Goal: Task Accomplishment & Management: Manage account settings

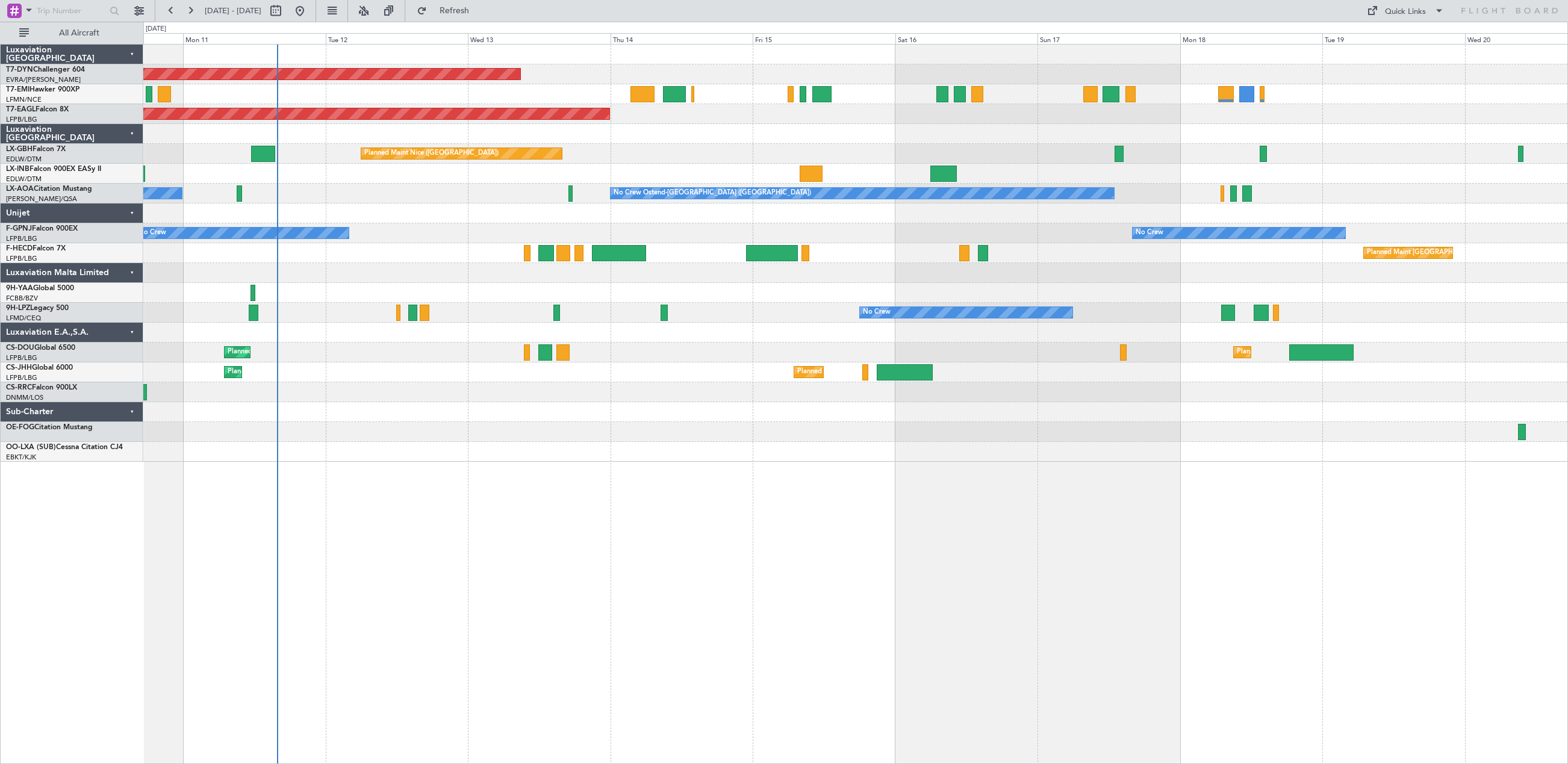
click at [680, 484] on div "Planned Maint [GEOGRAPHIC_DATA]-[GEOGRAPHIC_DATA] Planned Maint [US_STATE] ([GE…" at bounding box center [856, 403] width 1425 height 720
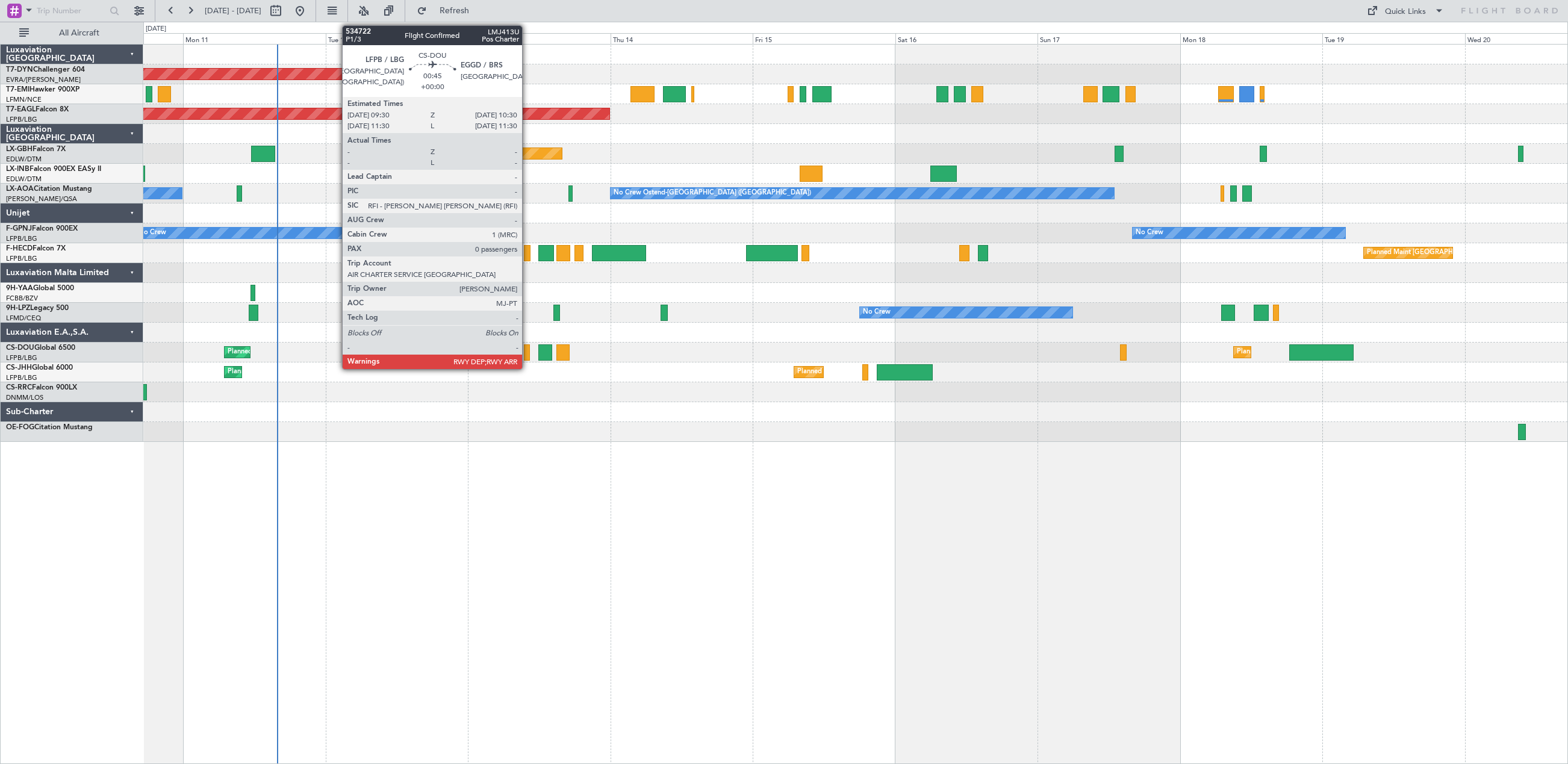
click at [527, 353] on div at bounding box center [526, 352] width 6 height 16
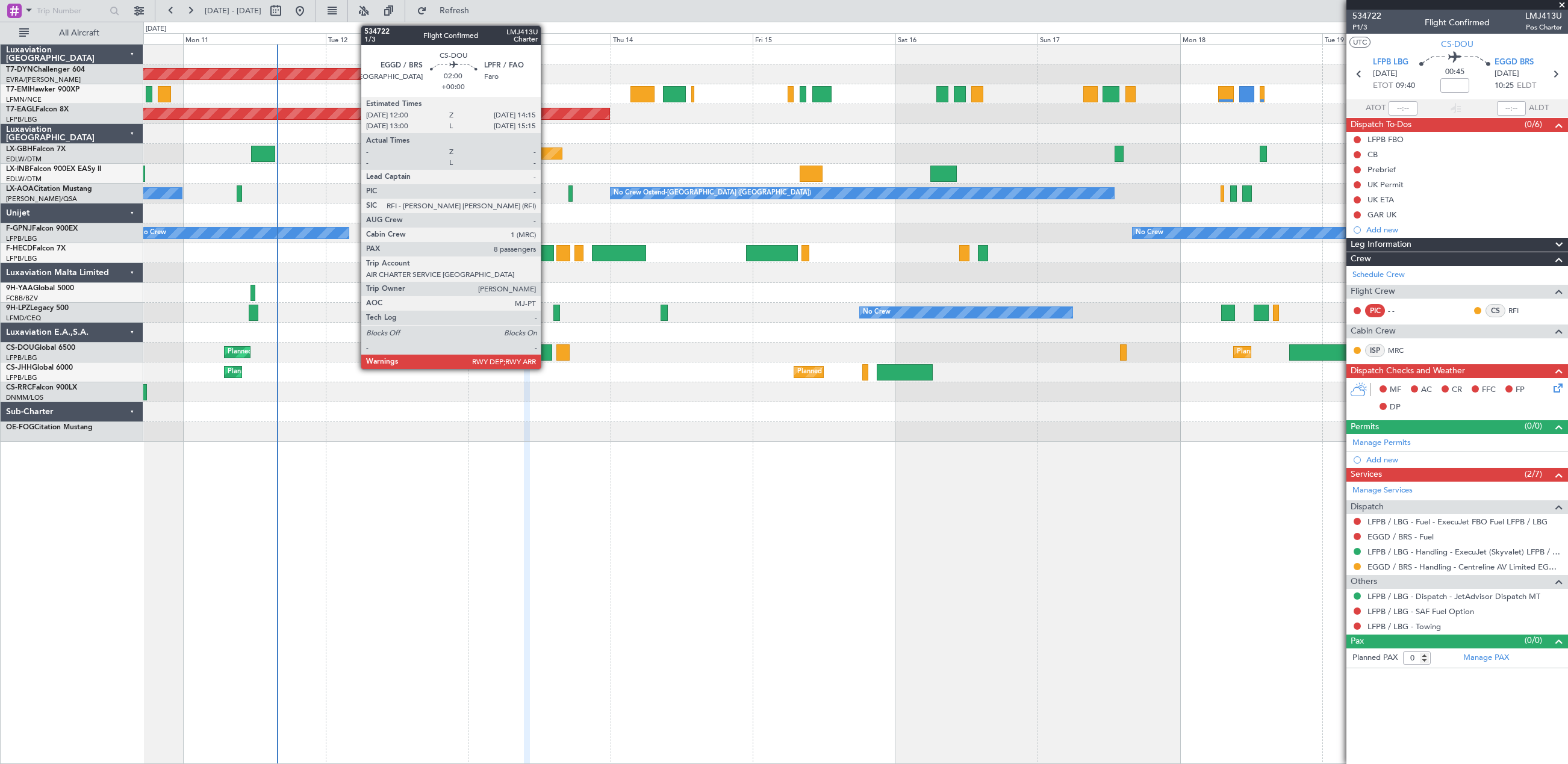
click at [546, 352] on div at bounding box center [545, 352] width 13 height 16
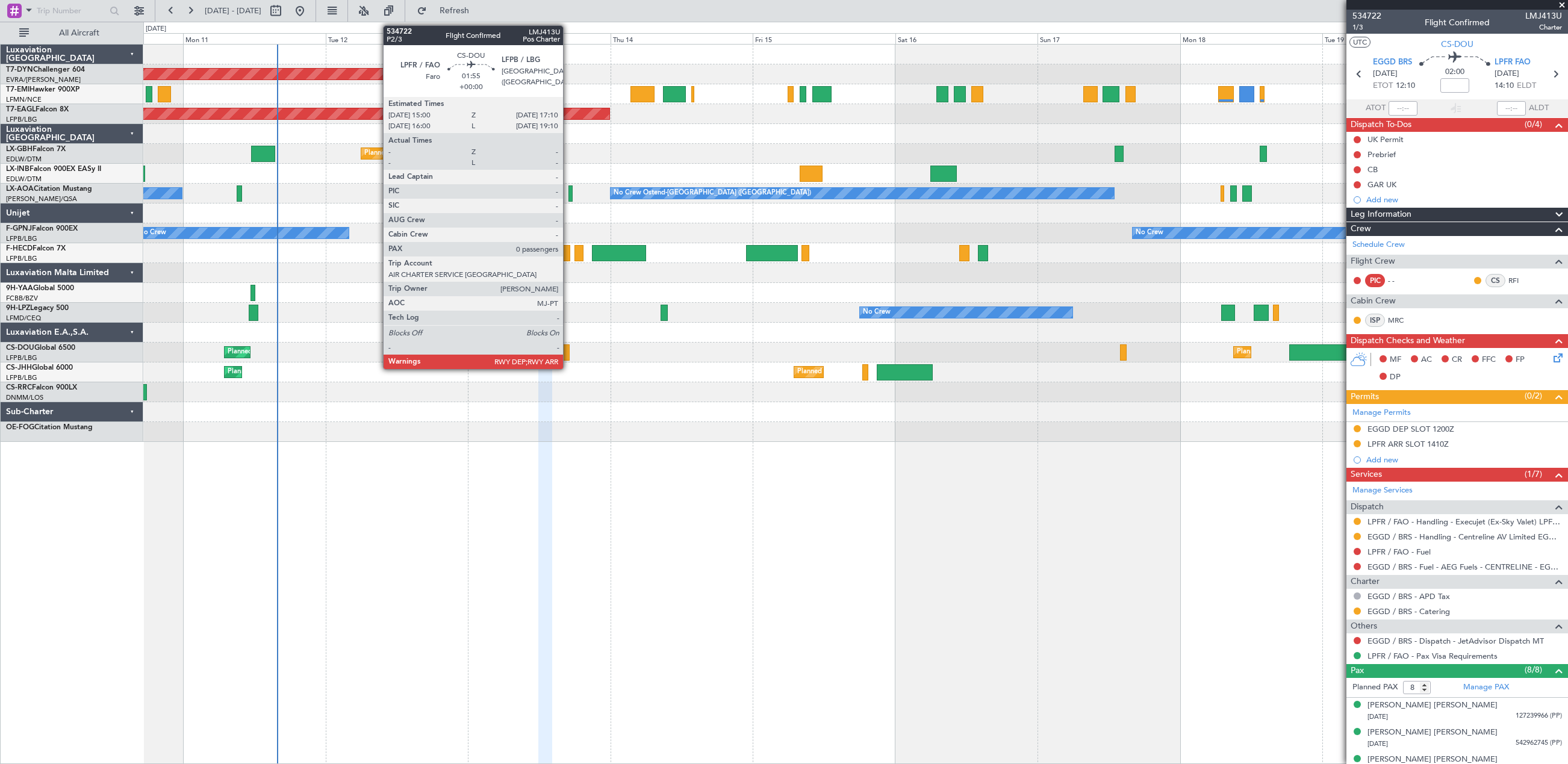
click at [568, 356] on div at bounding box center [563, 352] width 13 height 16
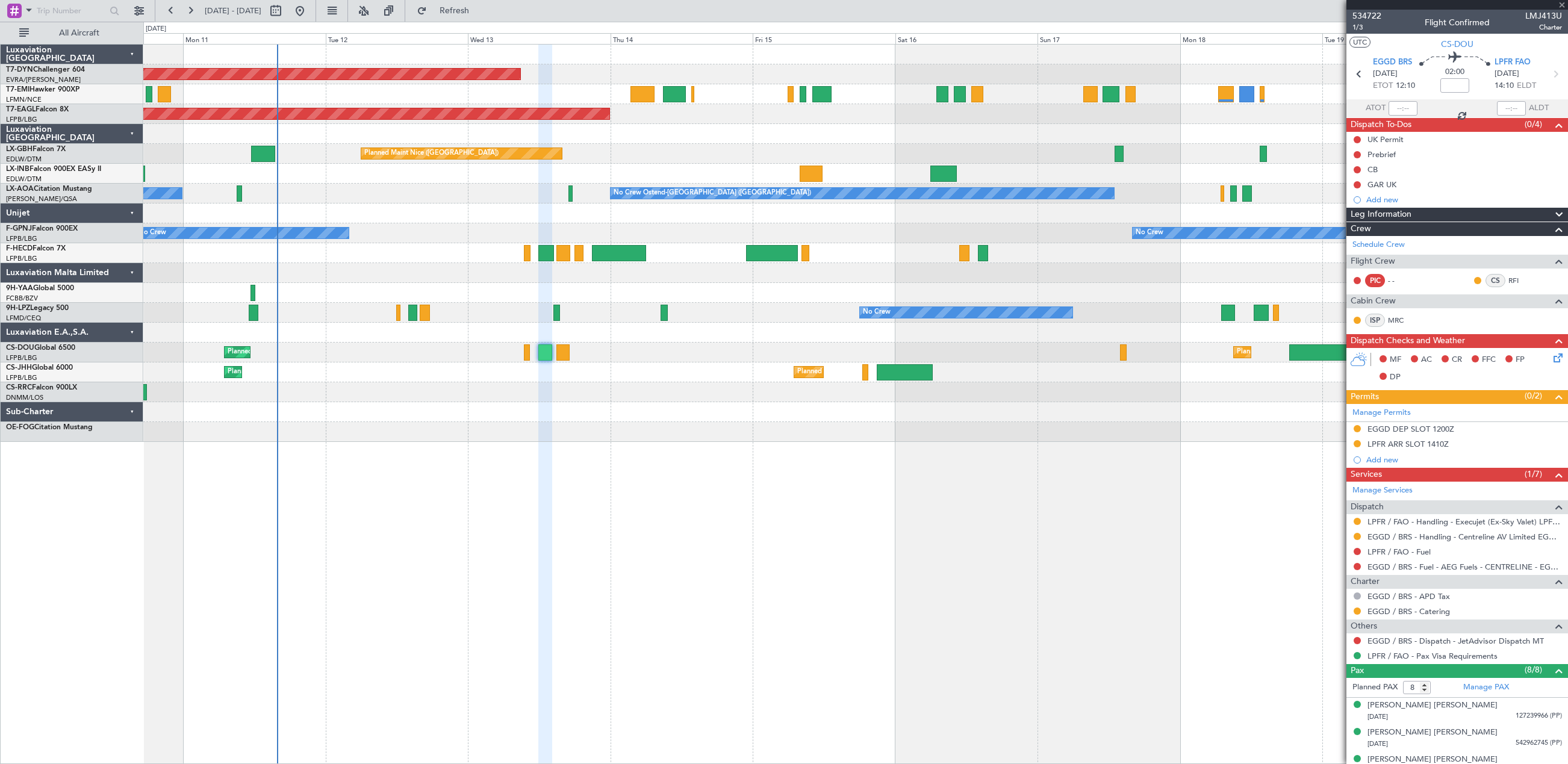
type input "0"
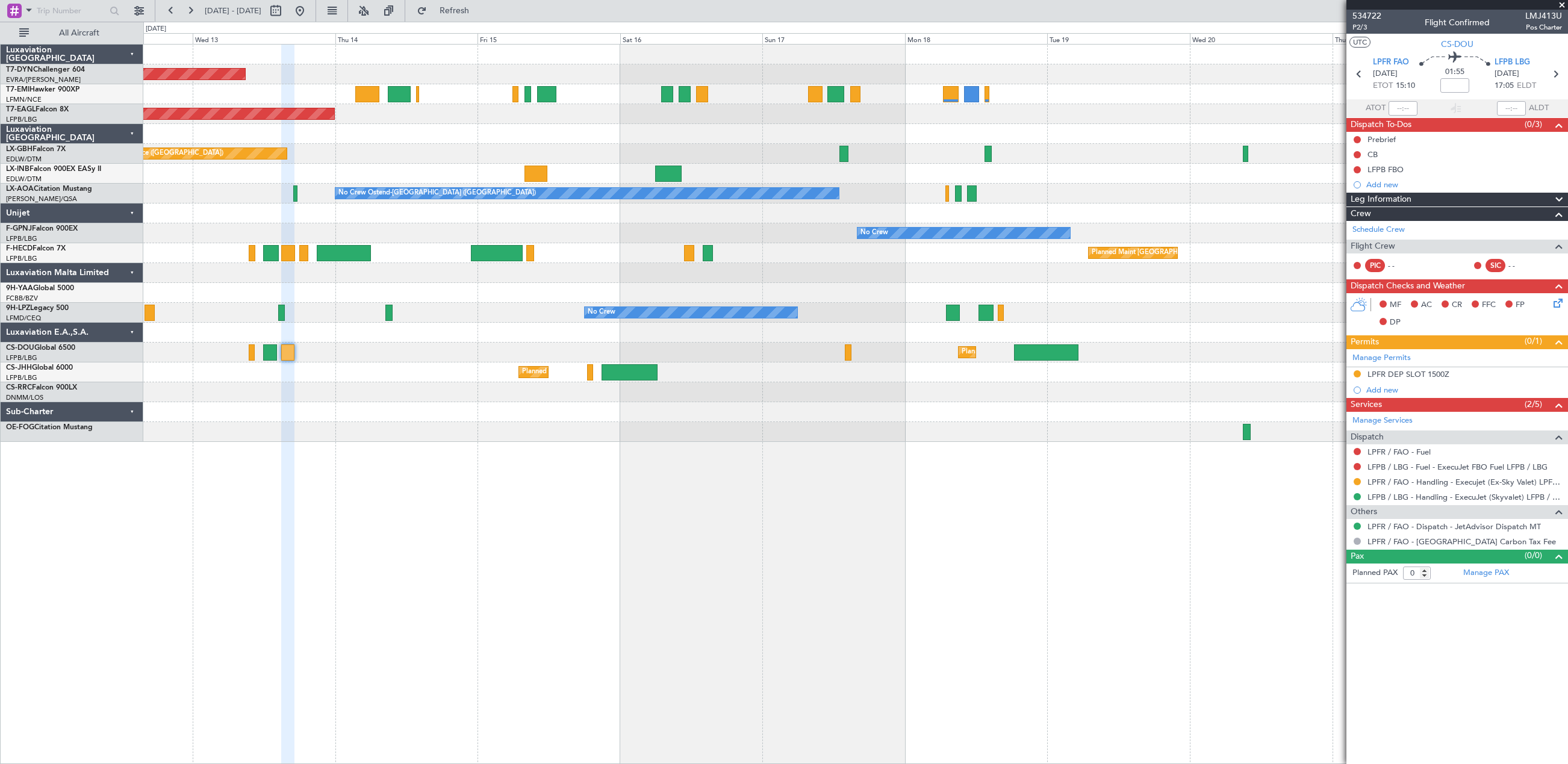
click at [916, 360] on div "Planned Maint [GEOGRAPHIC_DATA]-[GEOGRAPHIC_DATA] Planned Maint [US_STATE] ([GE…" at bounding box center [855, 243] width 1424 height 397
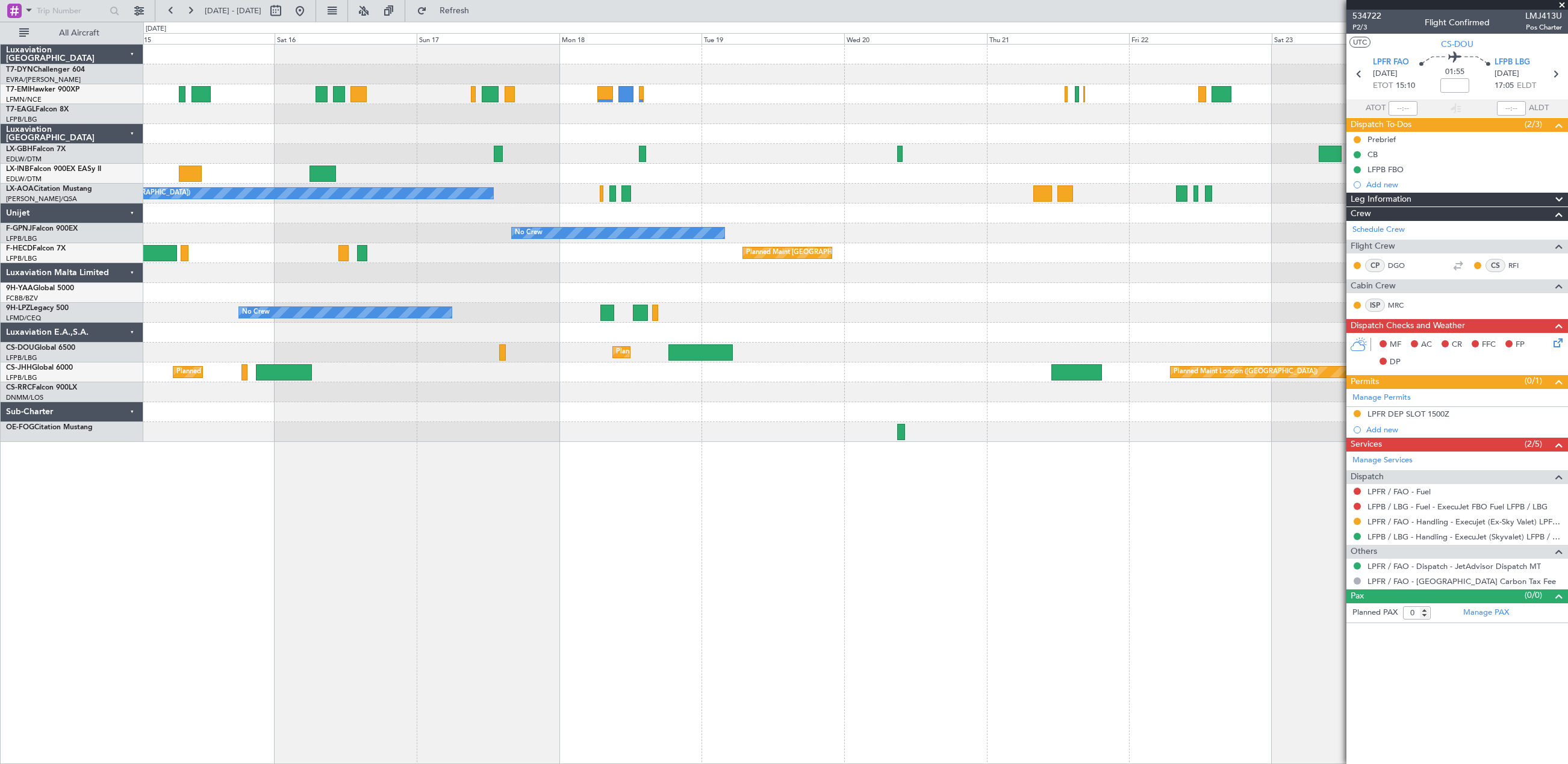
click at [748, 505] on div "Planned Maint [GEOGRAPHIC_DATA]-[GEOGRAPHIC_DATA] Planned Maint Geneva ([GEOGRA…" at bounding box center [856, 403] width 1425 height 720
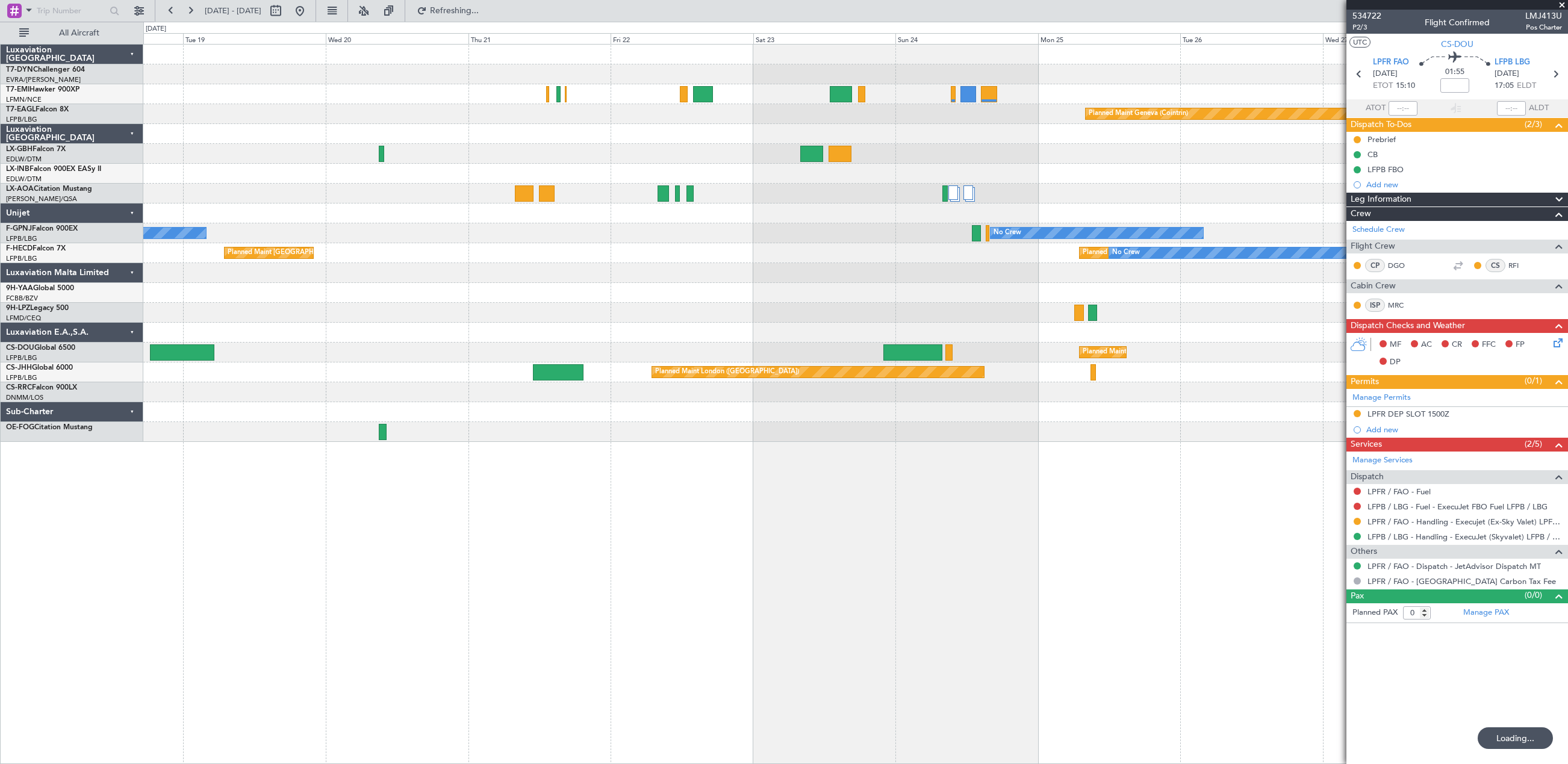
click at [699, 529] on div "Planned Maint Geneva (Cointrin) No Crew Ostend-[GEOGRAPHIC_DATA] (Ostend) No Cr…" at bounding box center [856, 403] width 1425 height 720
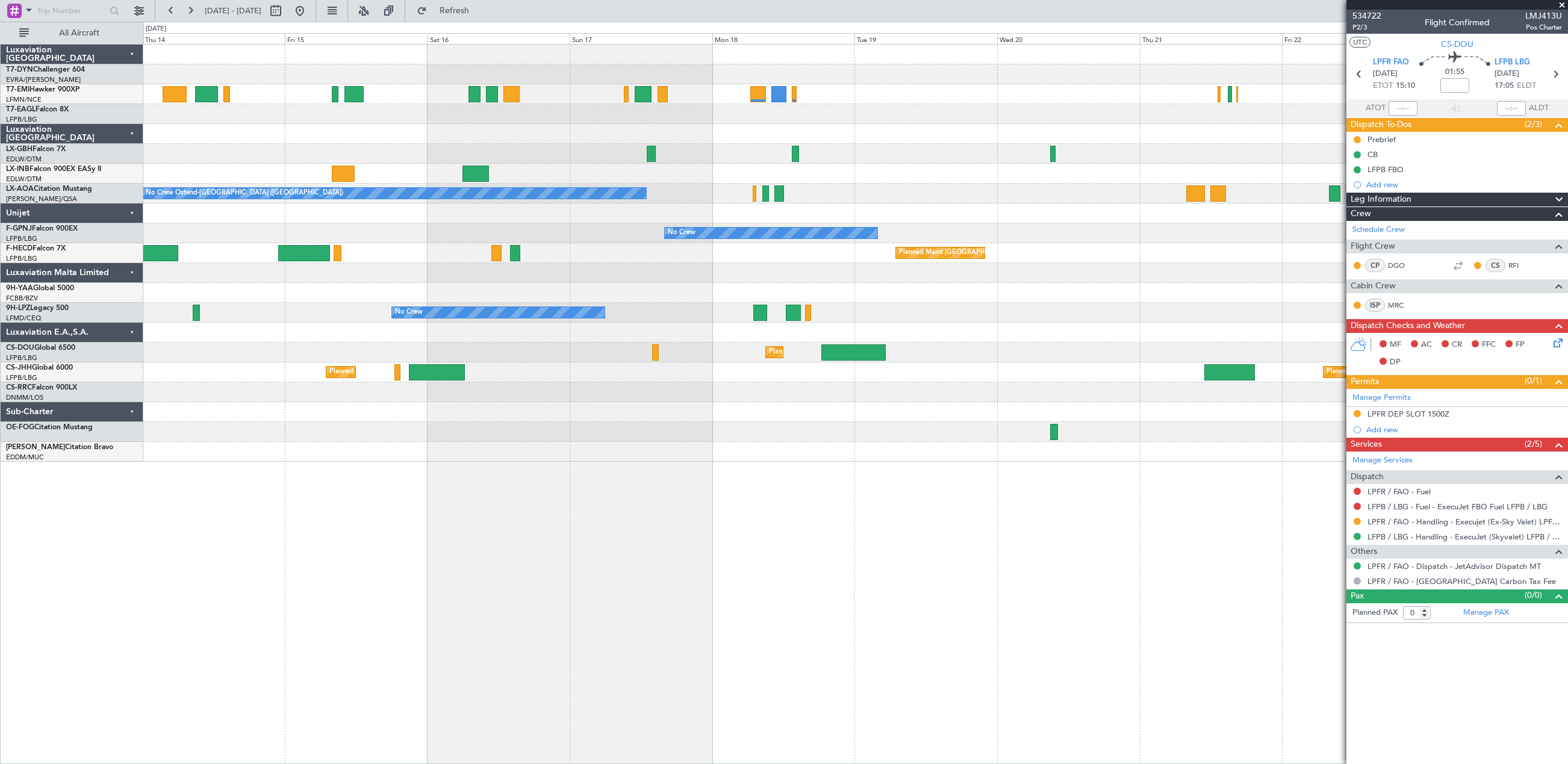
click at [1030, 597] on div "Planned Maint [GEOGRAPHIC_DATA]-[GEOGRAPHIC_DATA] Planned Maint Geneva ([GEOGRA…" at bounding box center [856, 403] width 1425 height 720
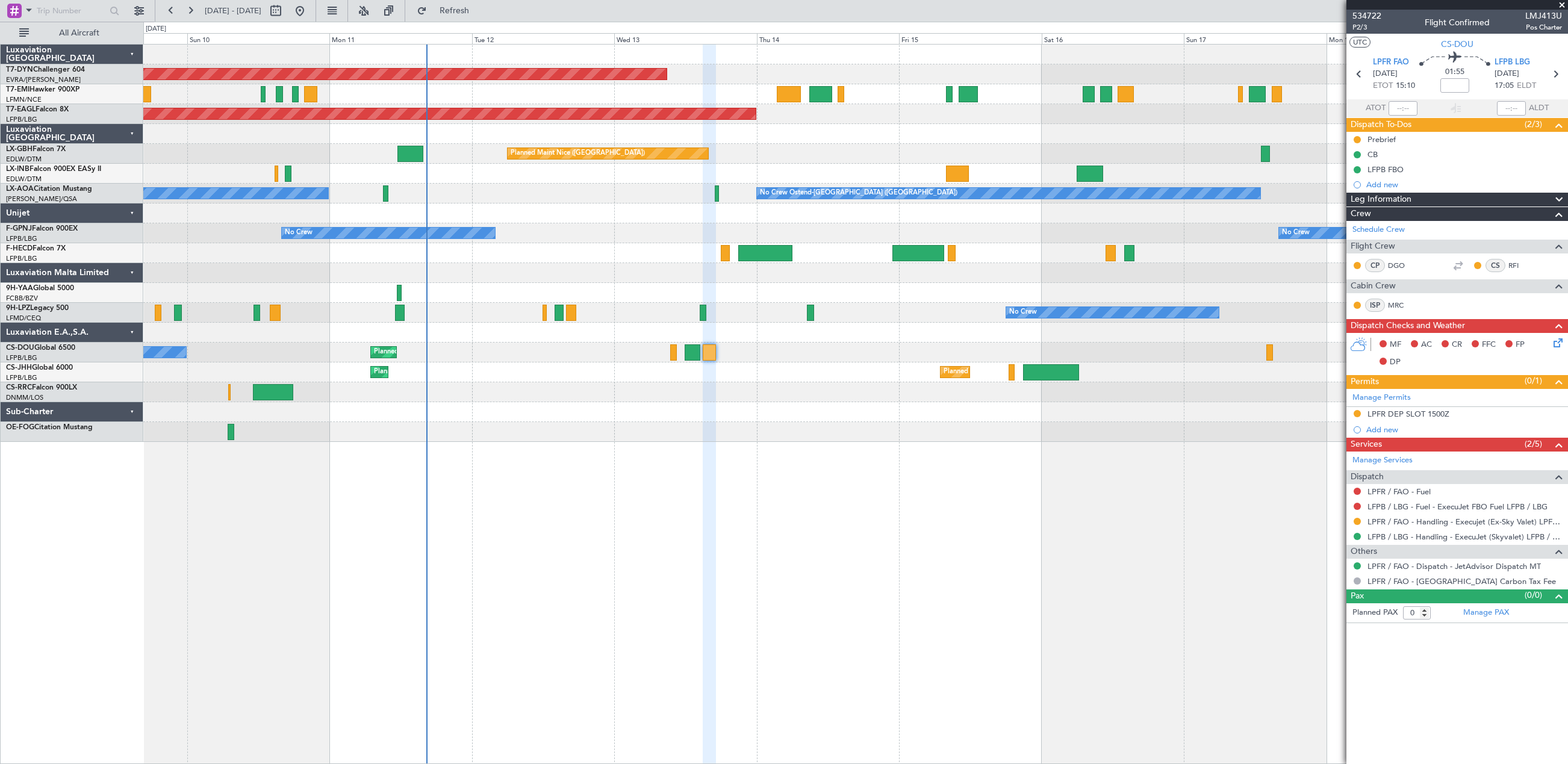
click at [1061, 598] on div "Planned Maint [GEOGRAPHIC_DATA]-[GEOGRAPHIC_DATA] Planned Maint [US_STATE] ([GE…" at bounding box center [856, 403] width 1425 height 720
click at [842, 522] on div "Planned Maint [GEOGRAPHIC_DATA]-[GEOGRAPHIC_DATA] Planned Maint [US_STATE] ([GE…" at bounding box center [856, 403] width 1425 height 720
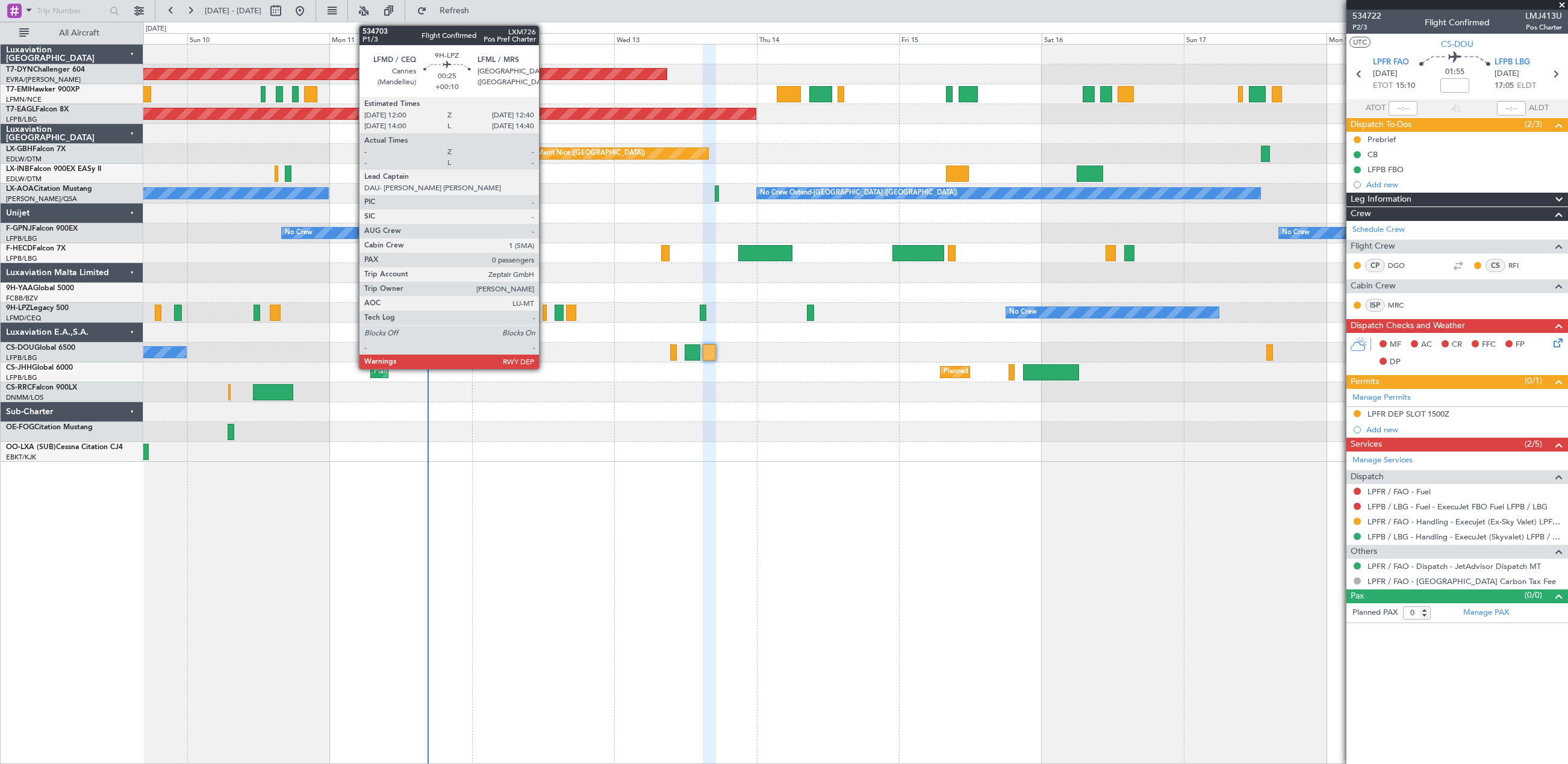
click at [544, 310] on div at bounding box center [544, 313] width 4 height 16
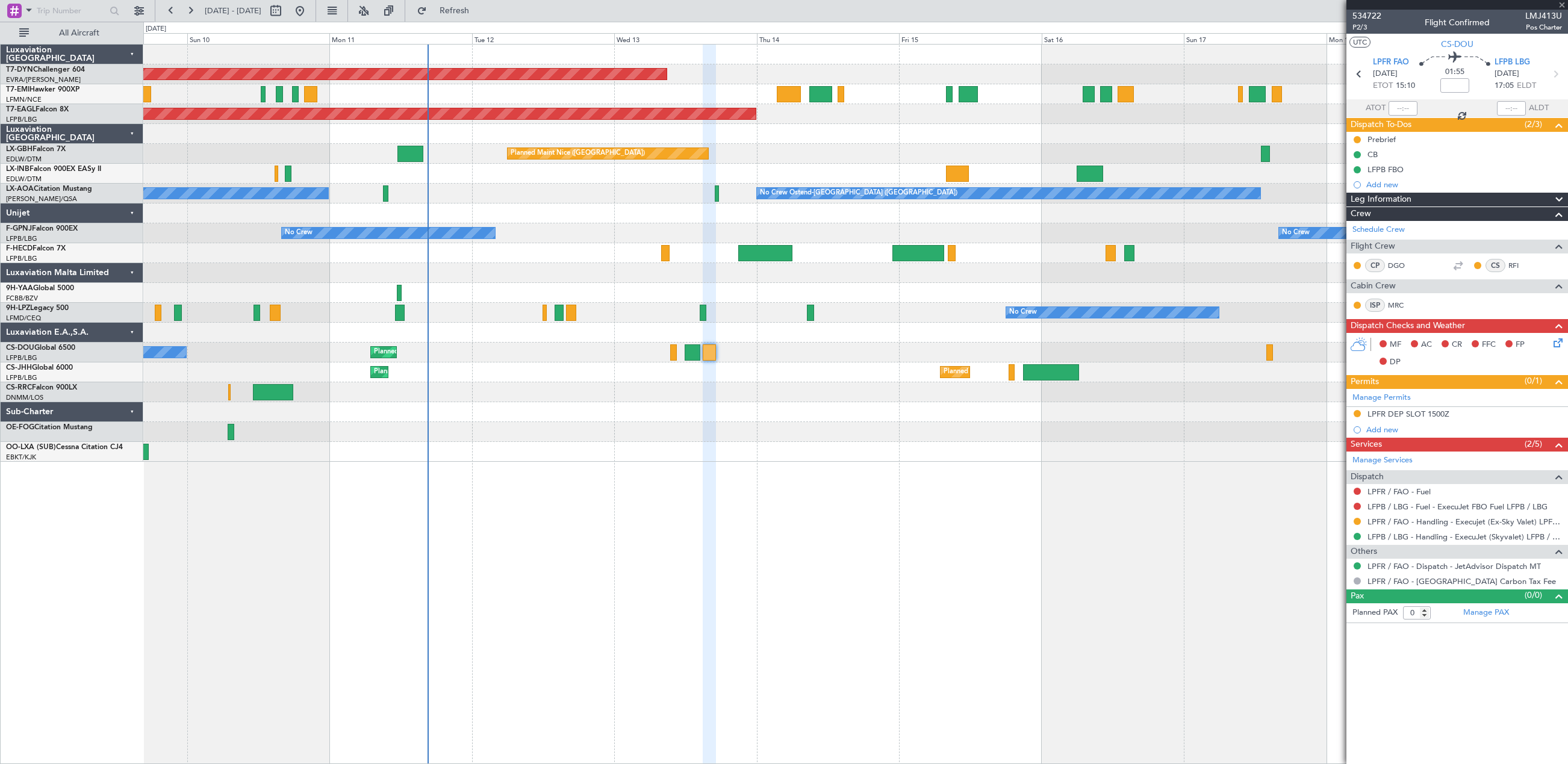
type input "+00:10"
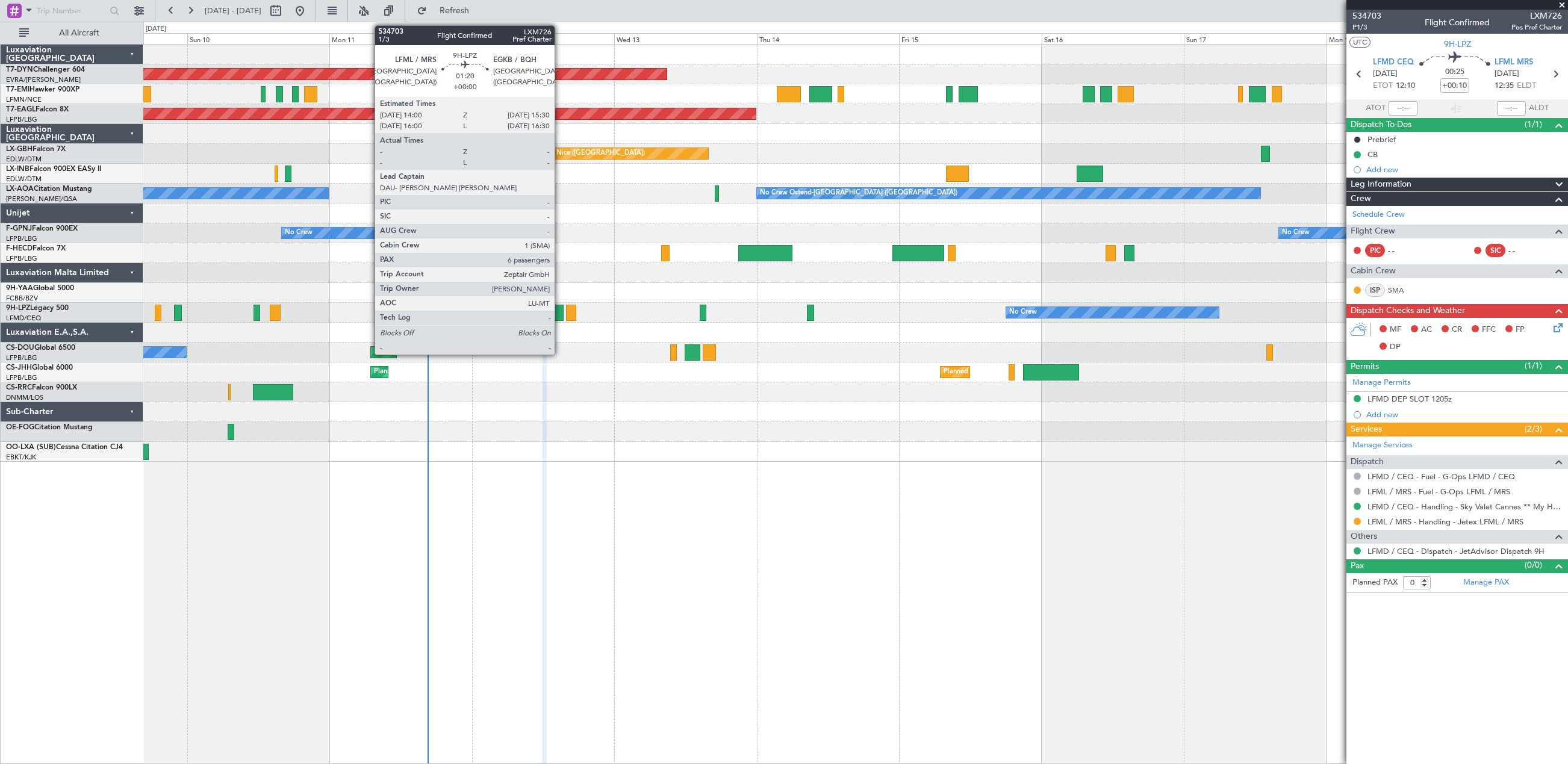
click at [560, 309] on div at bounding box center [559, 313] width 9 height 16
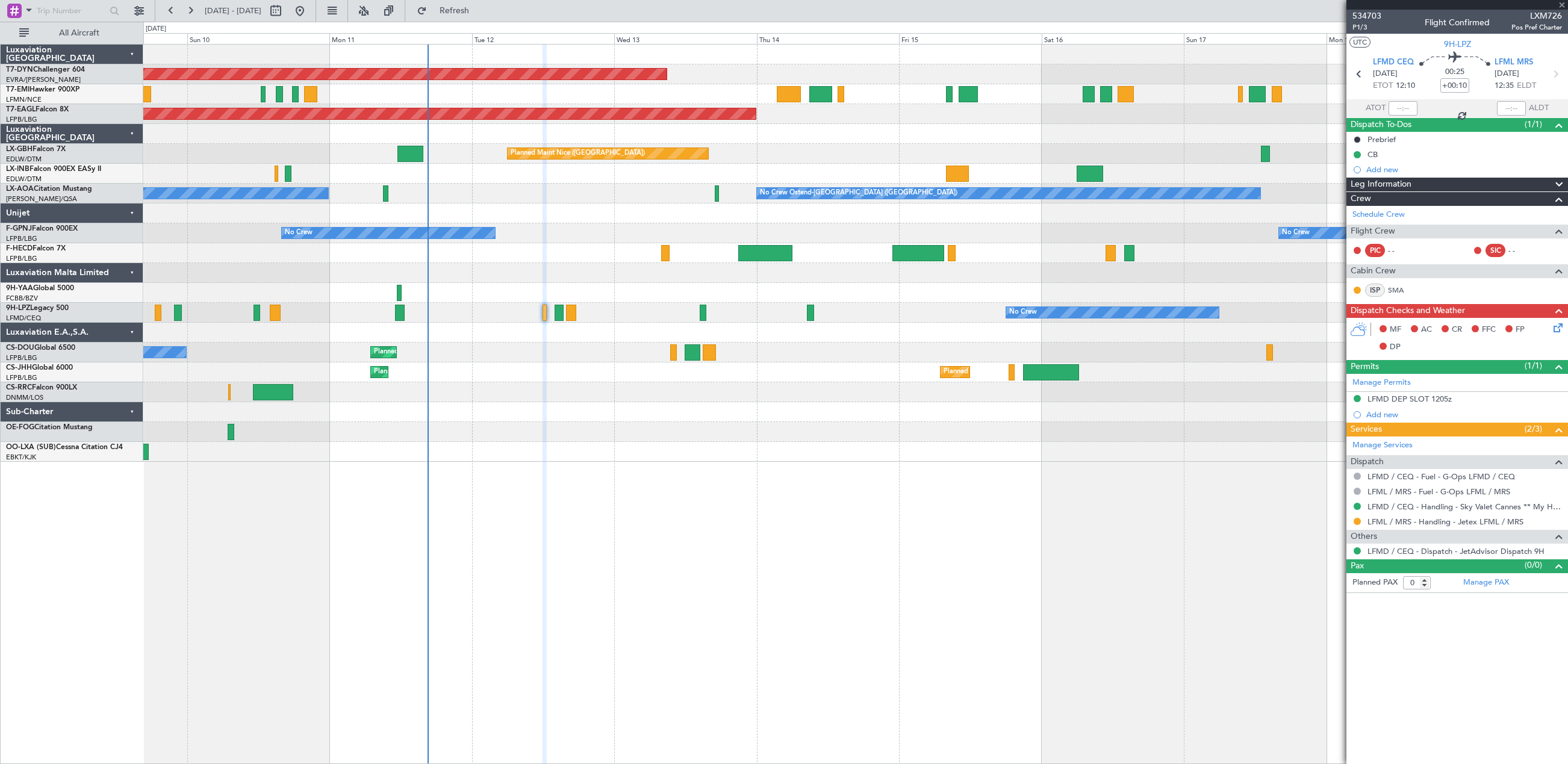
type input "6"
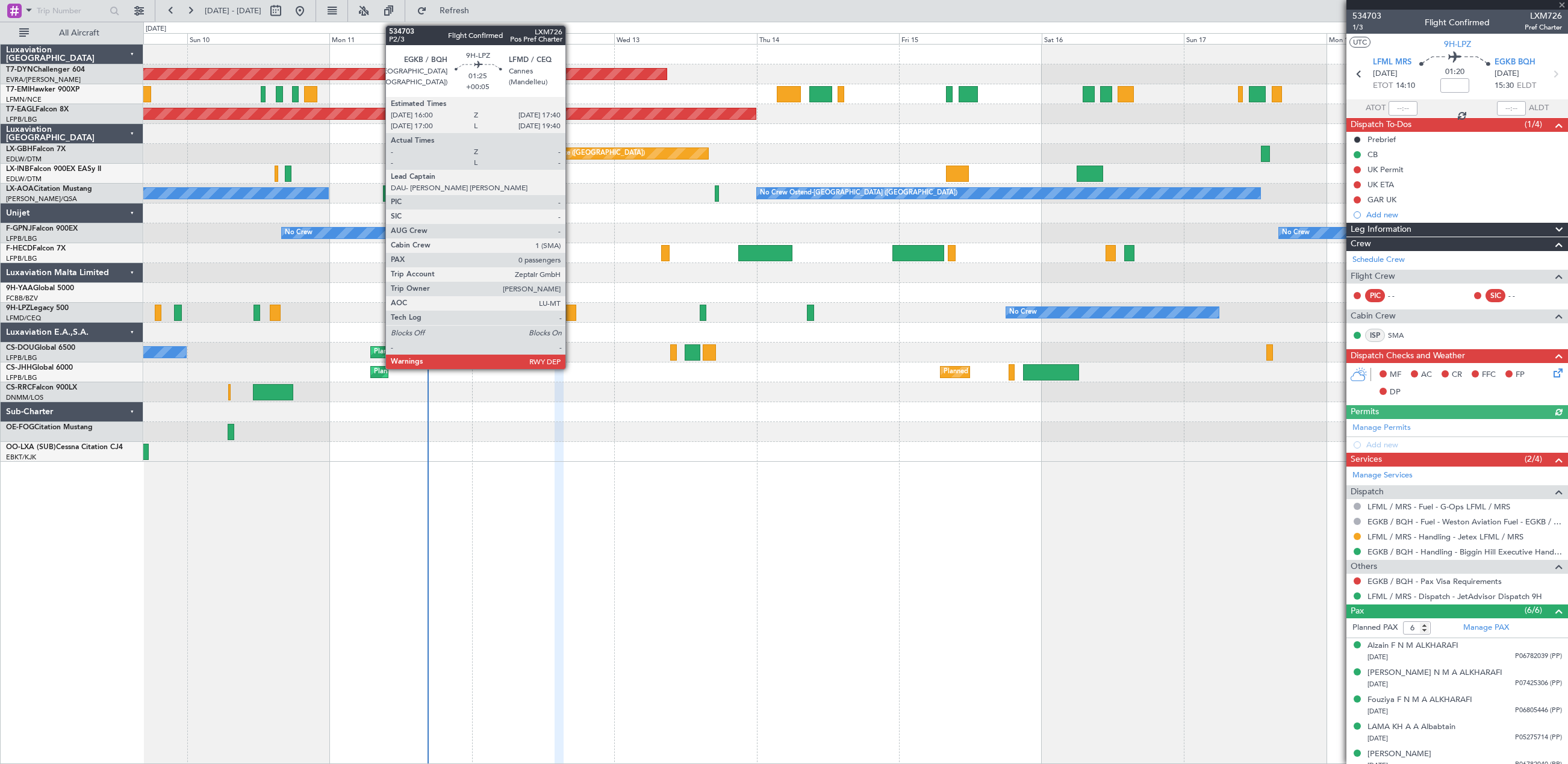
click at [571, 309] on div at bounding box center [571, 313] width 10 height 16
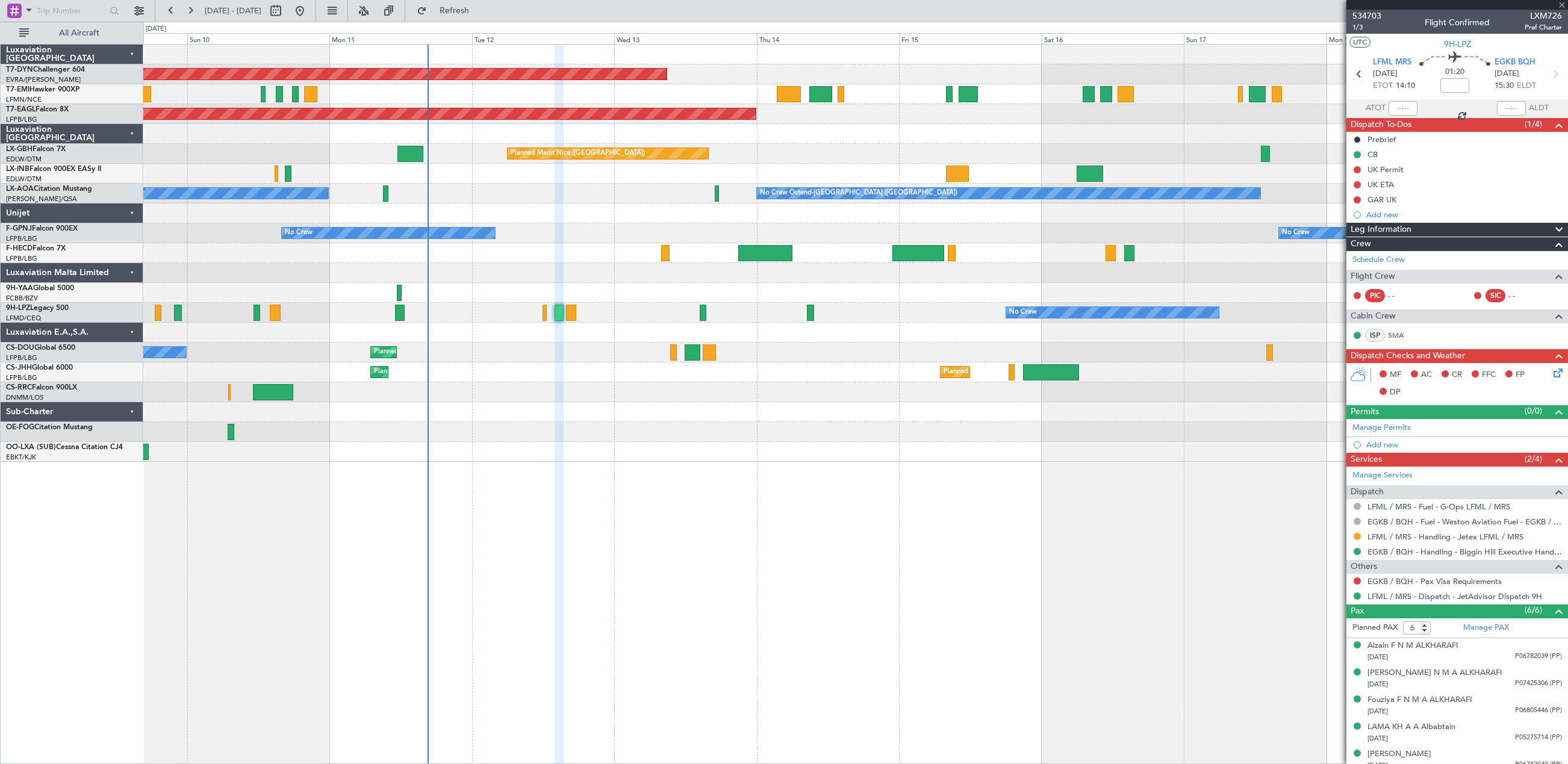
type input "+00:05"
type input "0"
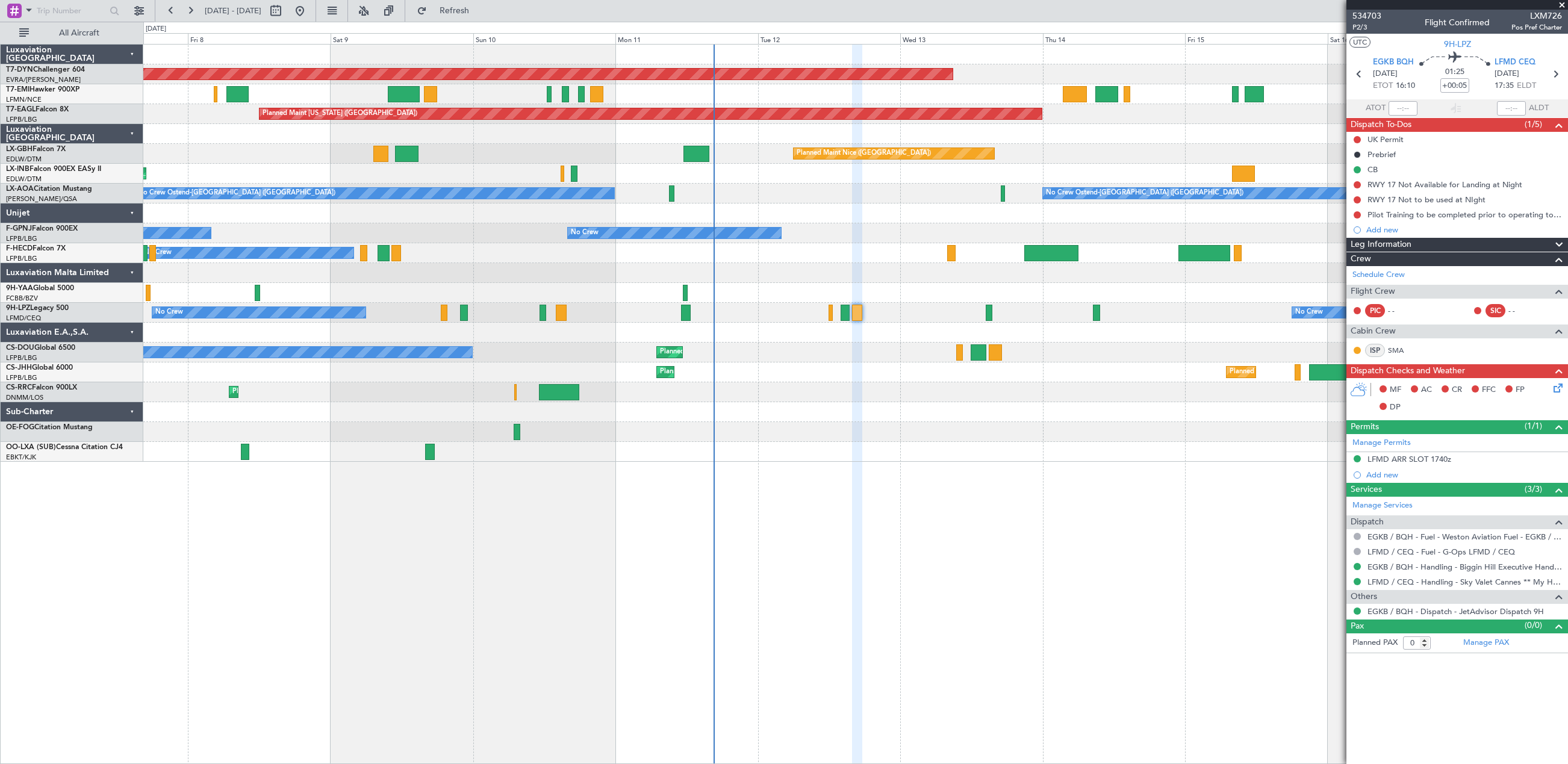
click at [687, 446] on div "Planned Maint [GEOGRAPHIC_DATA]-[GEOGRAPHIC_DATA] Planned Maint [US_STATE] ([GE…" at bounding box center [855, 253] width 1424 height 417
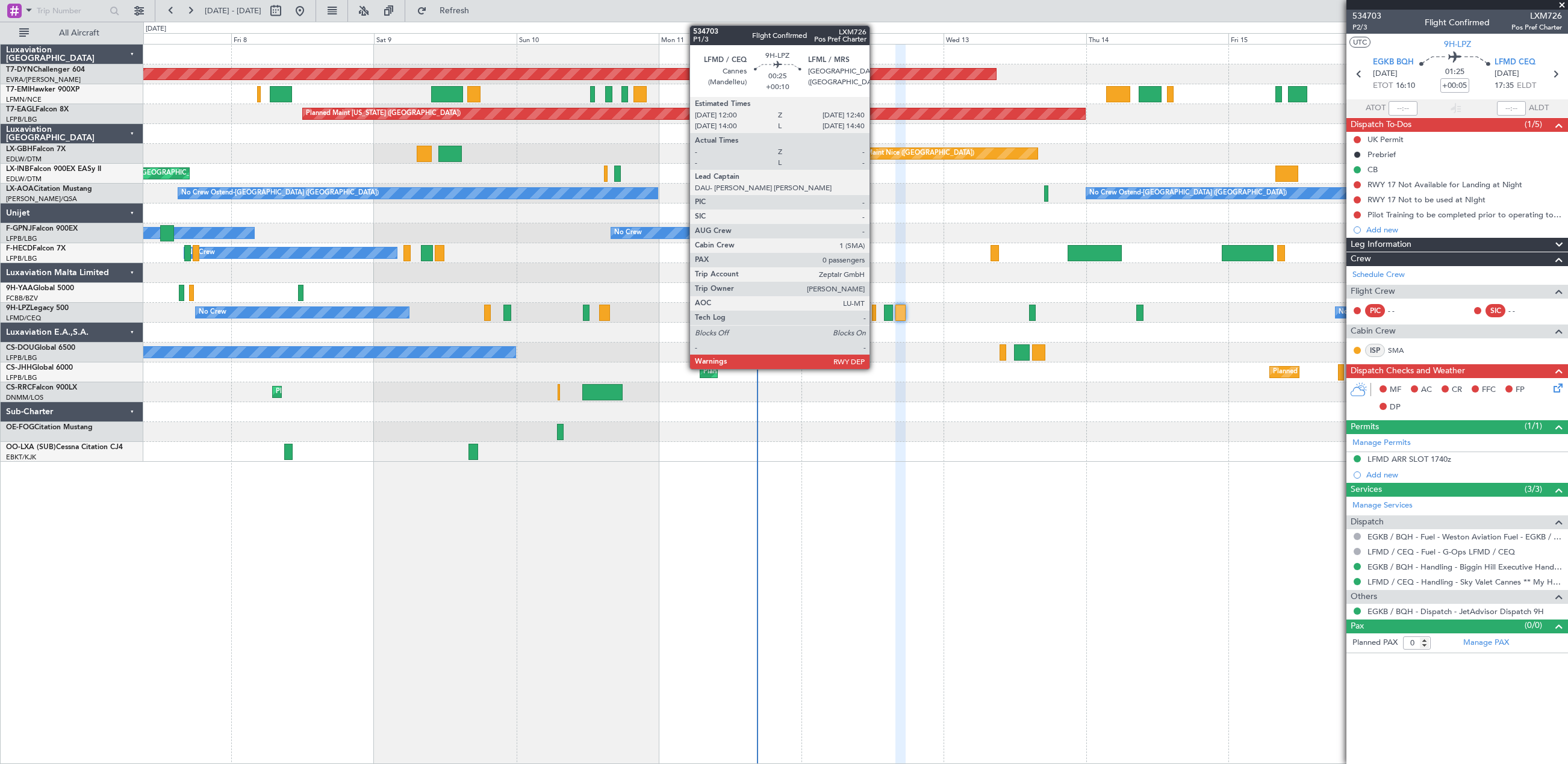
click at [875, 309] on div at bounding box center [873, 313] width 4 height 16
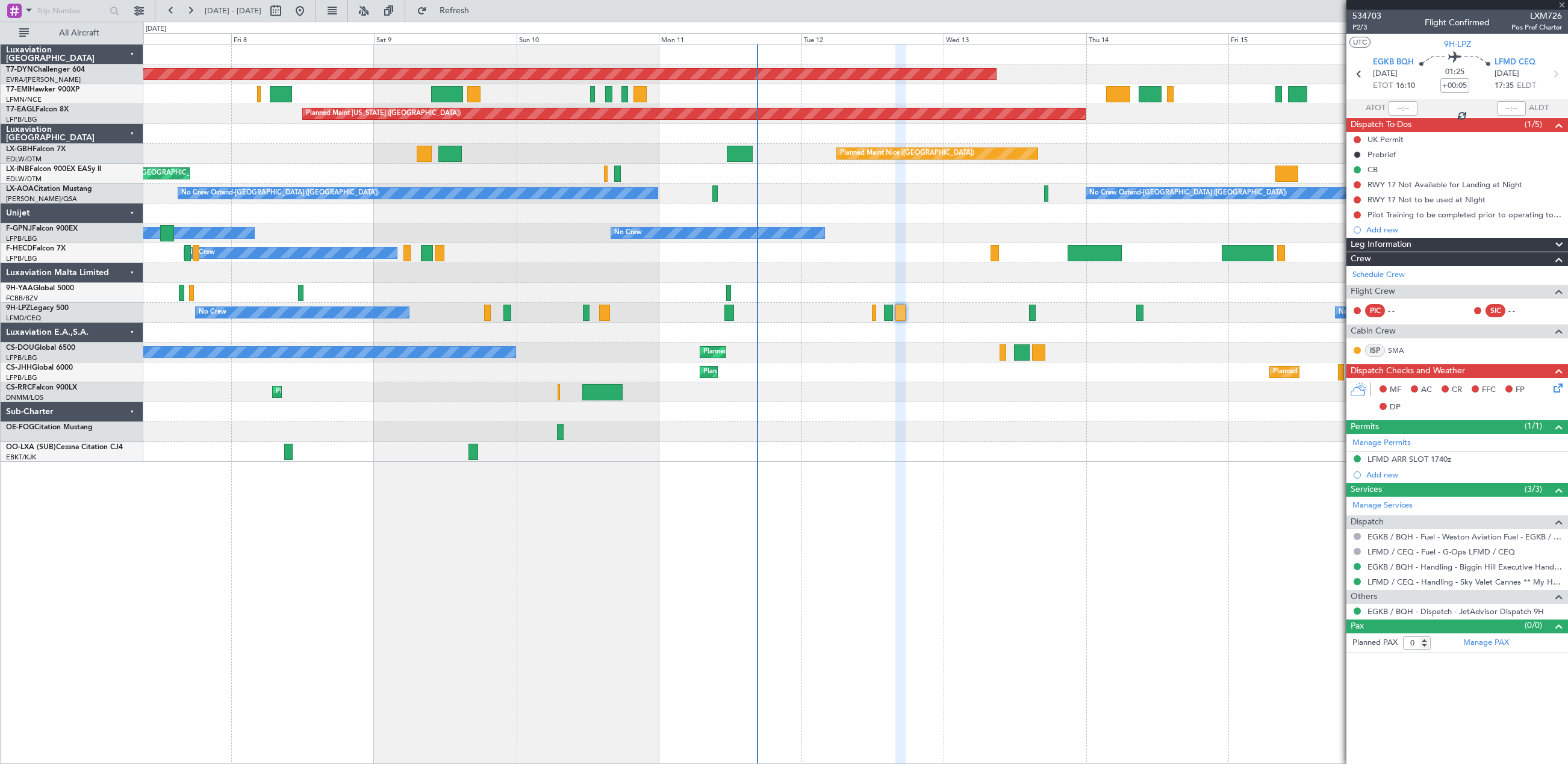
type input "+00:10"
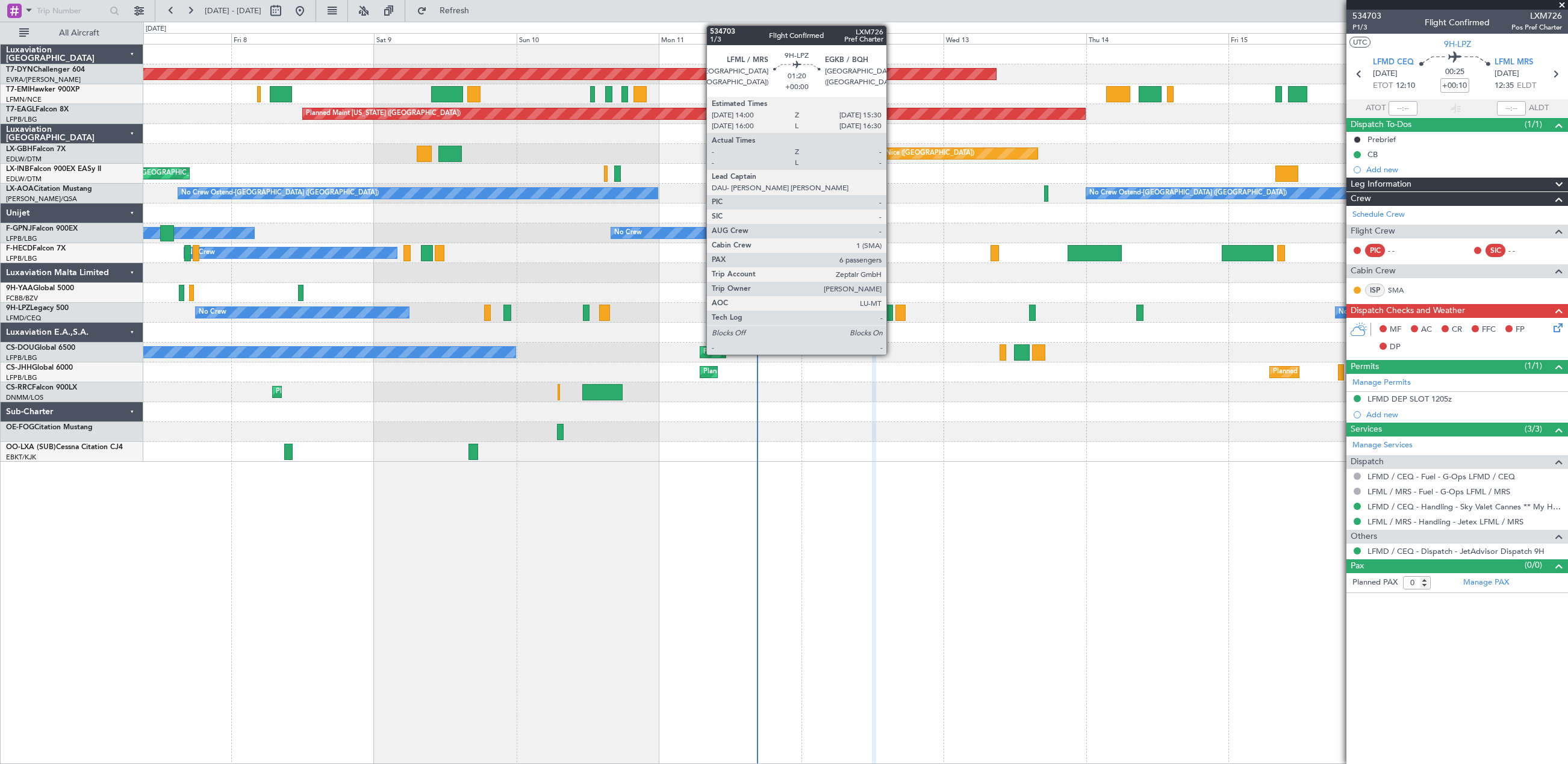
click at [892, 314] on div at bounding box center [889, 313] width 9 height 16
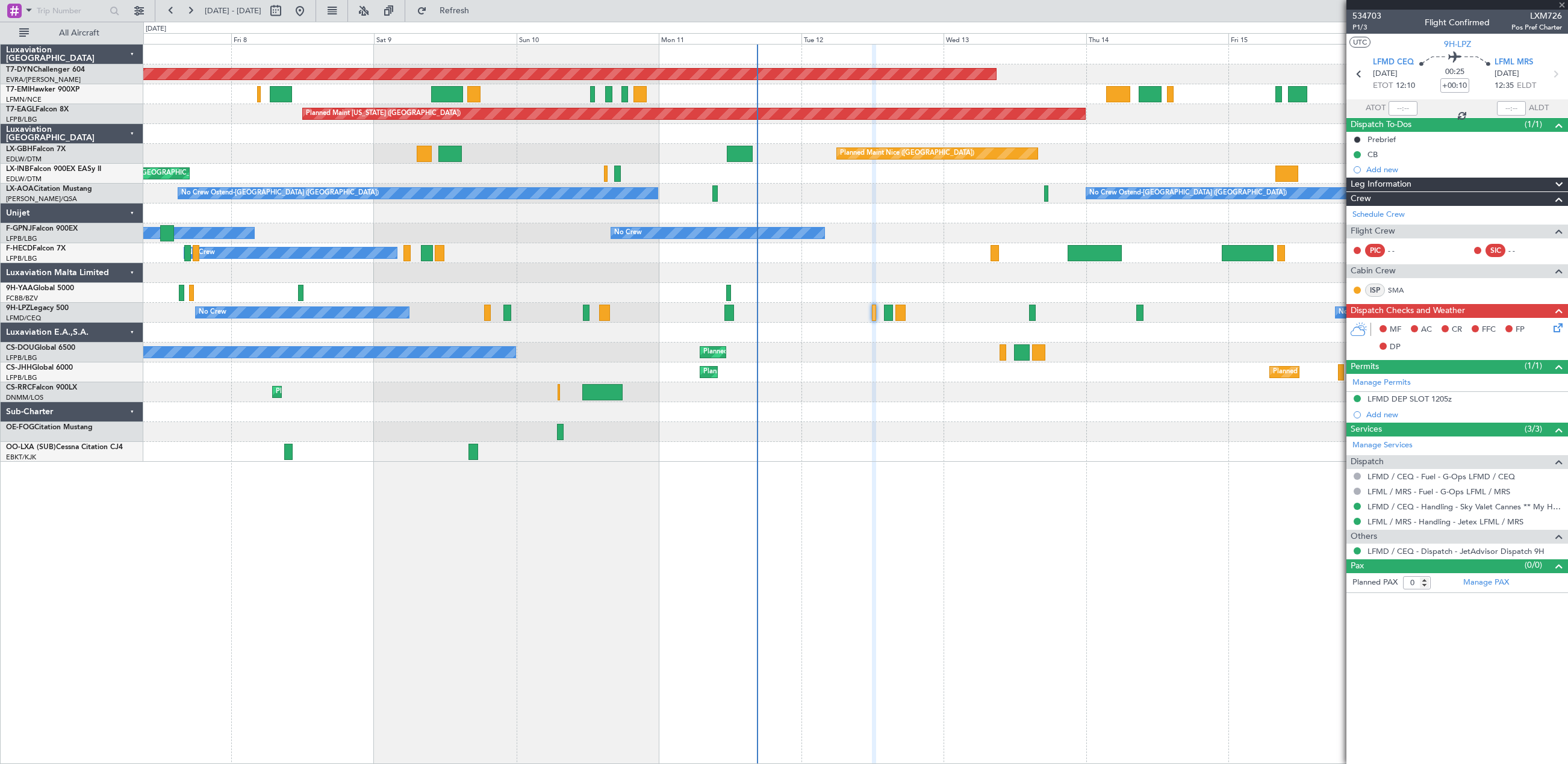
type input "6"
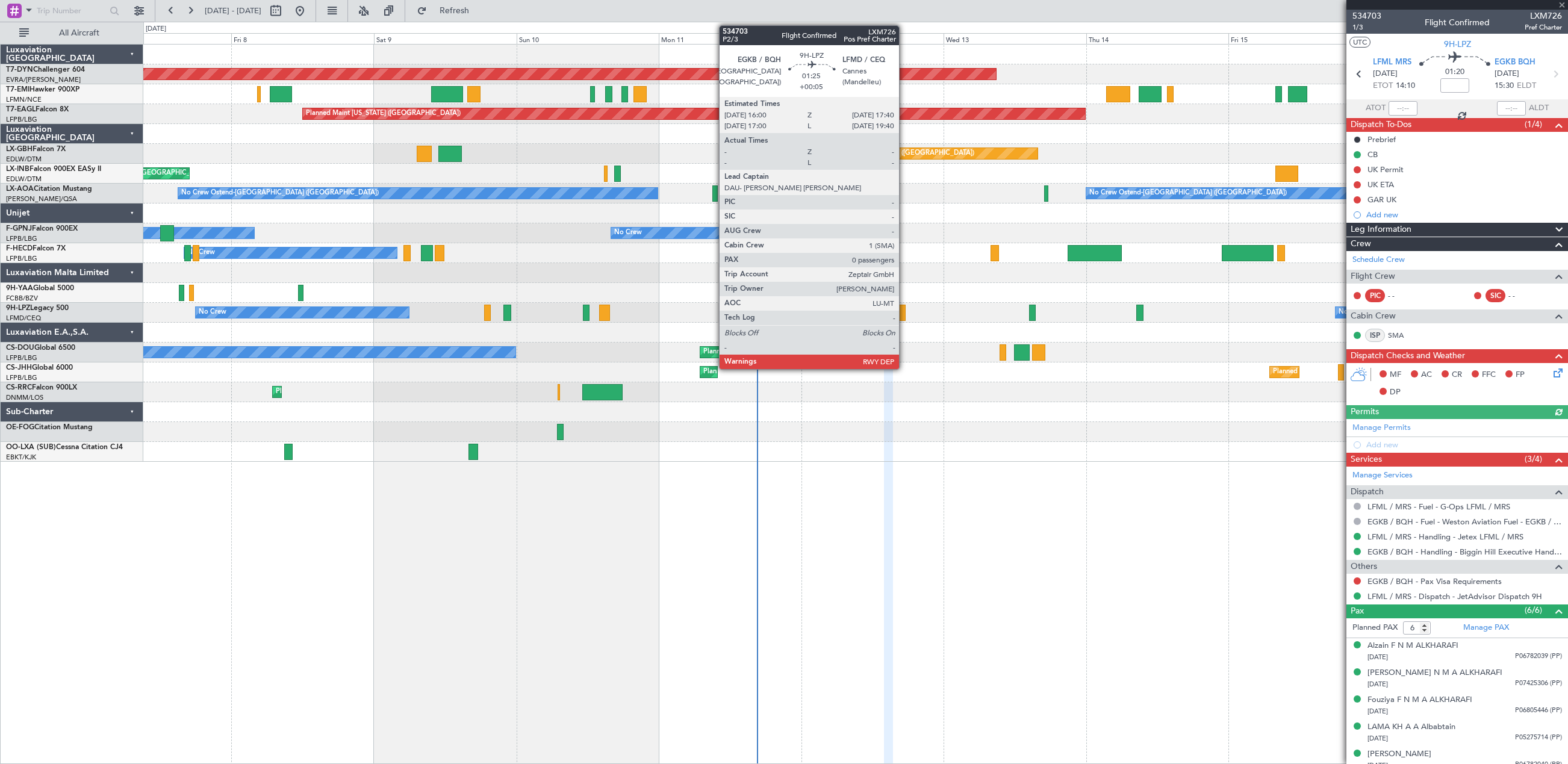
click at [905, 311] on div at bounding box center [900, 313] width 10 height 16
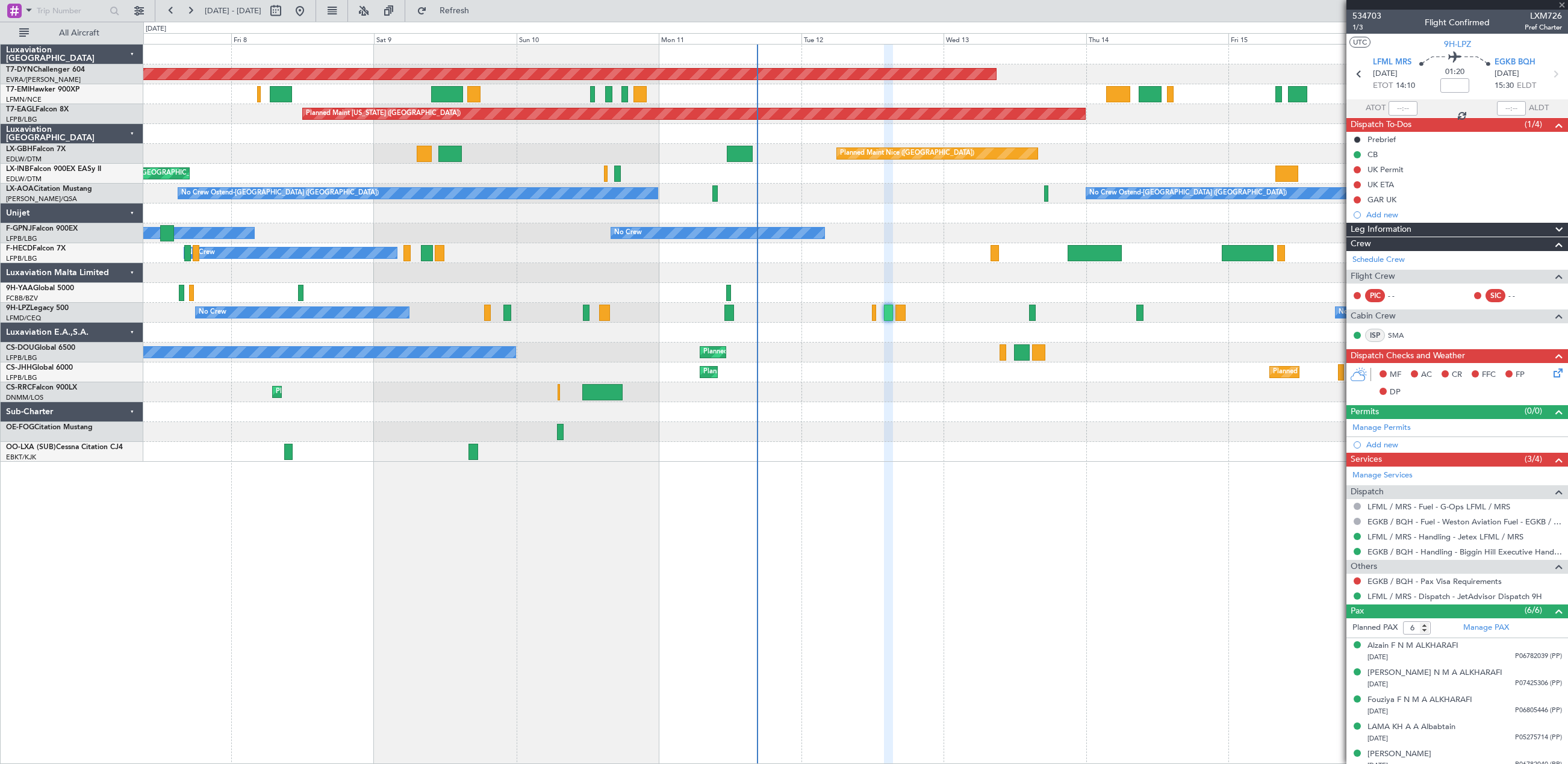
type input "+00:05"
type input "0"
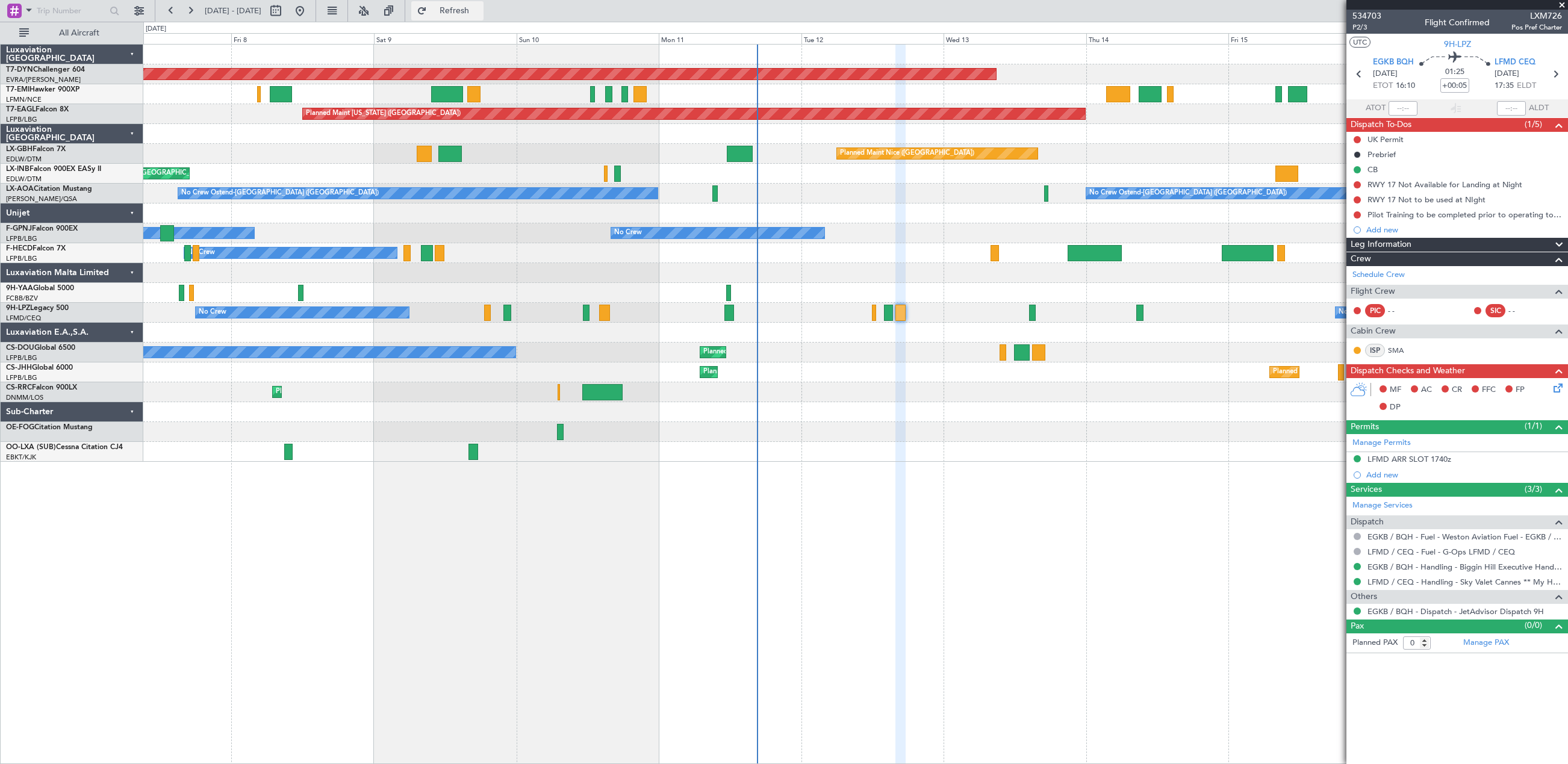
click at [477, 16] on button "Refresh" at bounding box center [447, 11] width 72 height 20
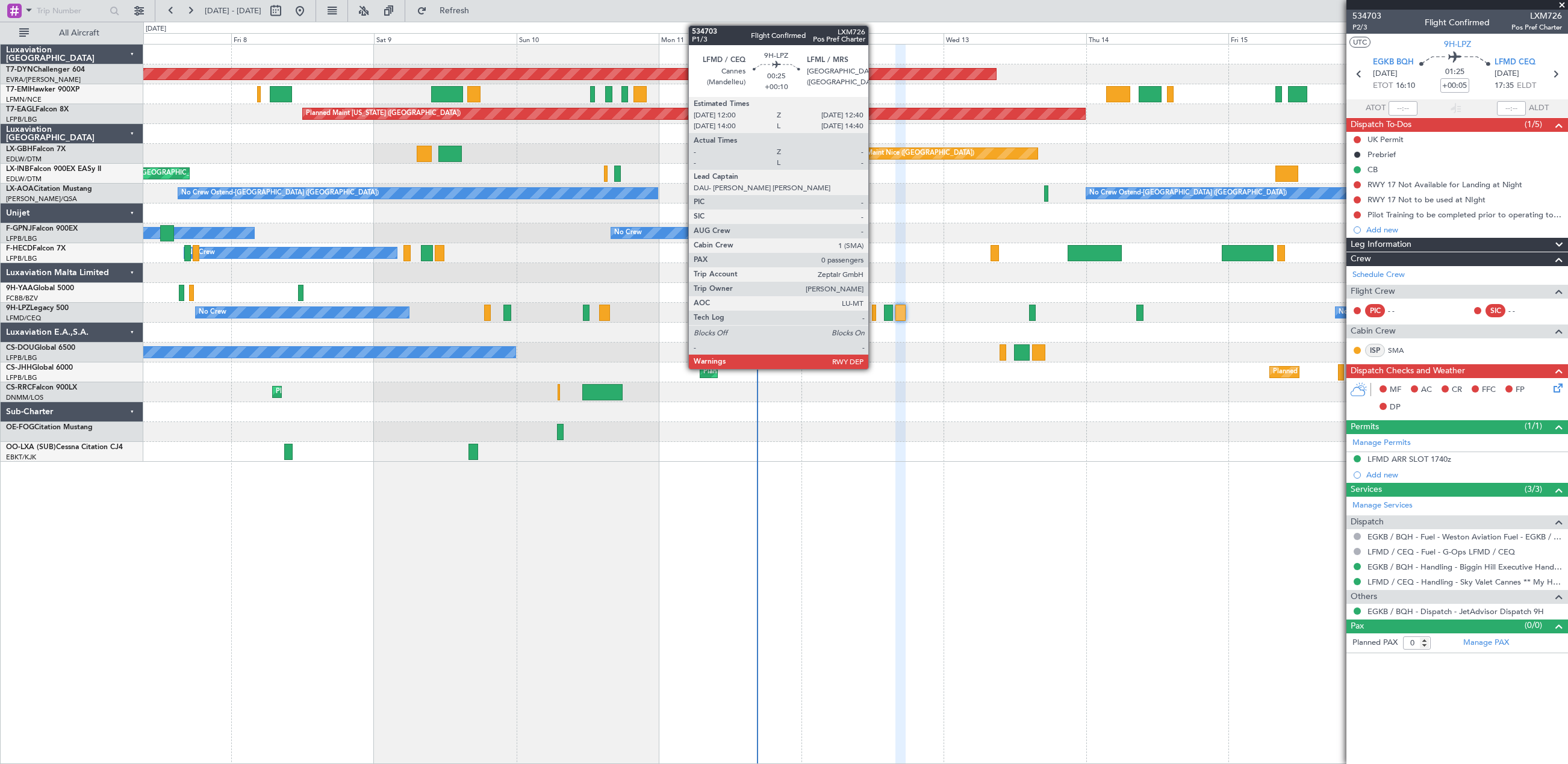
click at [873, 305] on div at bounding box center [873, 313] width 4 height 16
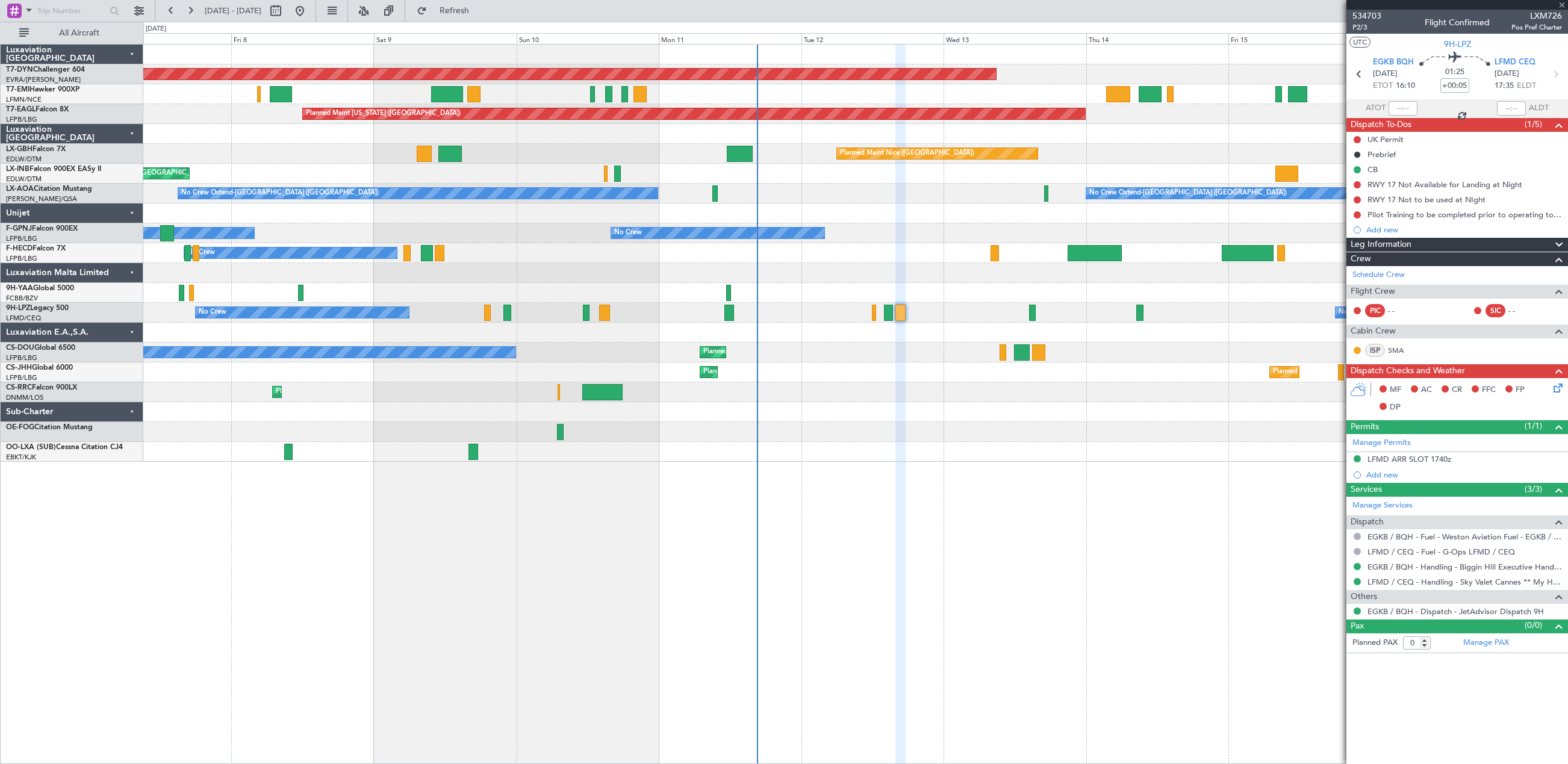
type input "+00:10"
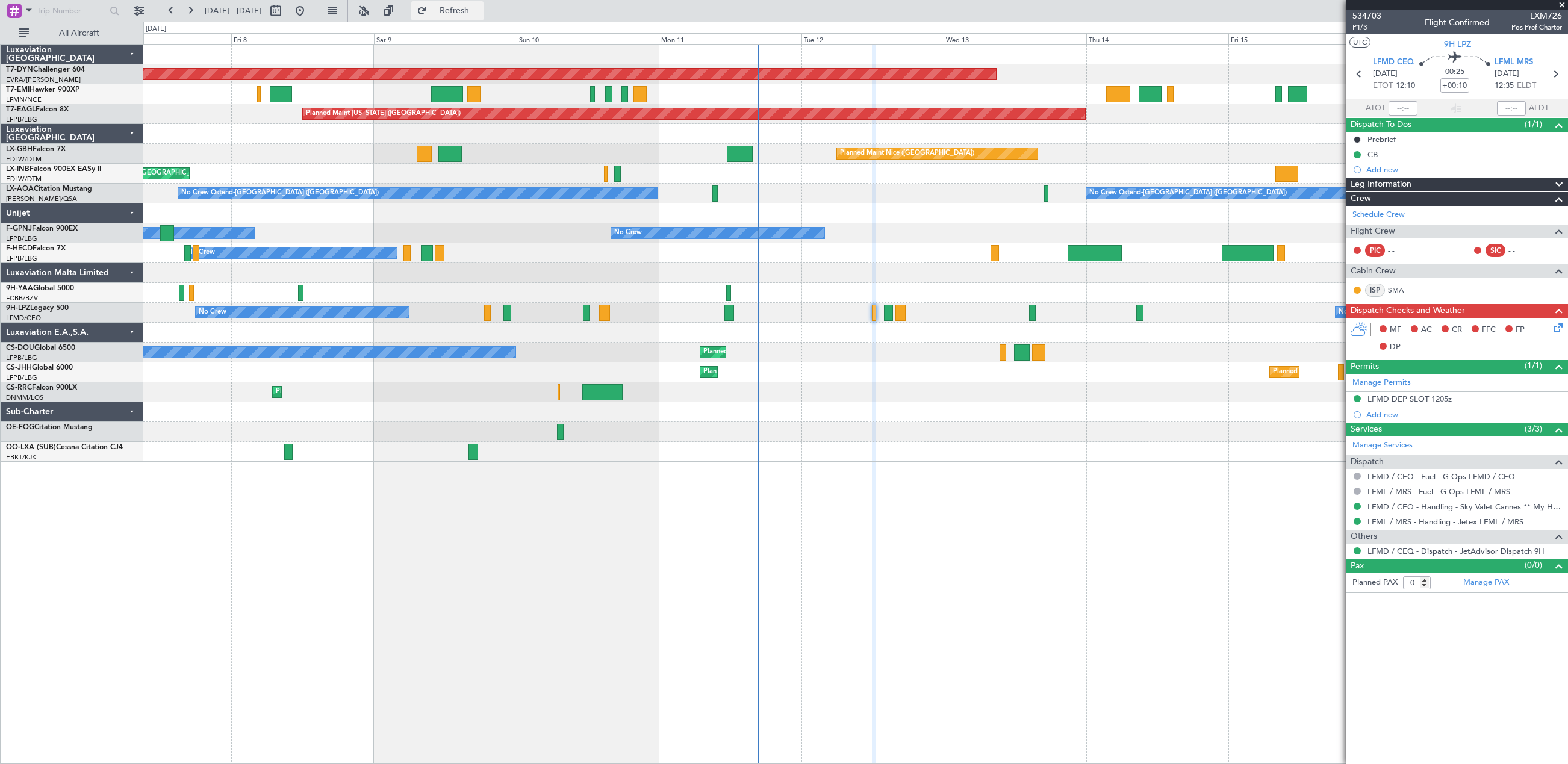
click at [480, 12] on span "Refresh" at bounding box center [455, 10] width 51 height 8
click at [1358, 26] on span "P1/3" at bounding box center [1367, 27] width 29 height 10
click at [1365, 30] on span "P1/3" at bounding box center [1367, 27] width 29 height 10
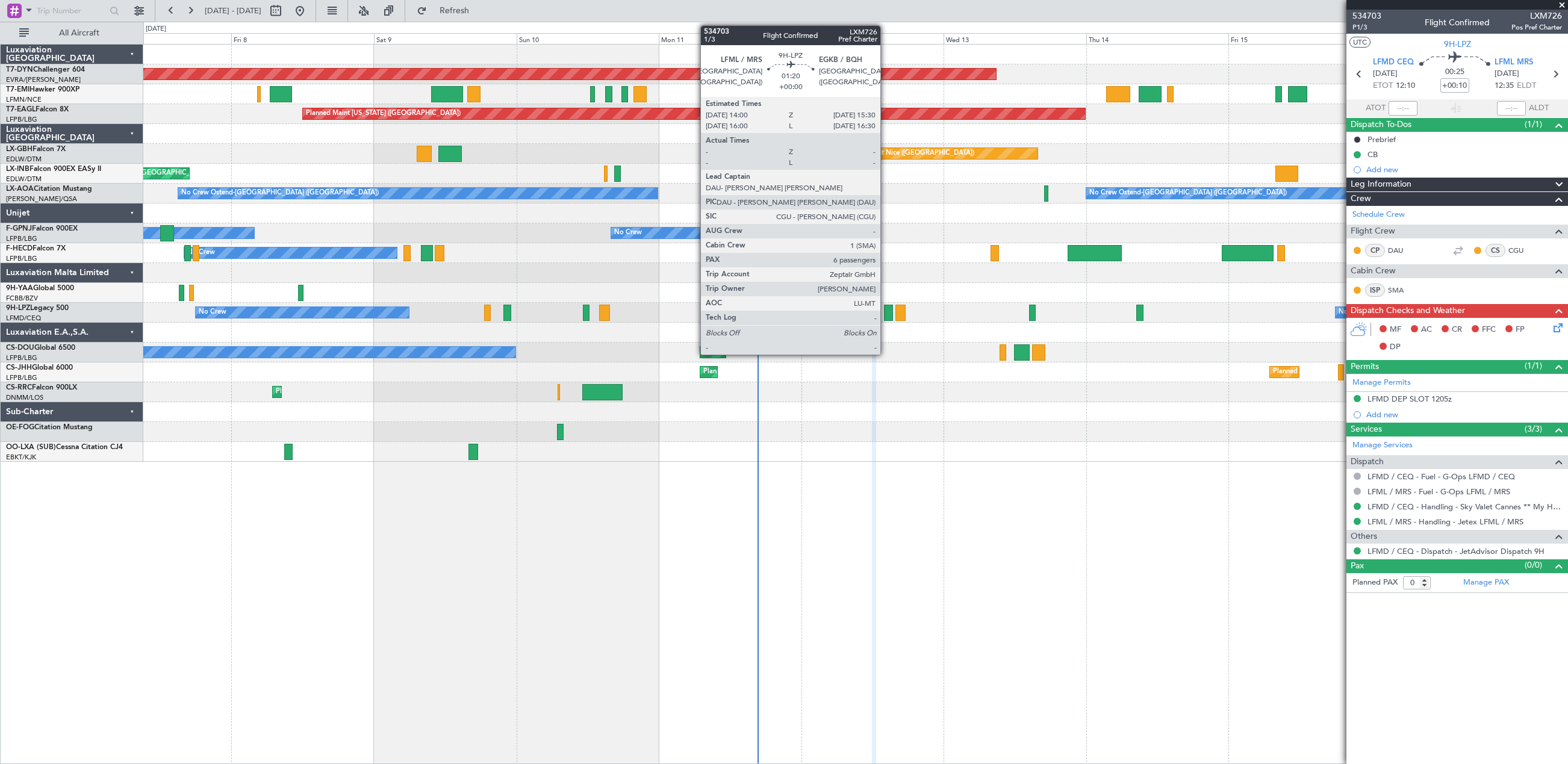
click at [886, 309] on div at bounding box center [889, 313] width 9 height 16
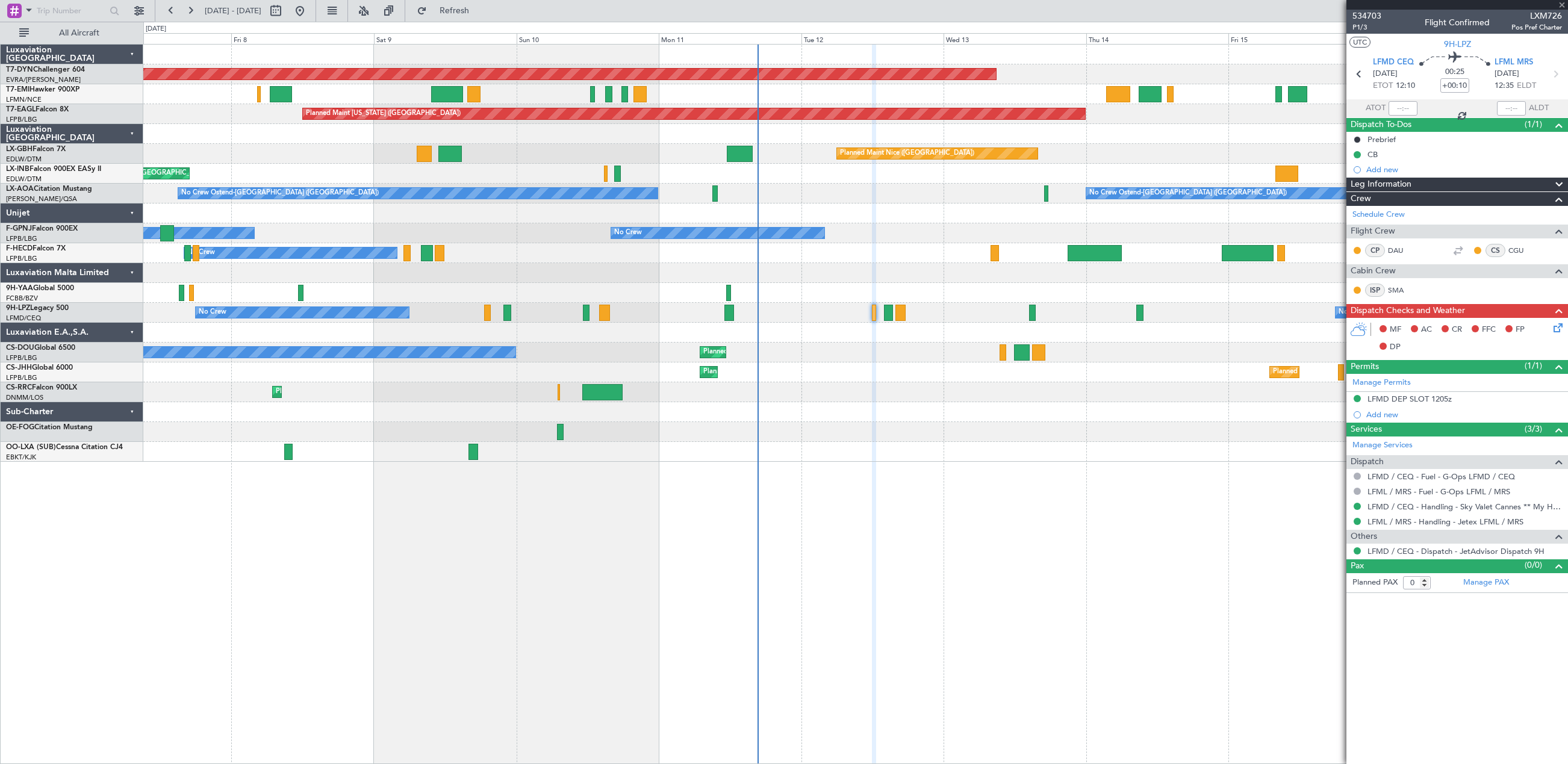
type input "6"
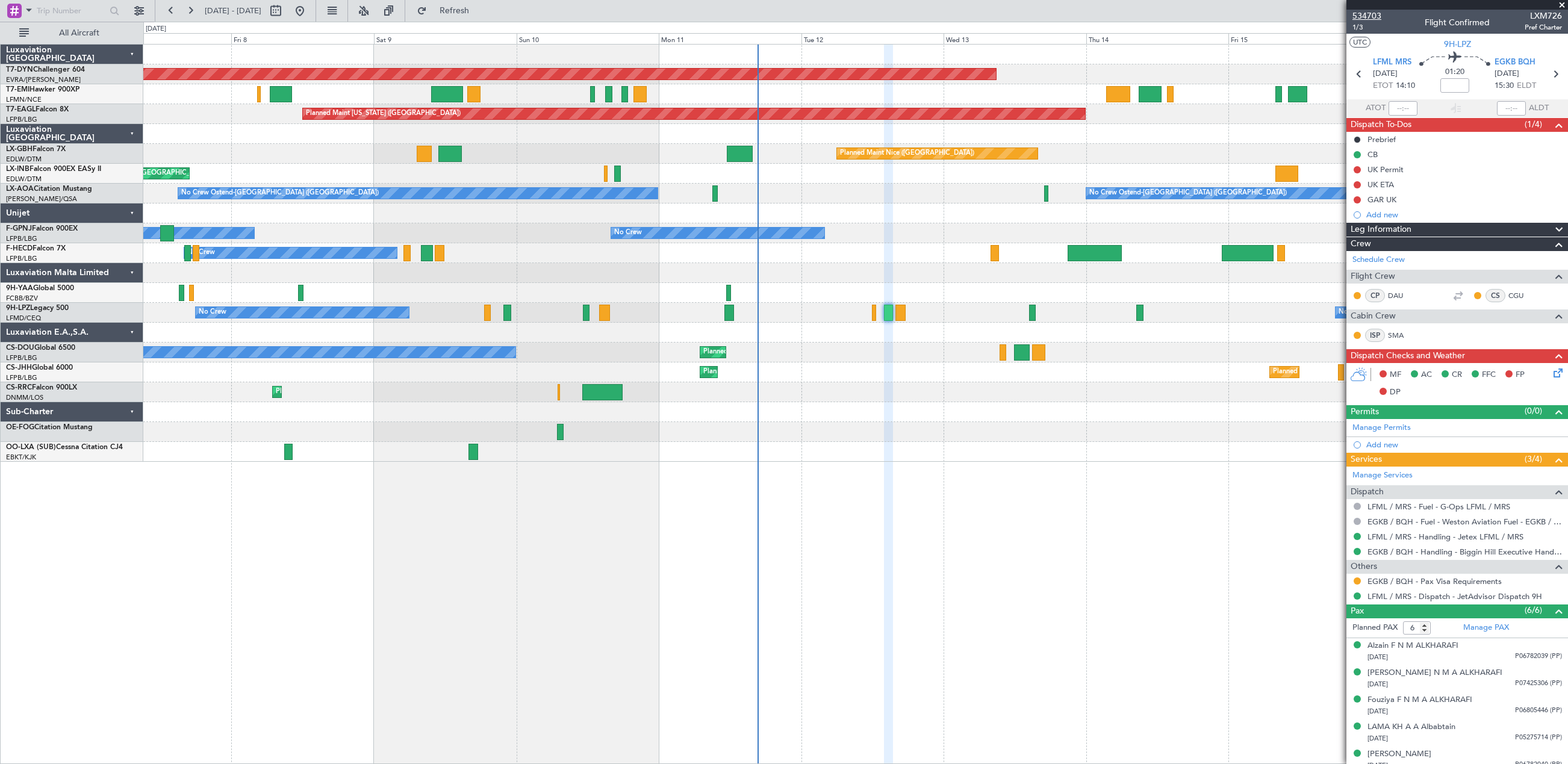
click at [1364, 14] on span "534703" at bounding box center [1367, 16] width 29 height 13
click at [1361, 28] on span "1/3" at bounding box center [1367, 27] width 29 height 10
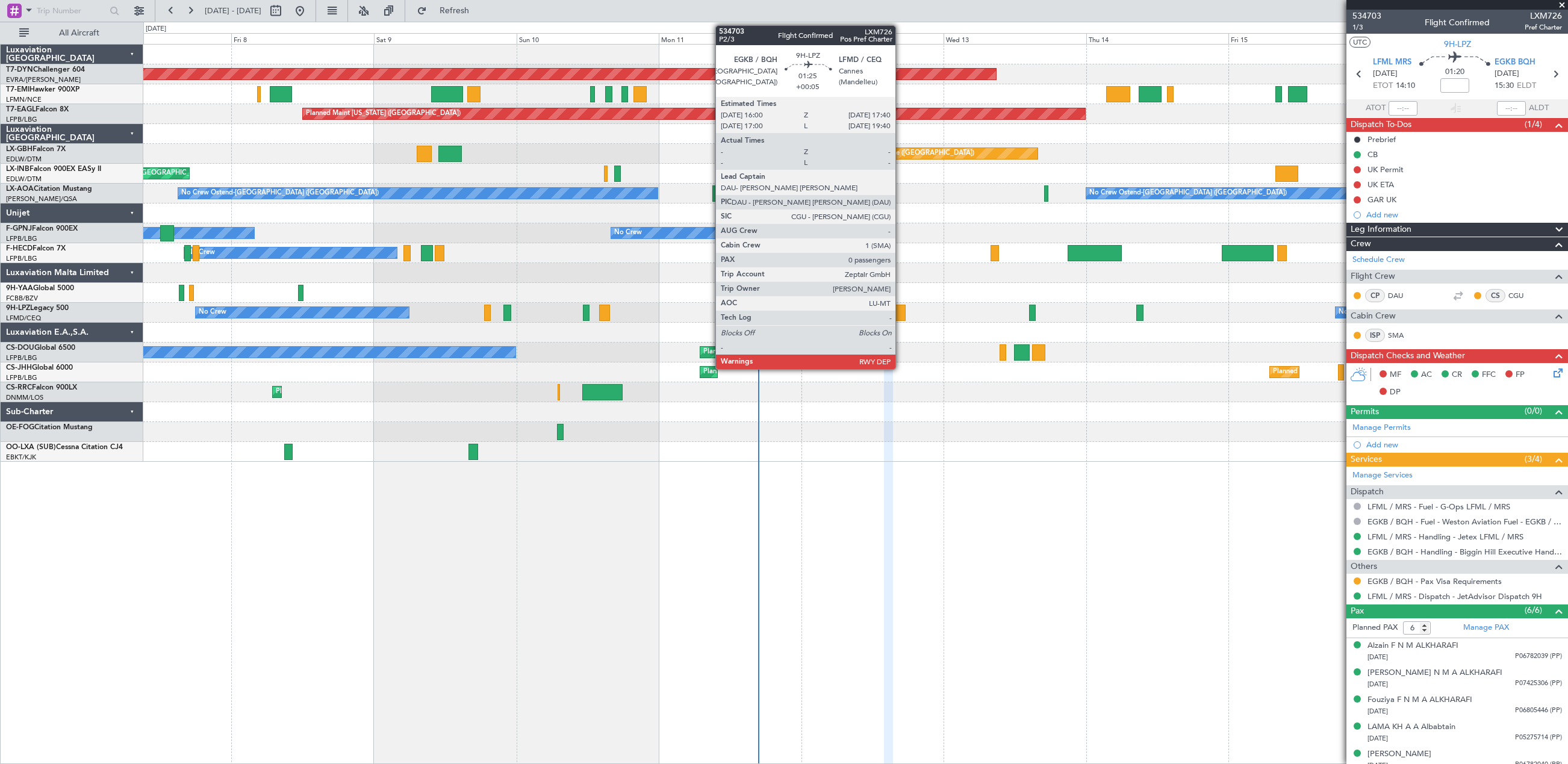
click at [901, 310] on div at bounding box center [900, 313] width 10 height 16
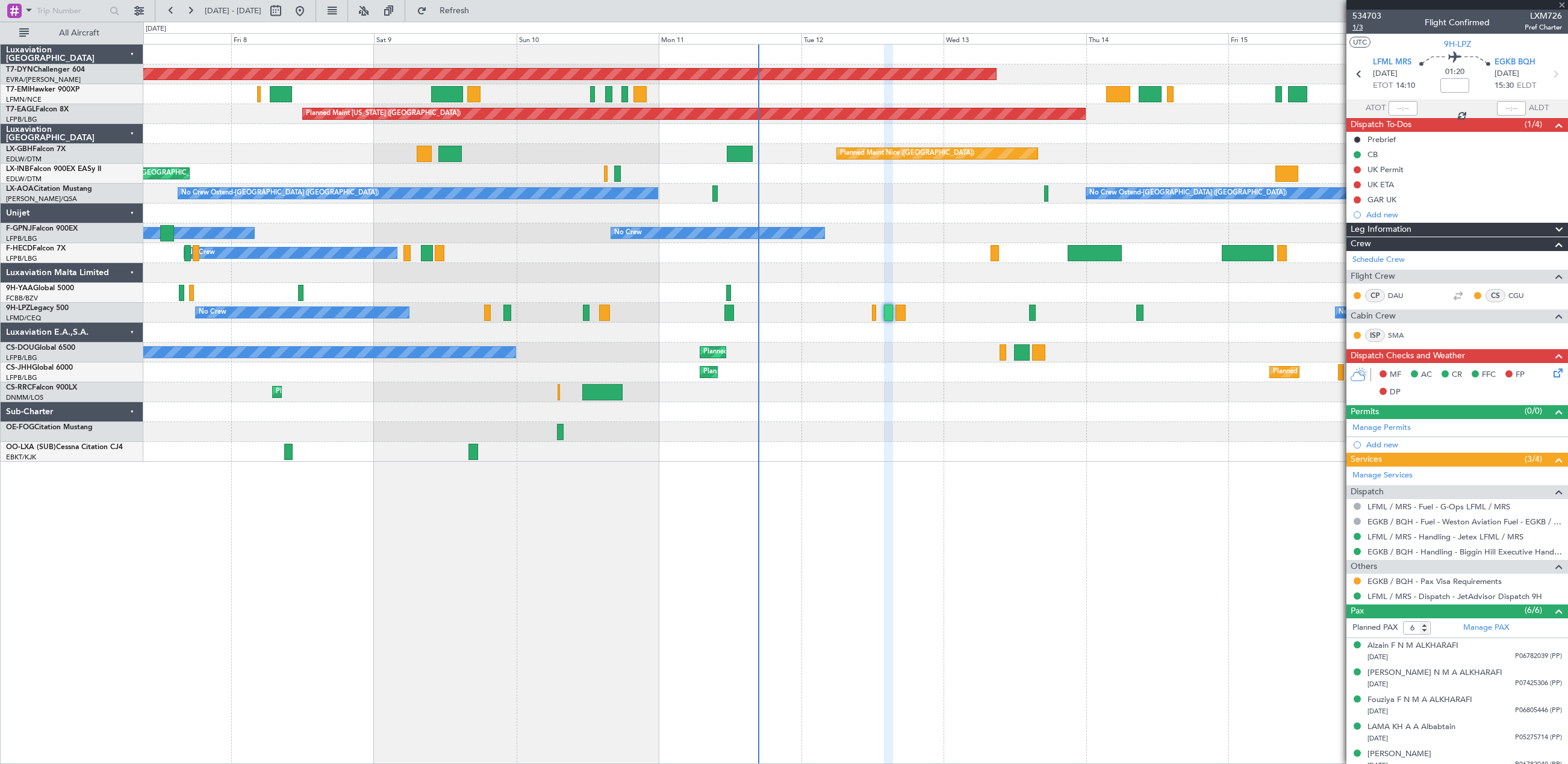
type input "+00:05"
type input "0"
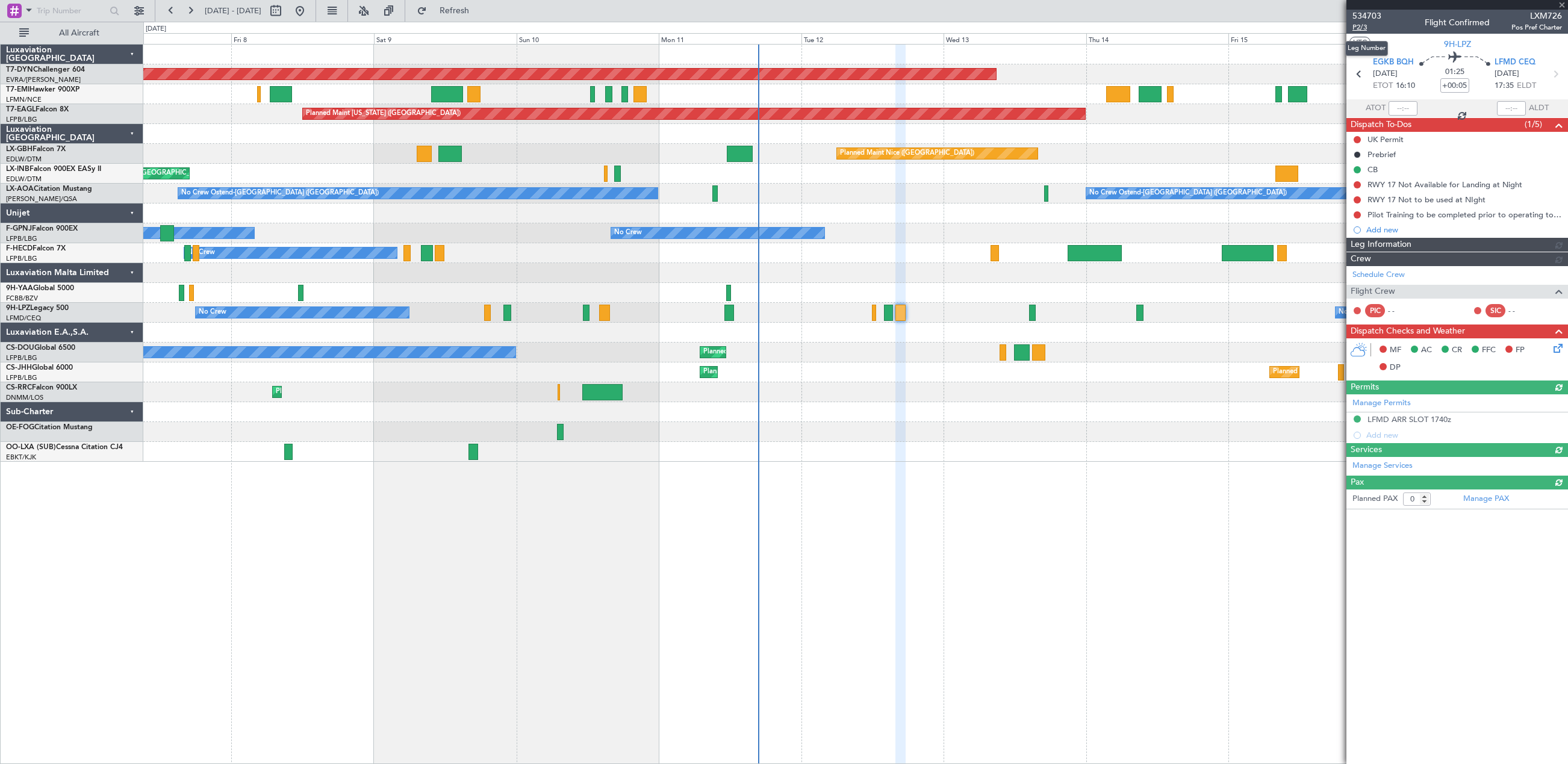
click at [1359, 24] on span "P2/3" at bounding box center [1367, 27] width 29 height 10
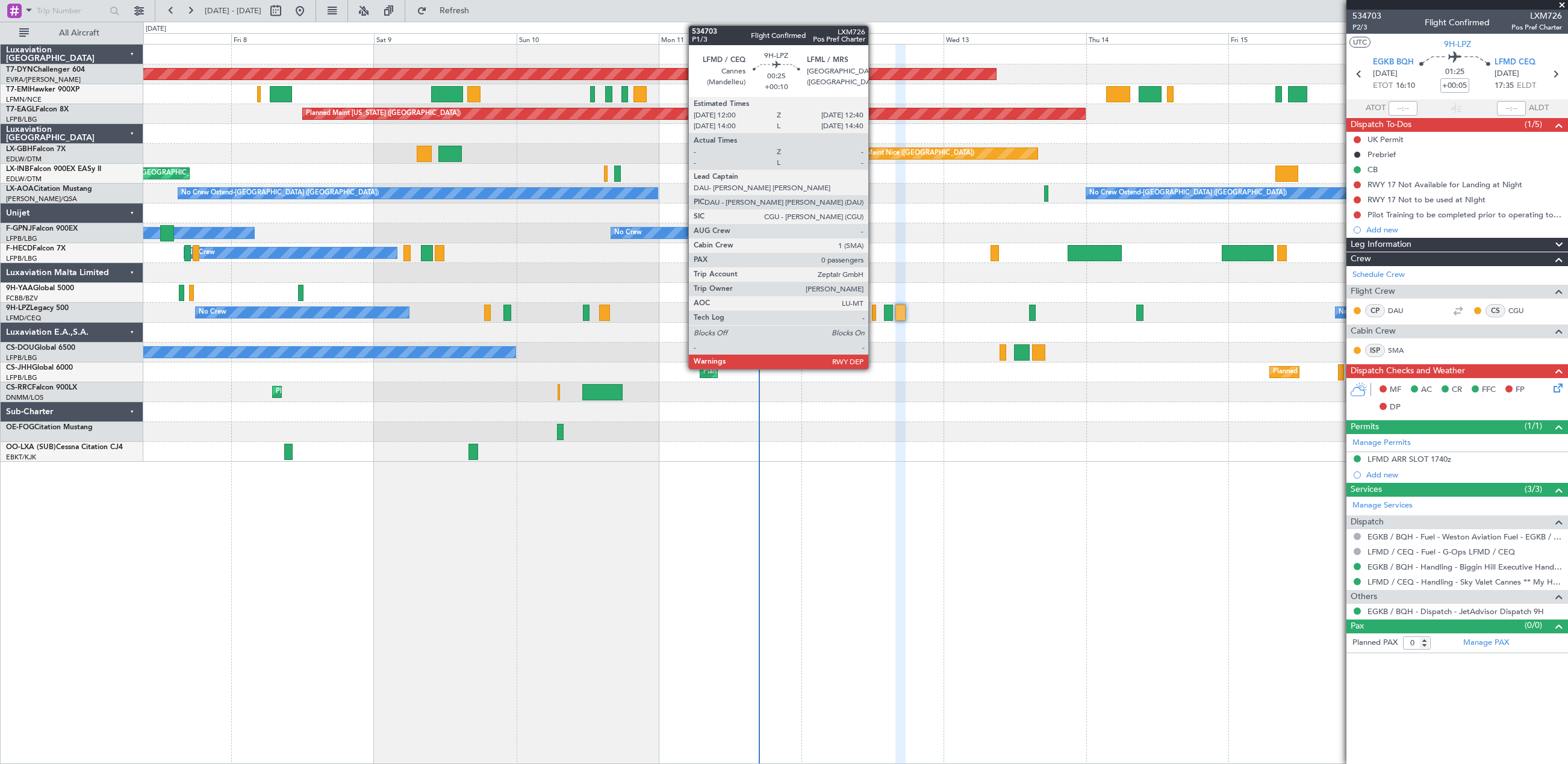
click at [873, 311] on div at bounding box center [873, 313] width 4 height 16
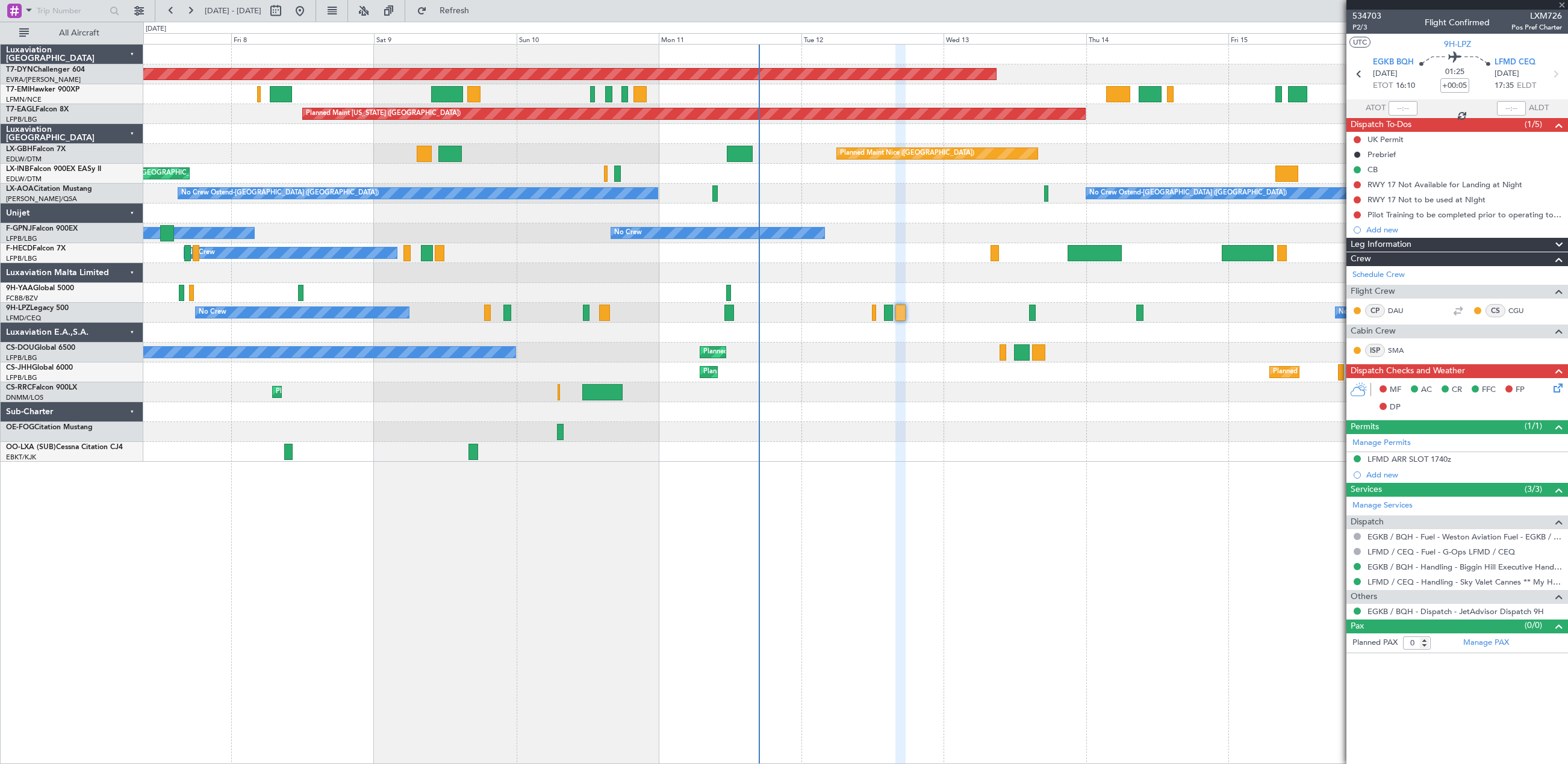
type input "+00:10"
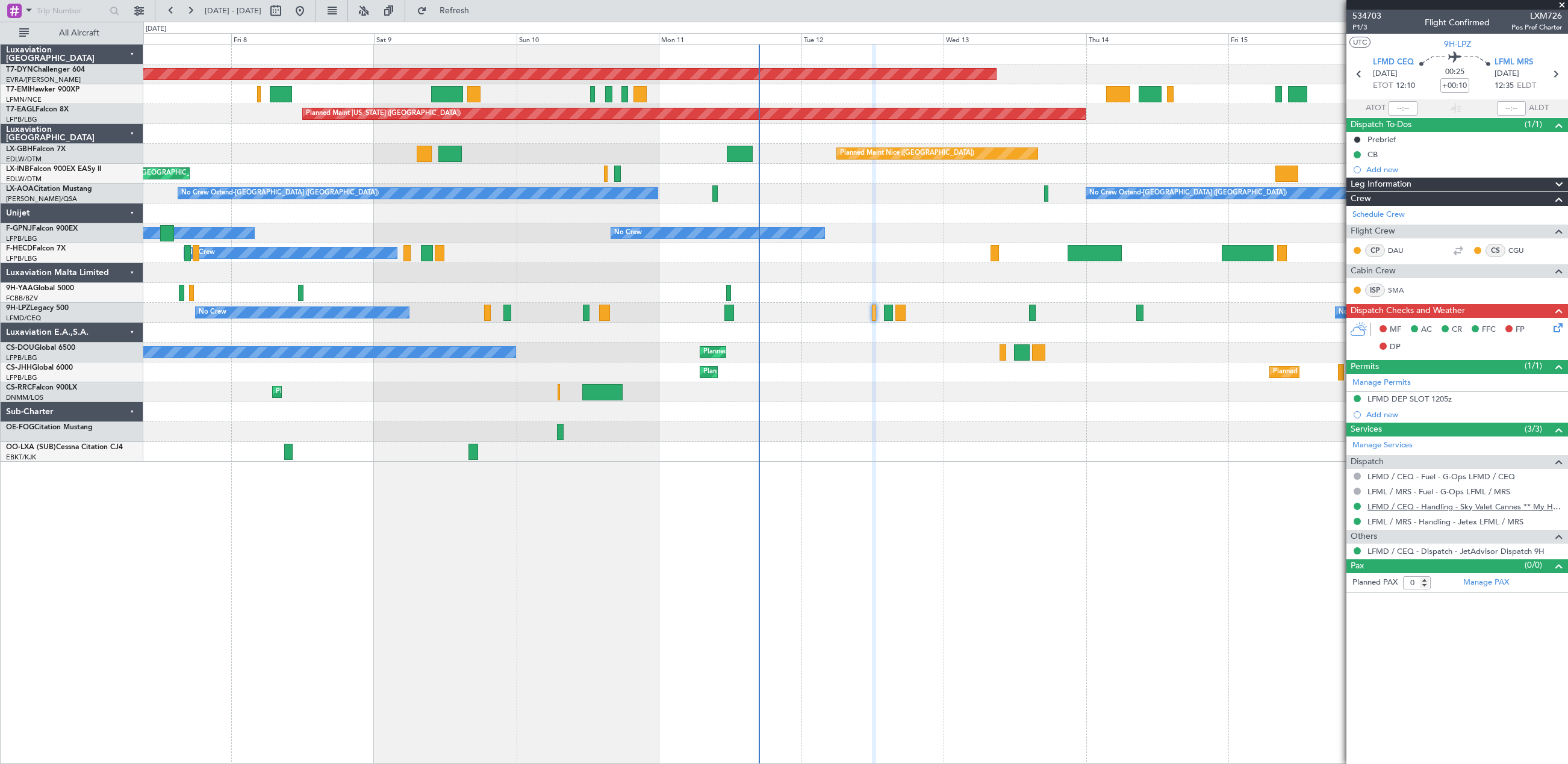
click at [1397, 507] on link "LFMD / CEQ - Handling - Sky Valet Cannes ** My Handling**LFMD / CEQ" at bounding box center [1464, 506] width 194 height 10
click at [1559, 326] on icon at bounding box center [1555, 326] width 10 height 10
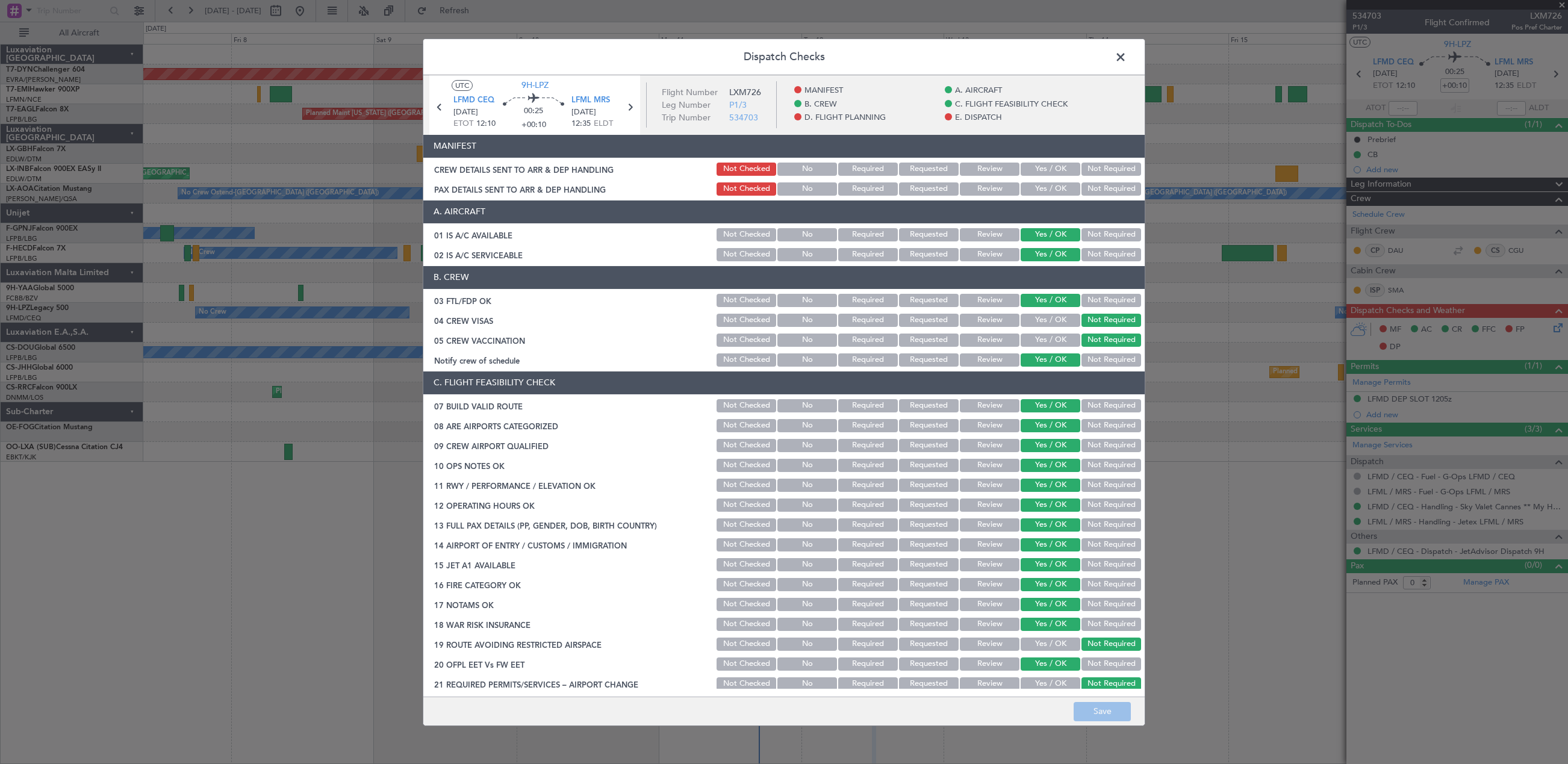
click at [1054, 166] on button "Yes / OK" at bounding box center [1051, 169] width 60 height 13
click at [1052, 182] on div "Yes / OK" at bounding box center [1050, 189] width 61 height 17
click at [1052, 184] on button "Yes / OK" at bounding box center [1051, 189] width 60 height 13
click at [1113, 709] on button "Save" at bounding box center [1103, 712] width 57 height 20
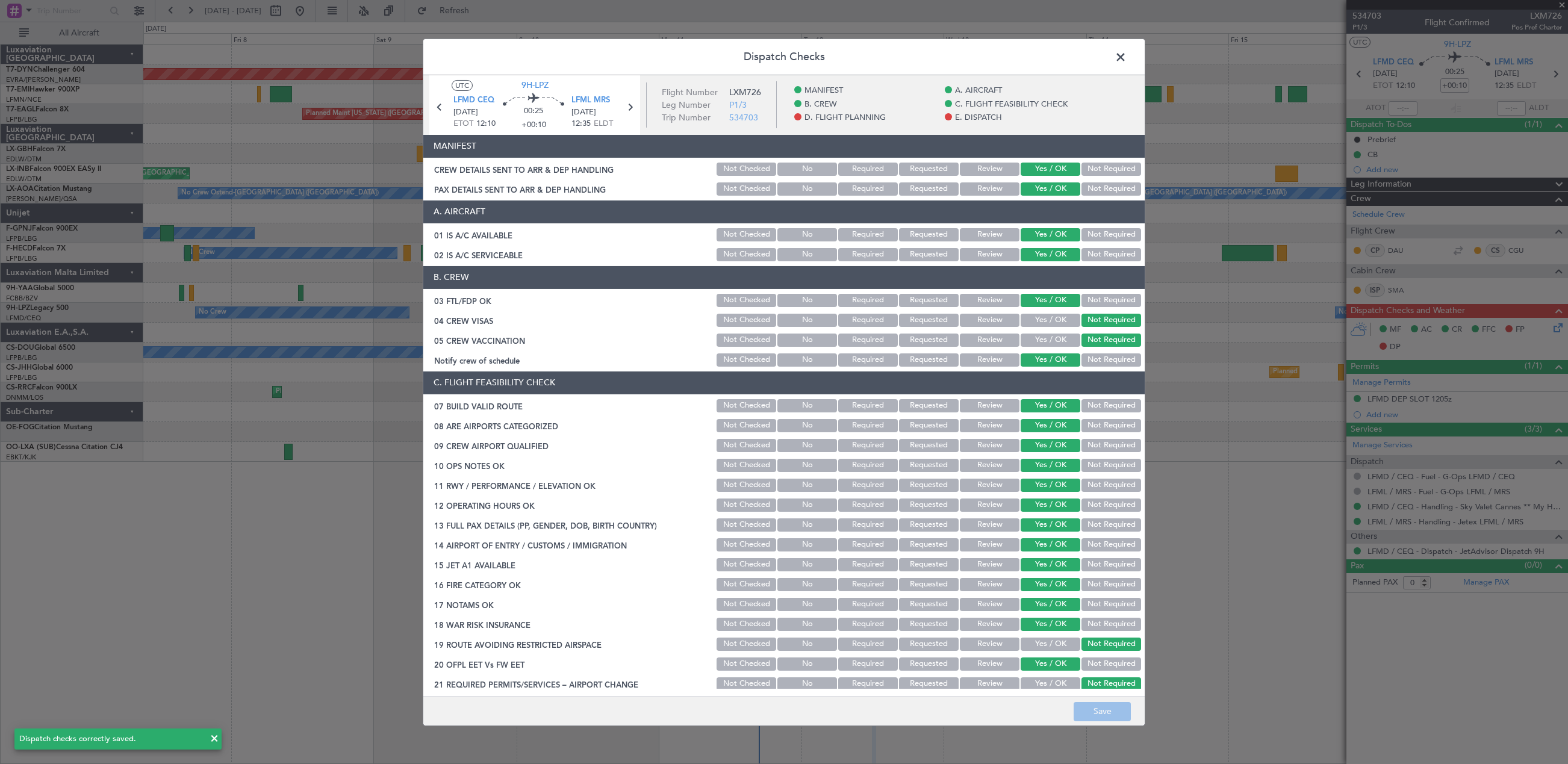
click at [1127, 55] on span at bounding box center [1127, 59] width 0 height 24
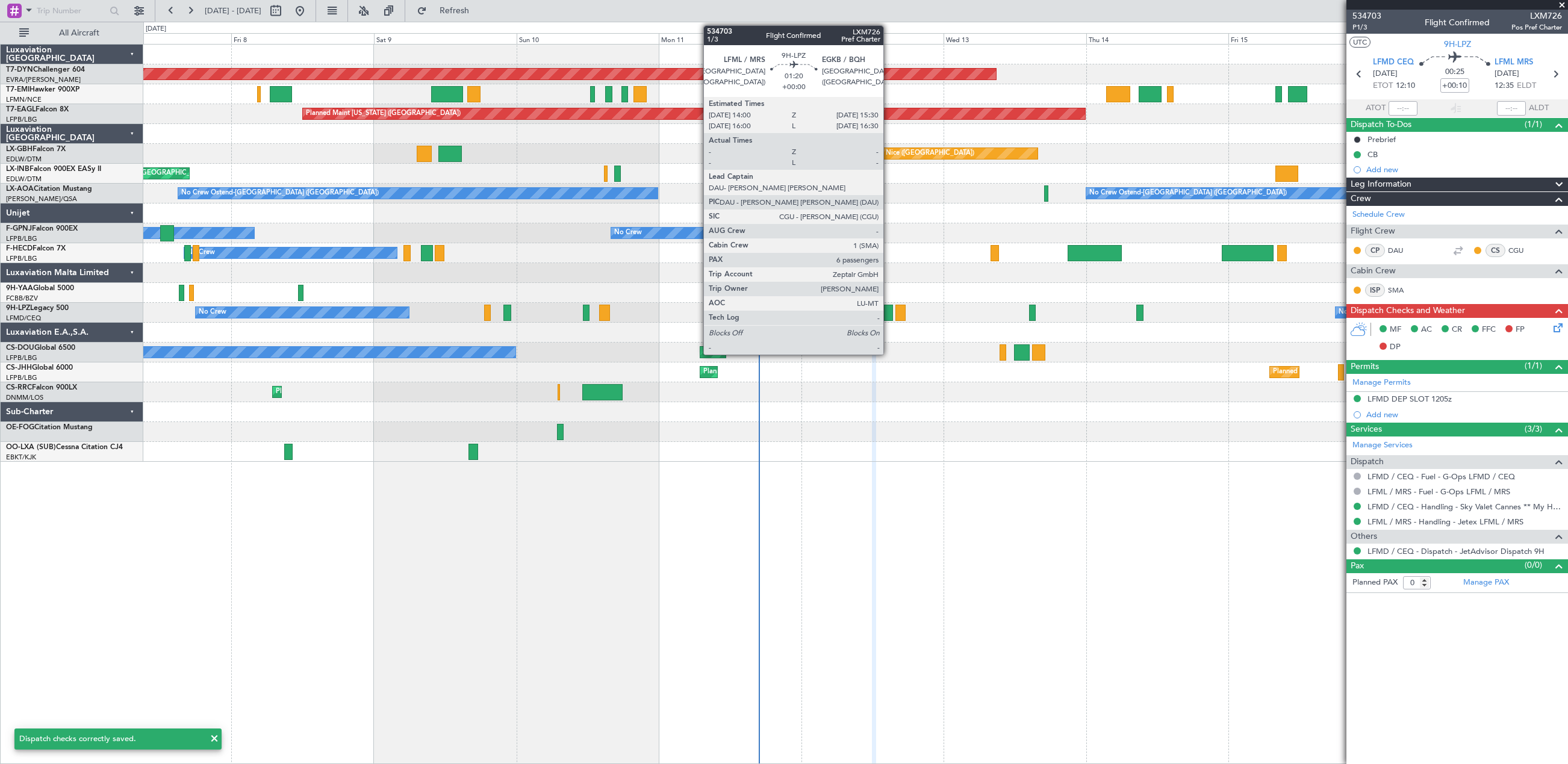
click at [889, 309] on div at bounding box center [889, 313] width 9 height 16
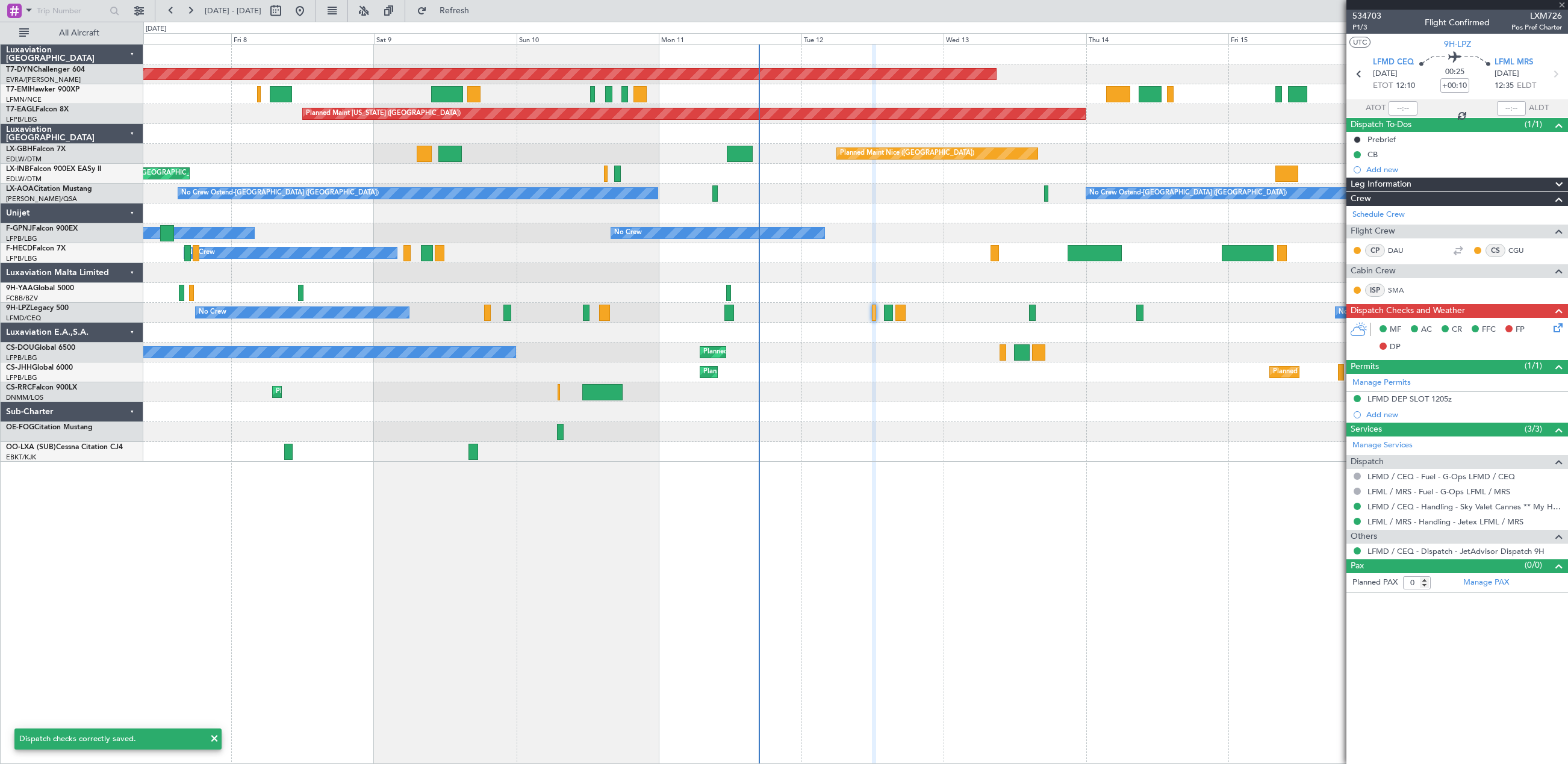
type input "6"
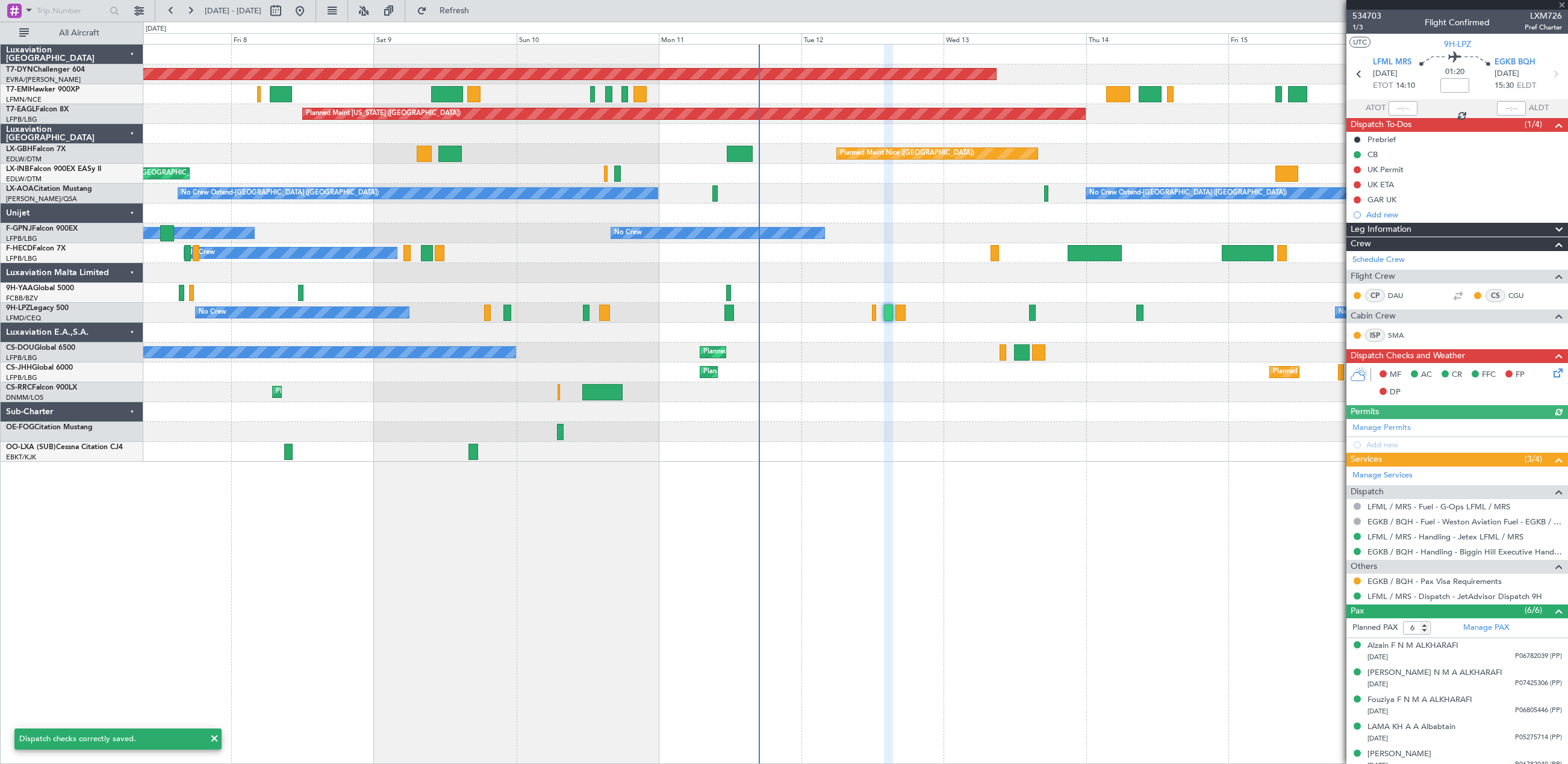
click at [1551, 375] on icon at bounding box center [1555, 370] width 10 height 10
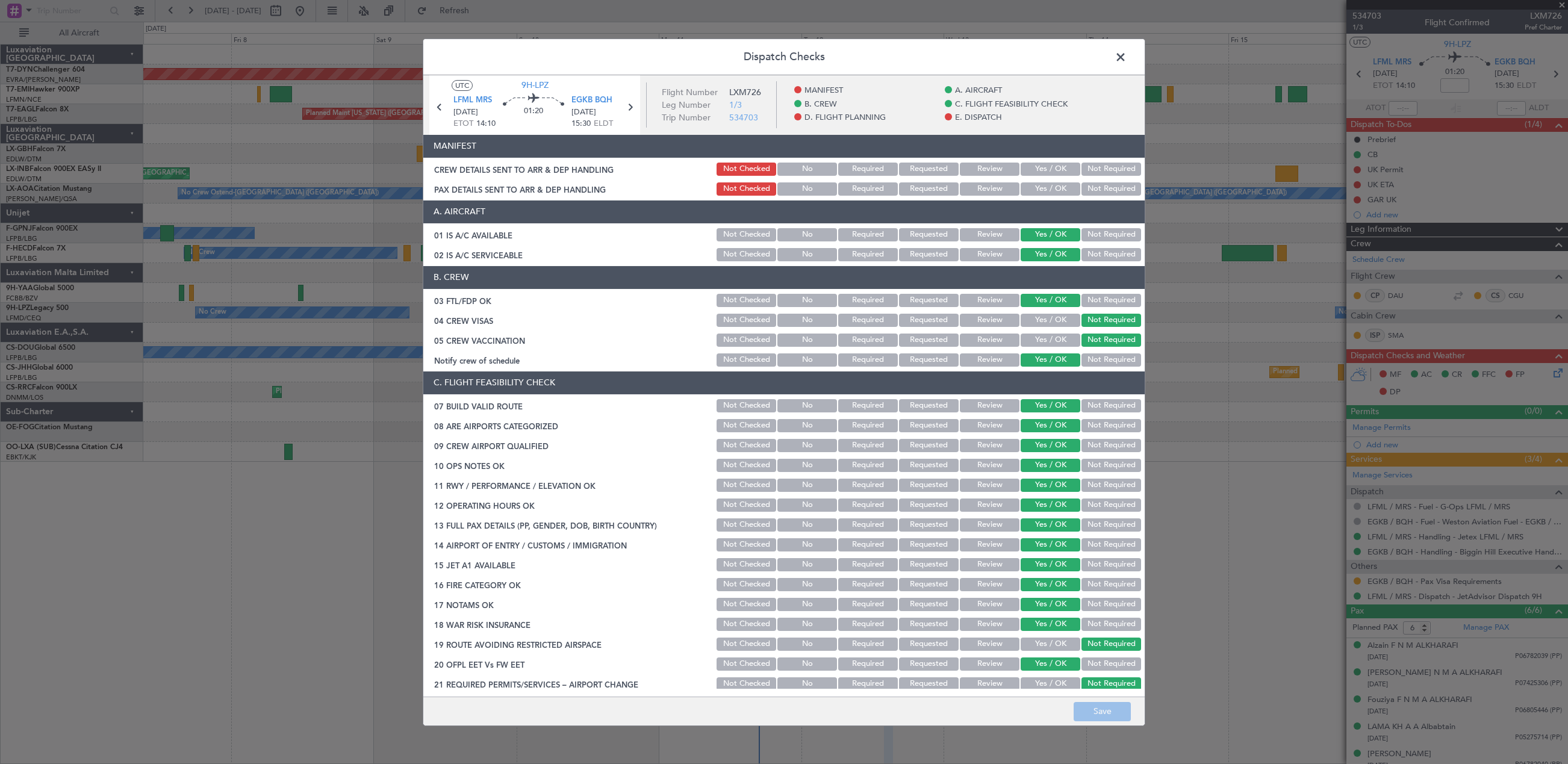
click at [1039, 166] on button "Yes / OK" at bounding box center [1051, 169] width 60 height 13
click at [1040, 183] on button "Yes / OK" at bounding box center [1051, 189] width 60 height 13
click at [1122, 706] on button "Save" at bounding box center [1103, 712] width 57 height 20
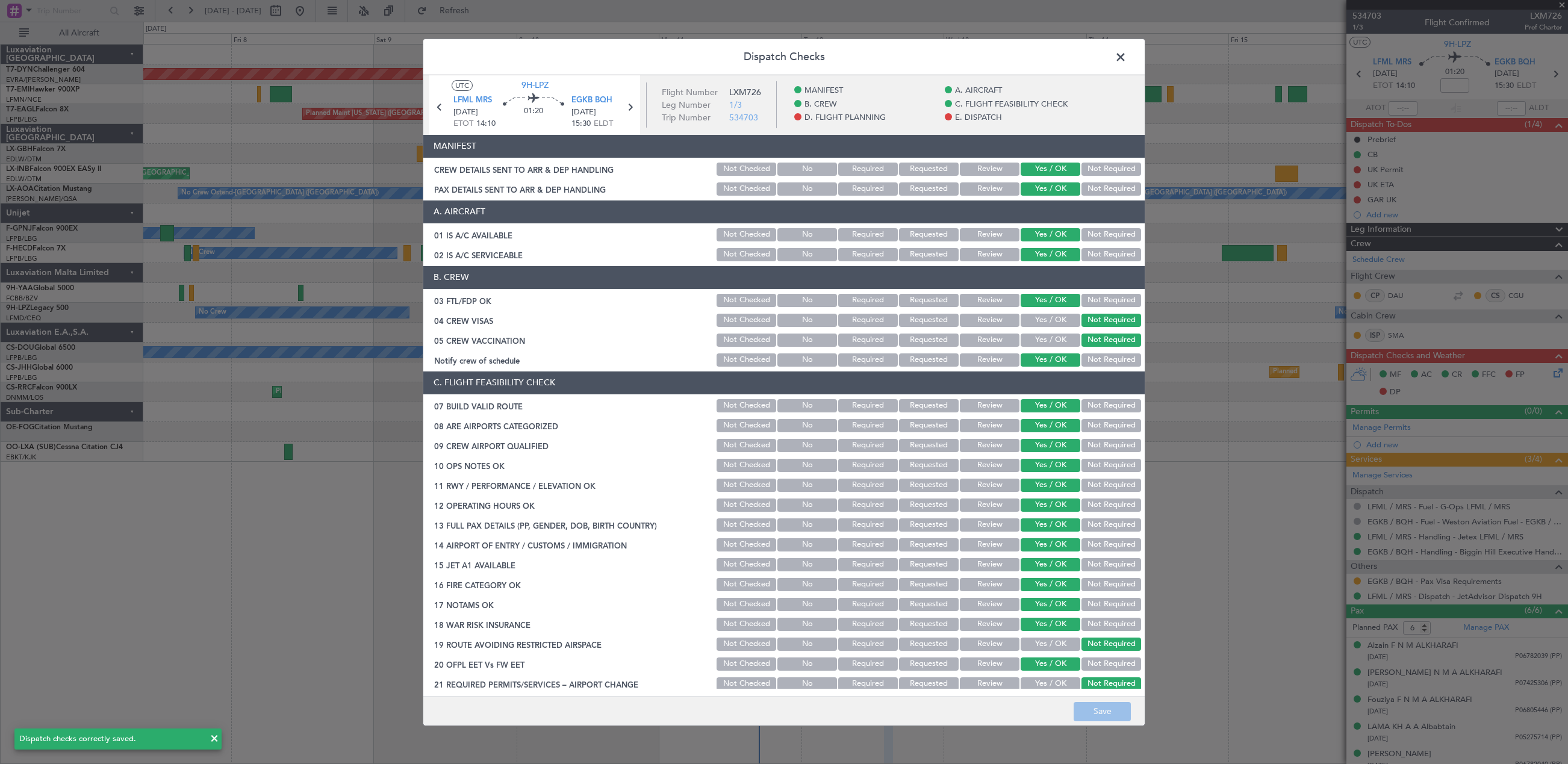
click at [1127, 55] on span at bounding box center [1127, 59] width 0 height 24
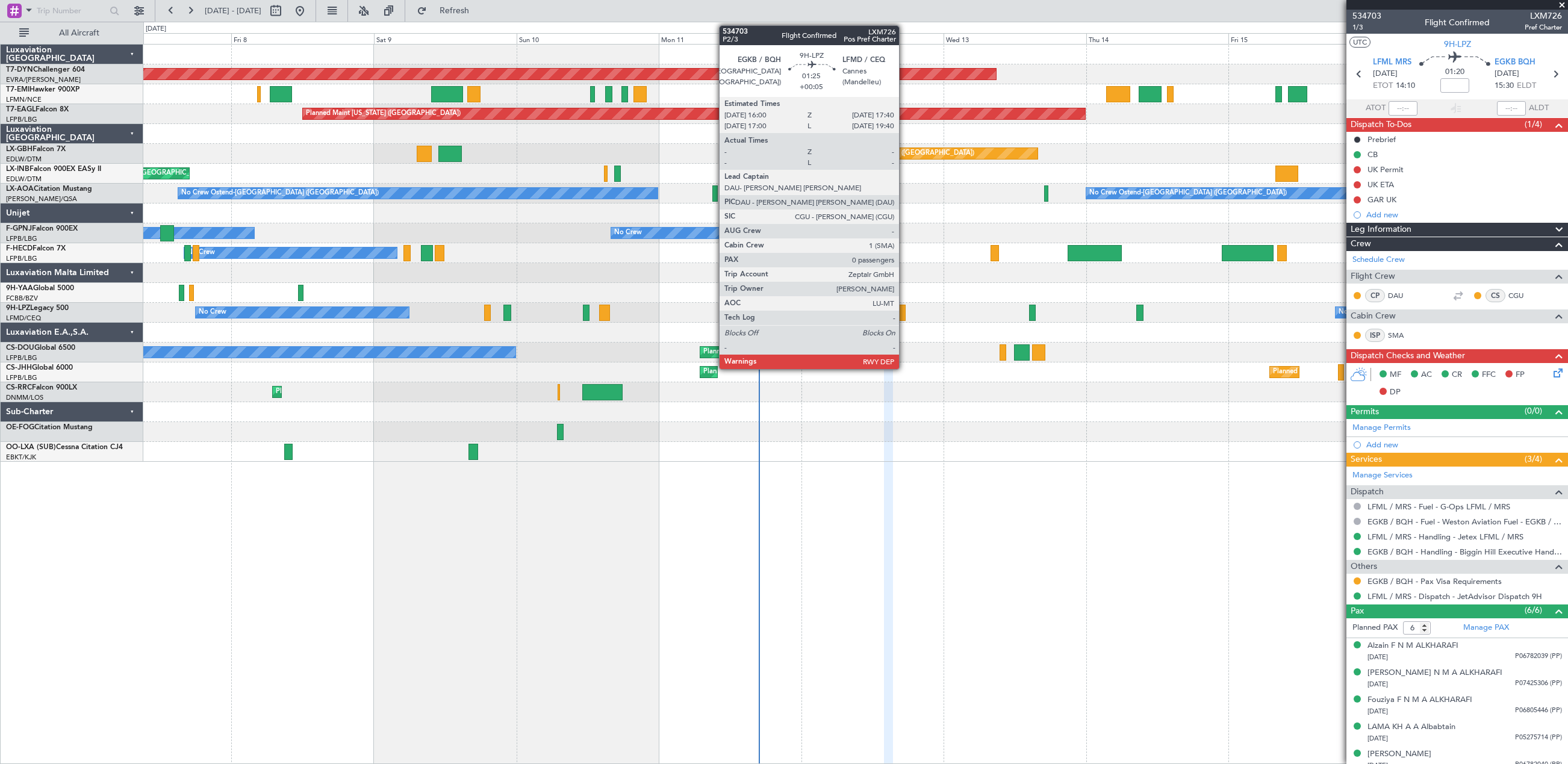
click at [905, 308] on div at bounding box center [900, 313] width 10 height 16
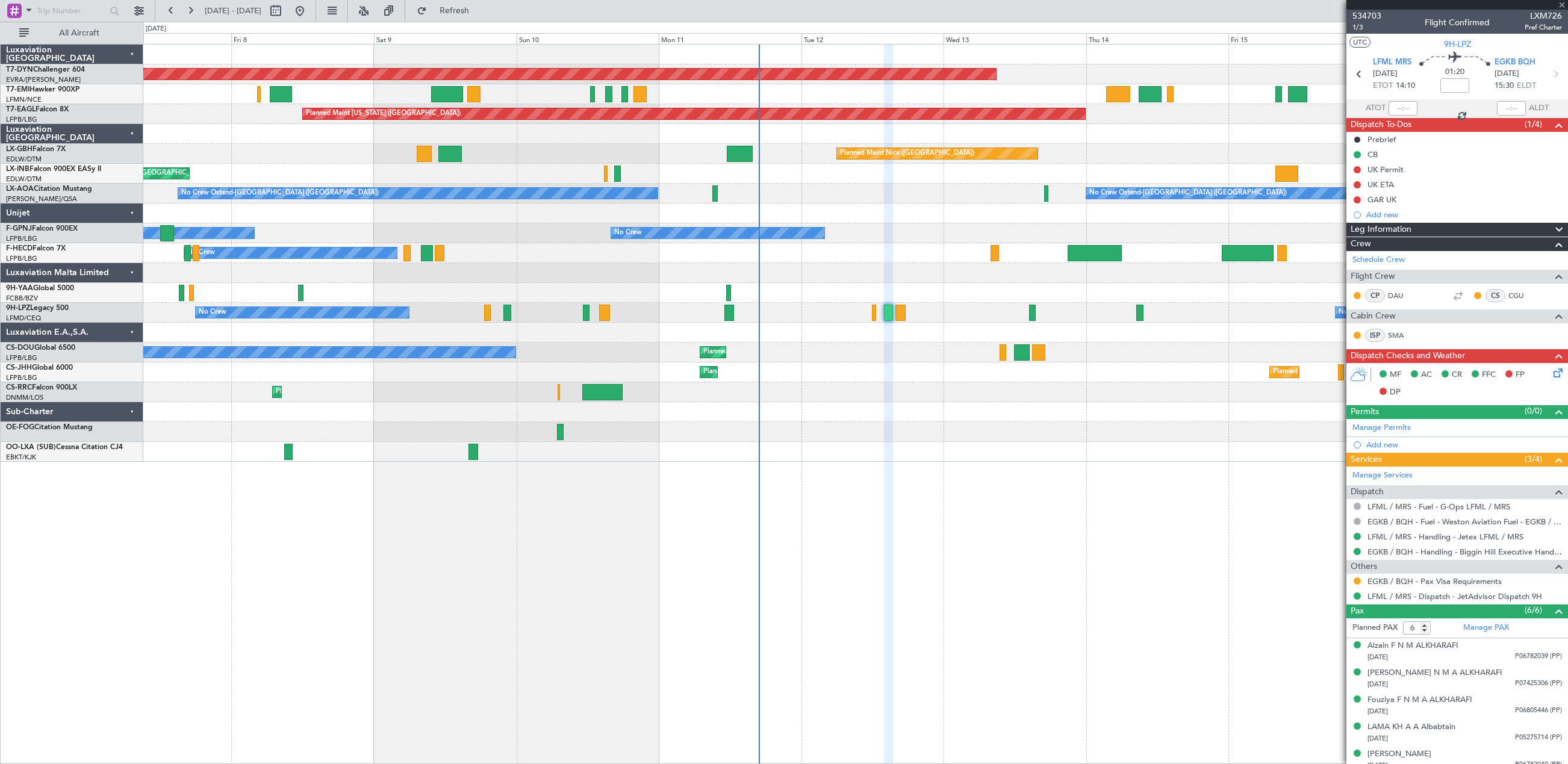
type input "+00:05"
type input "0"
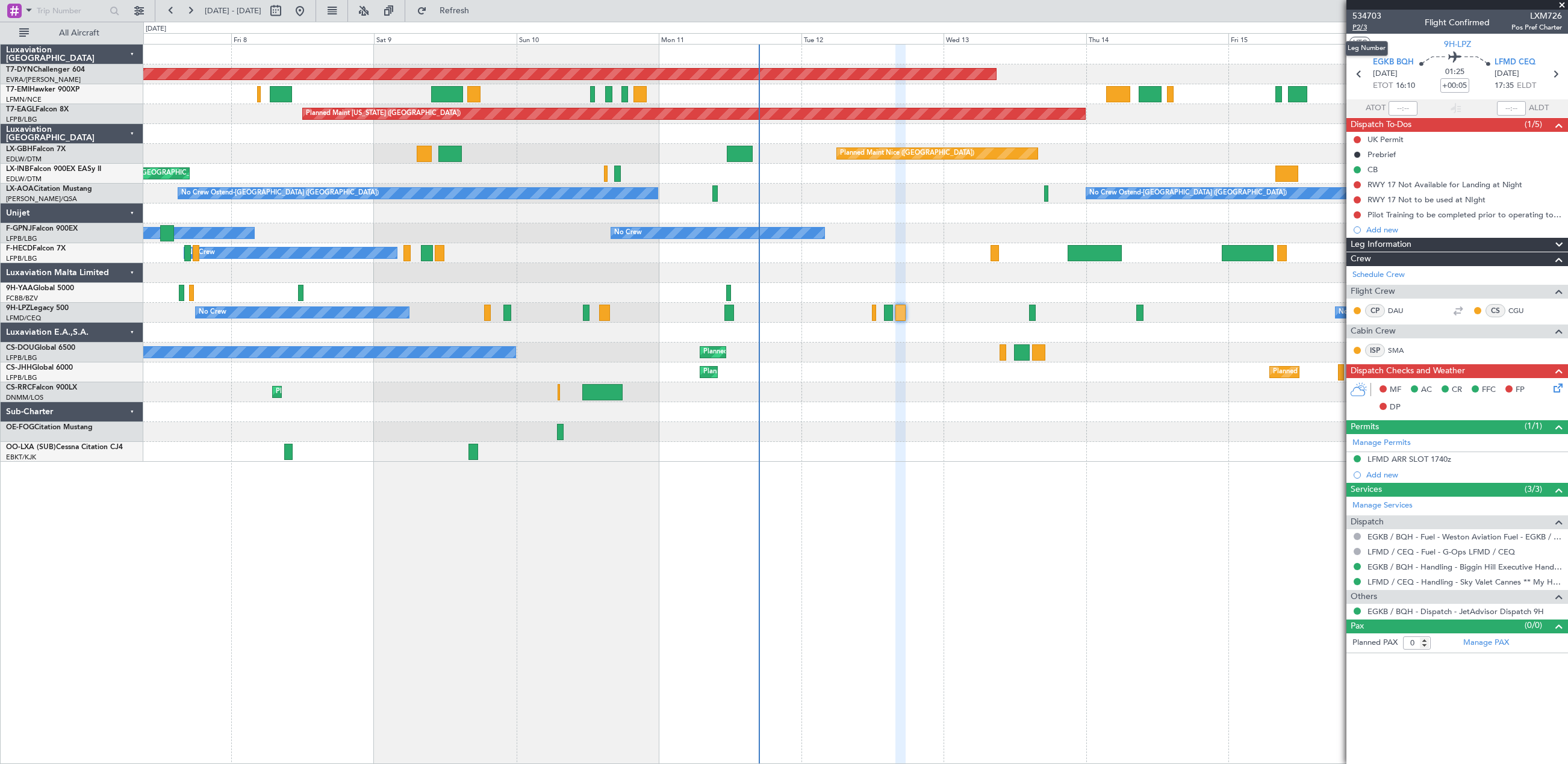
click at [1364, 27] on span "P2/3" at bounding box center [1367, 27] width 29 height 10
click at [1556, 385] on icon at bounding box center [1555, 386] width 10 height 10
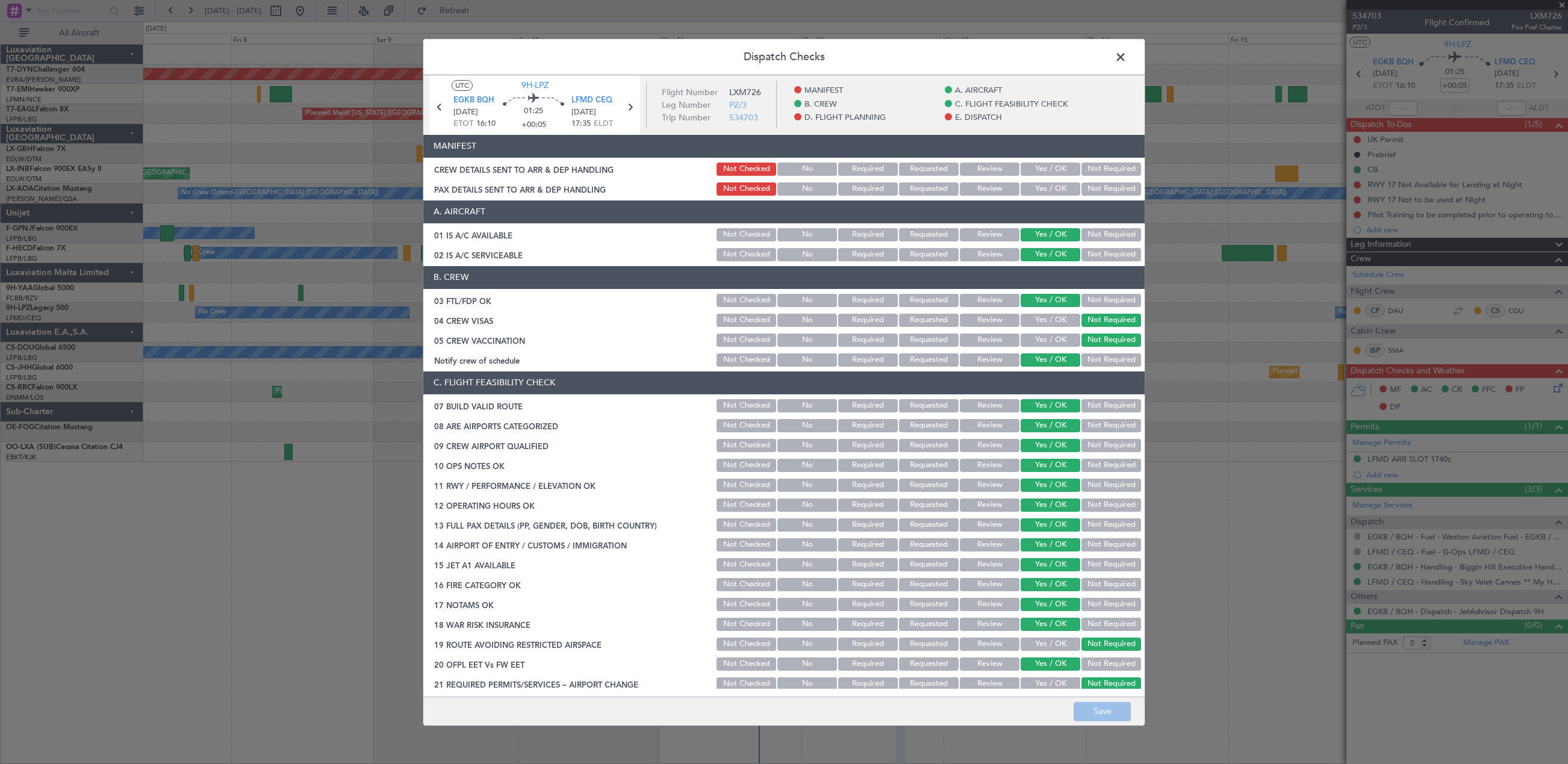
click at [1030, 174] on button "Yes / OK" at bounding box center [1051, 169] width 60 height 13
click at [1037, 191] on button "Yes / OK" at bounding box center [1051, 189] width 60 height 13
click at [1115, 705] on button "Save" at bounding box center [1103, 712] width 57 height 20
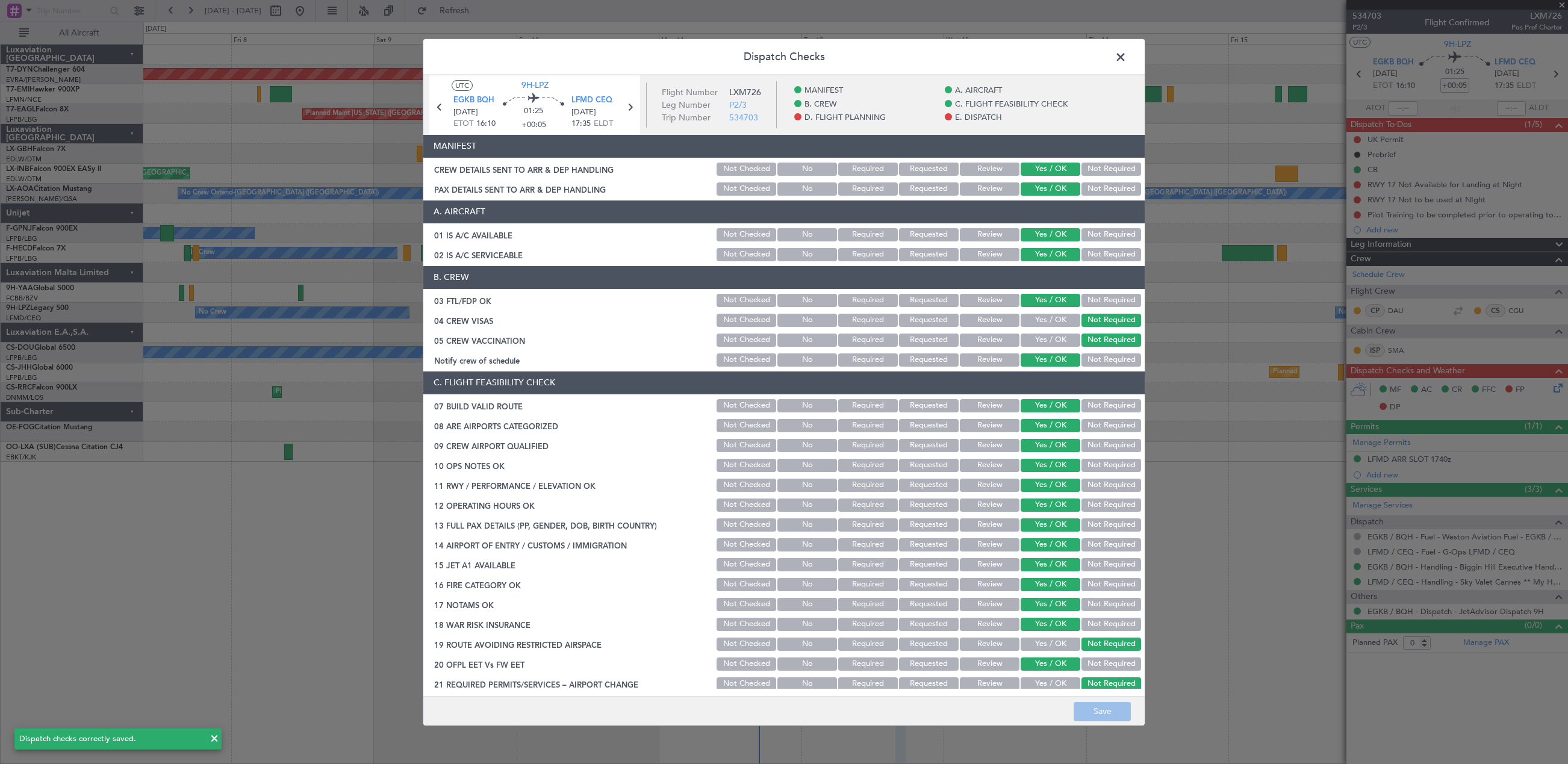
click at [1127, 55] on span at bounding box center [1127, 59] width 0 height 24
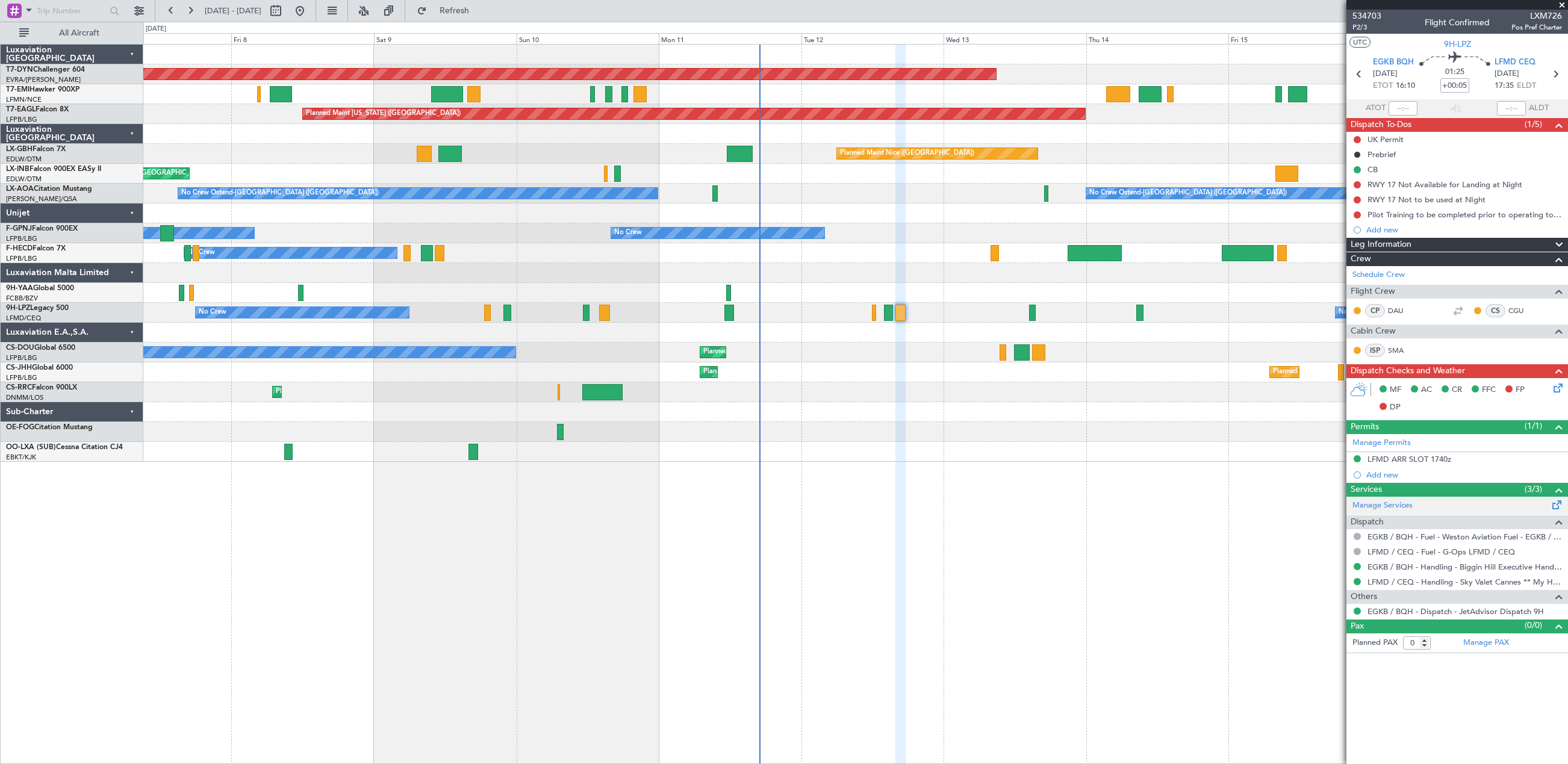
click at [1539, 506] on div "Manage Services" at bounding box center [1458, 505] width 222 height 18
click at [483, 20] on button "Refresh" at bounding box center [447, 11] width 72 height 20
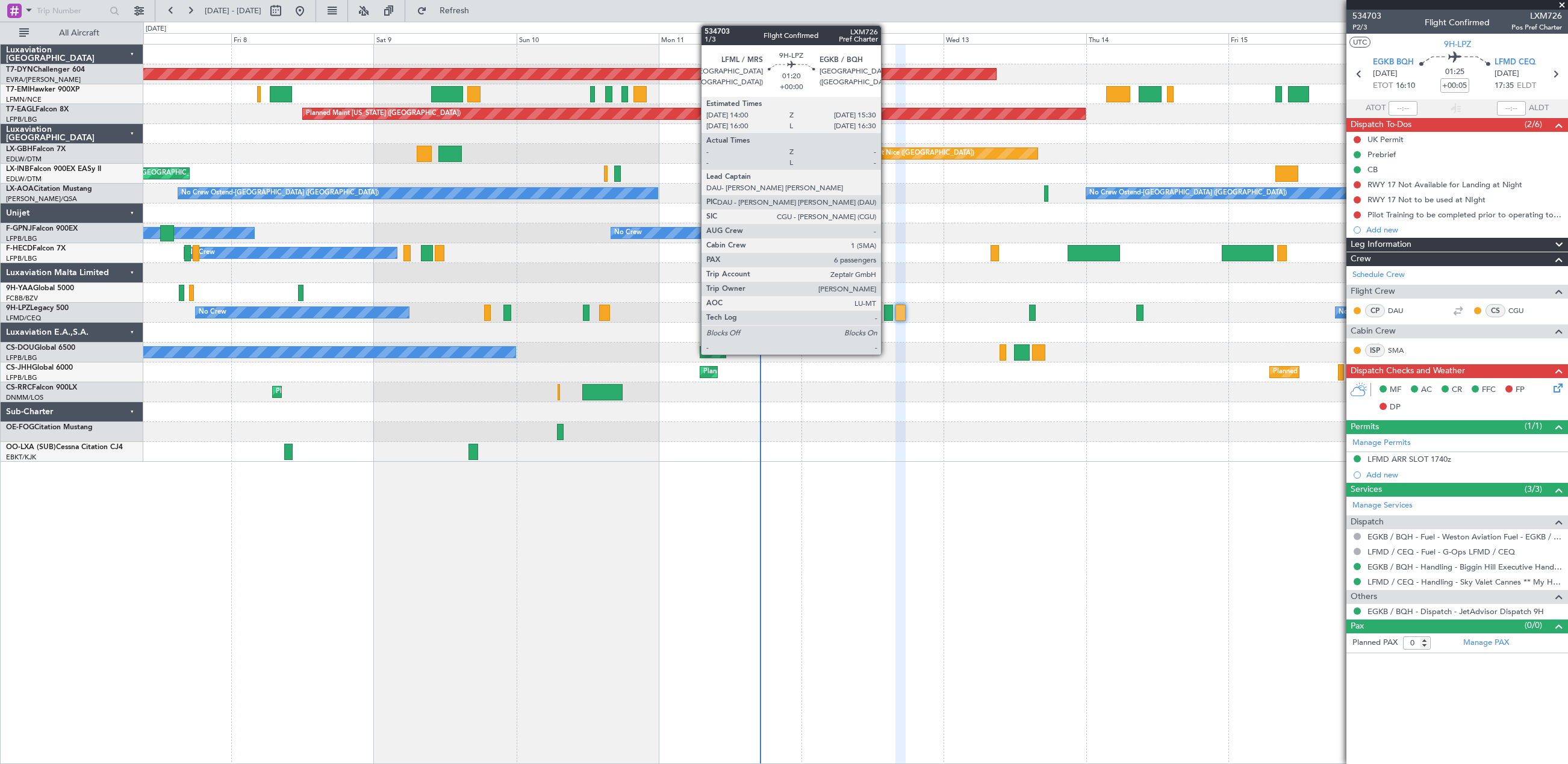
click at [887, 316] on div at bounding box center [889, 313] width 9 height 16
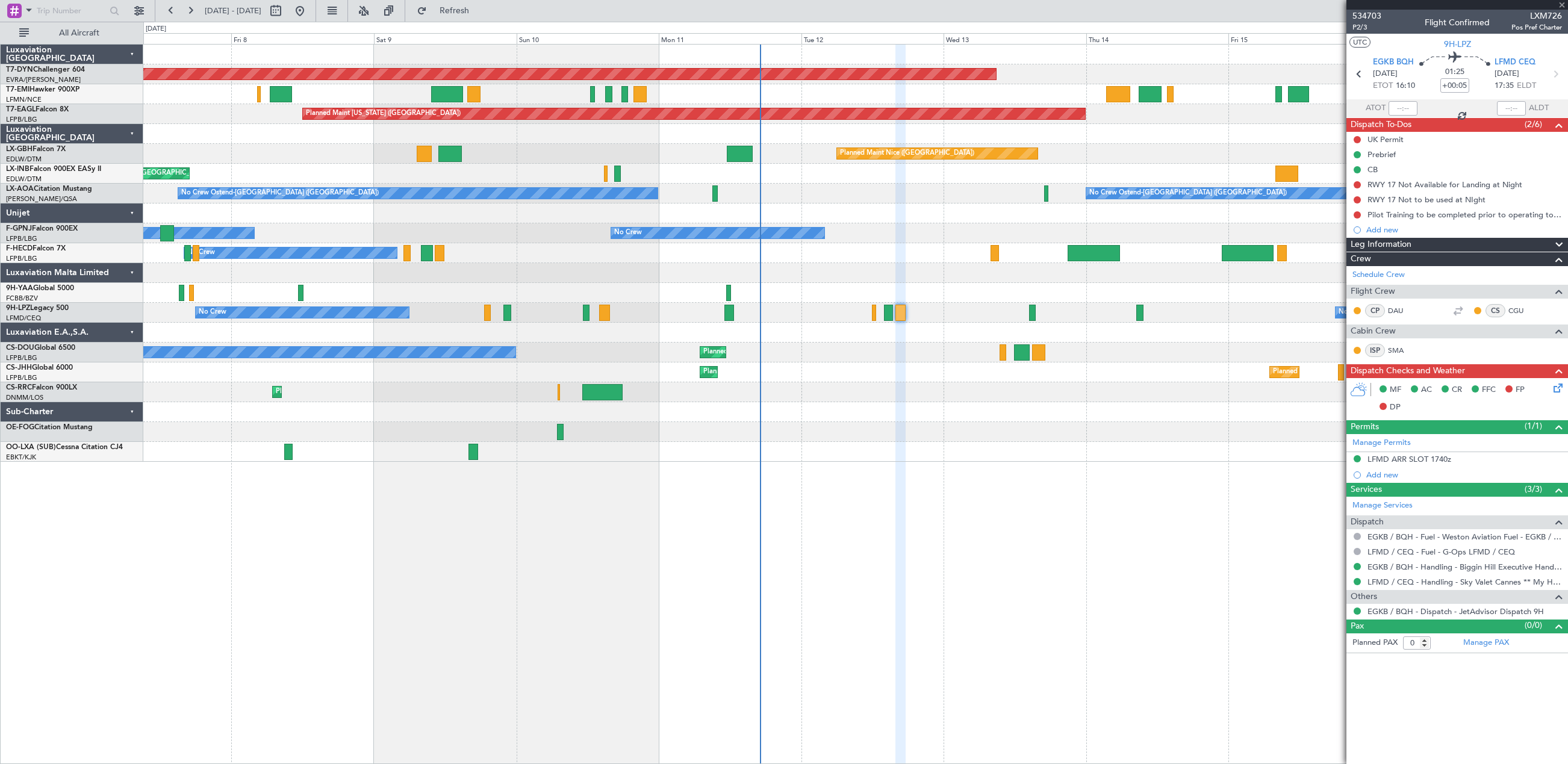
type input "6"
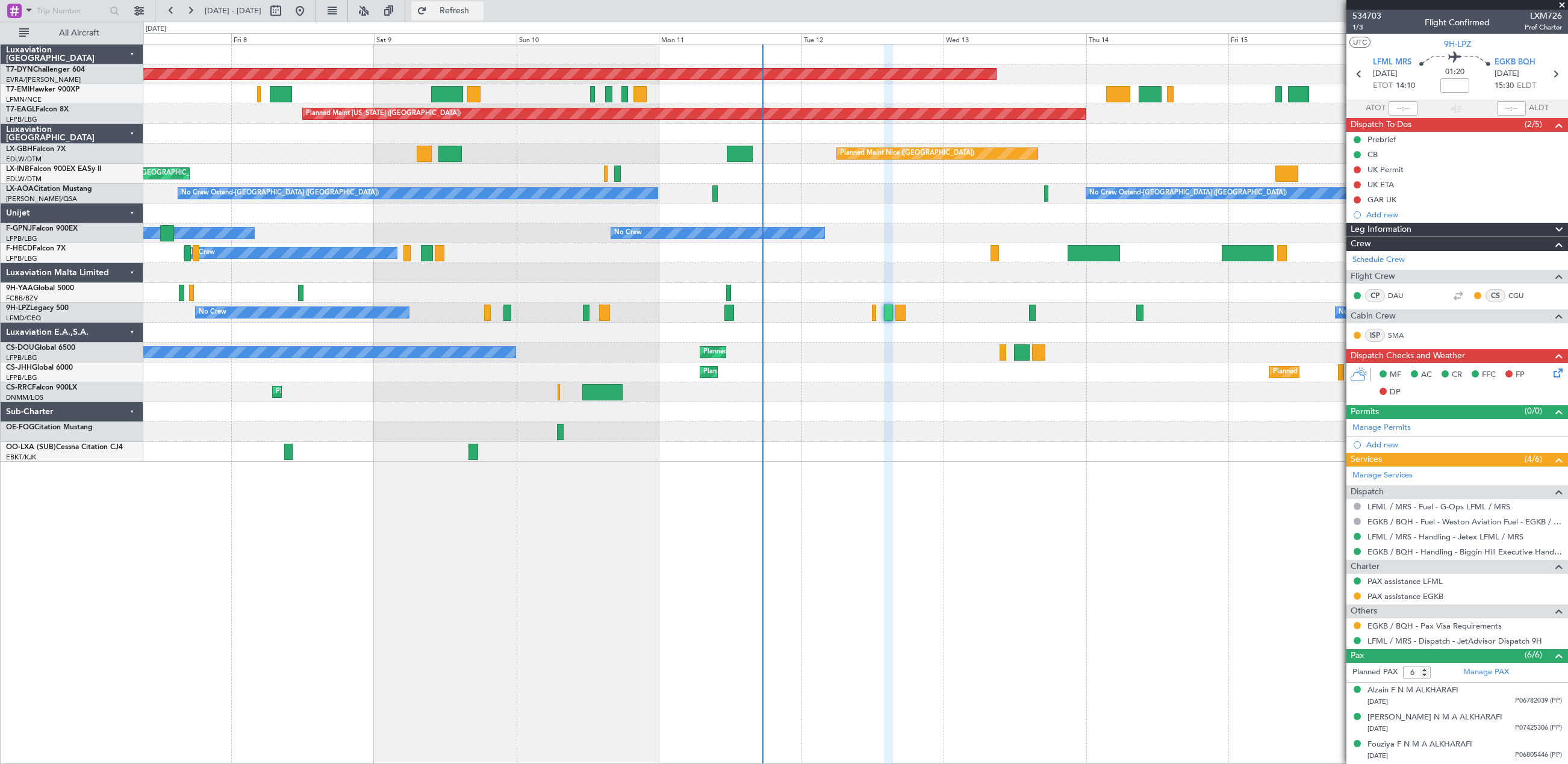
click at [480, 7] on span "Refresh" at bounding box center [455, 10] width 51 height 8
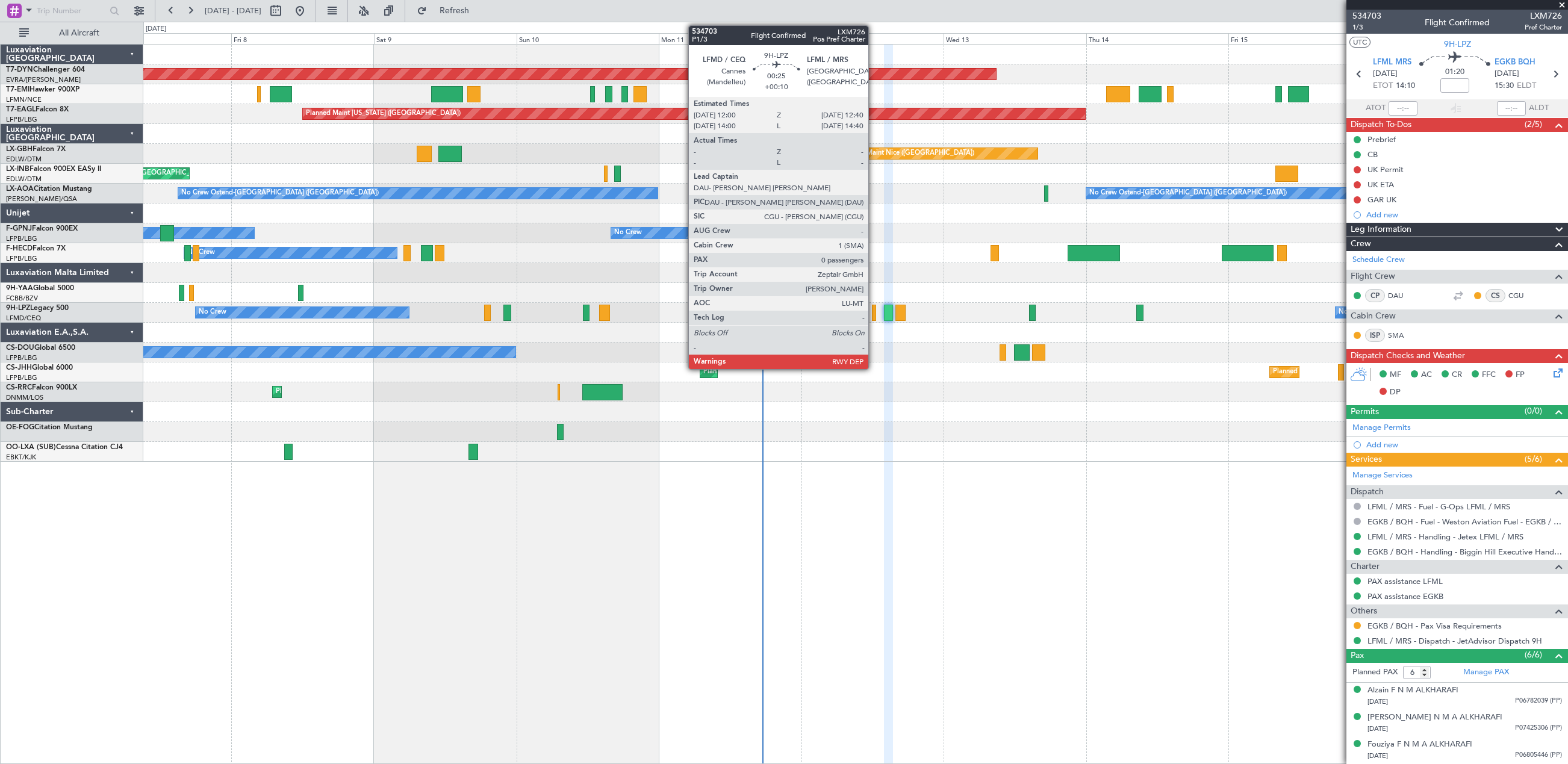
click at [873, 309] on div at bounding box center [873, 313] width 4 height 16
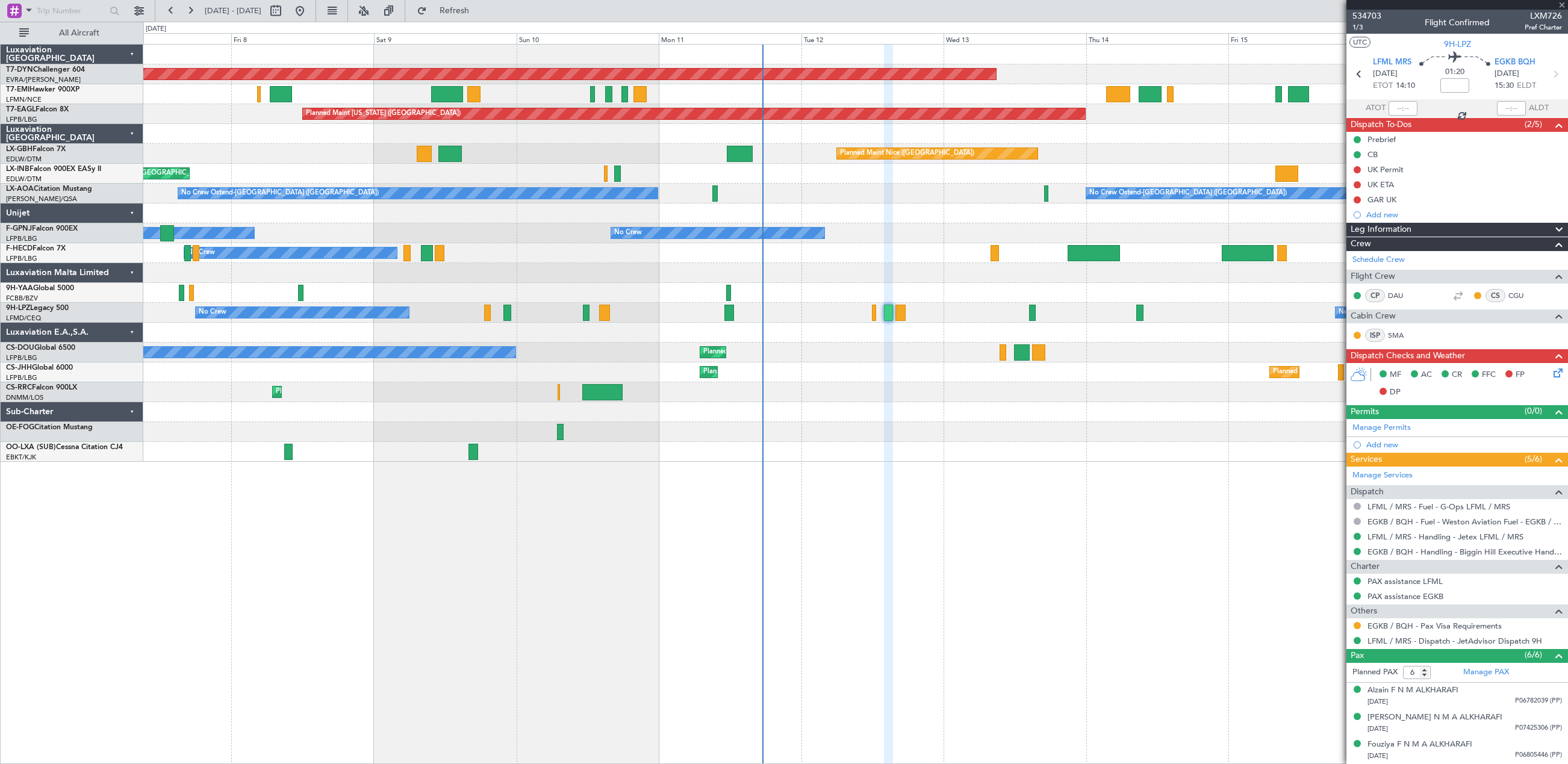
type input "+00:10"
type input "0"
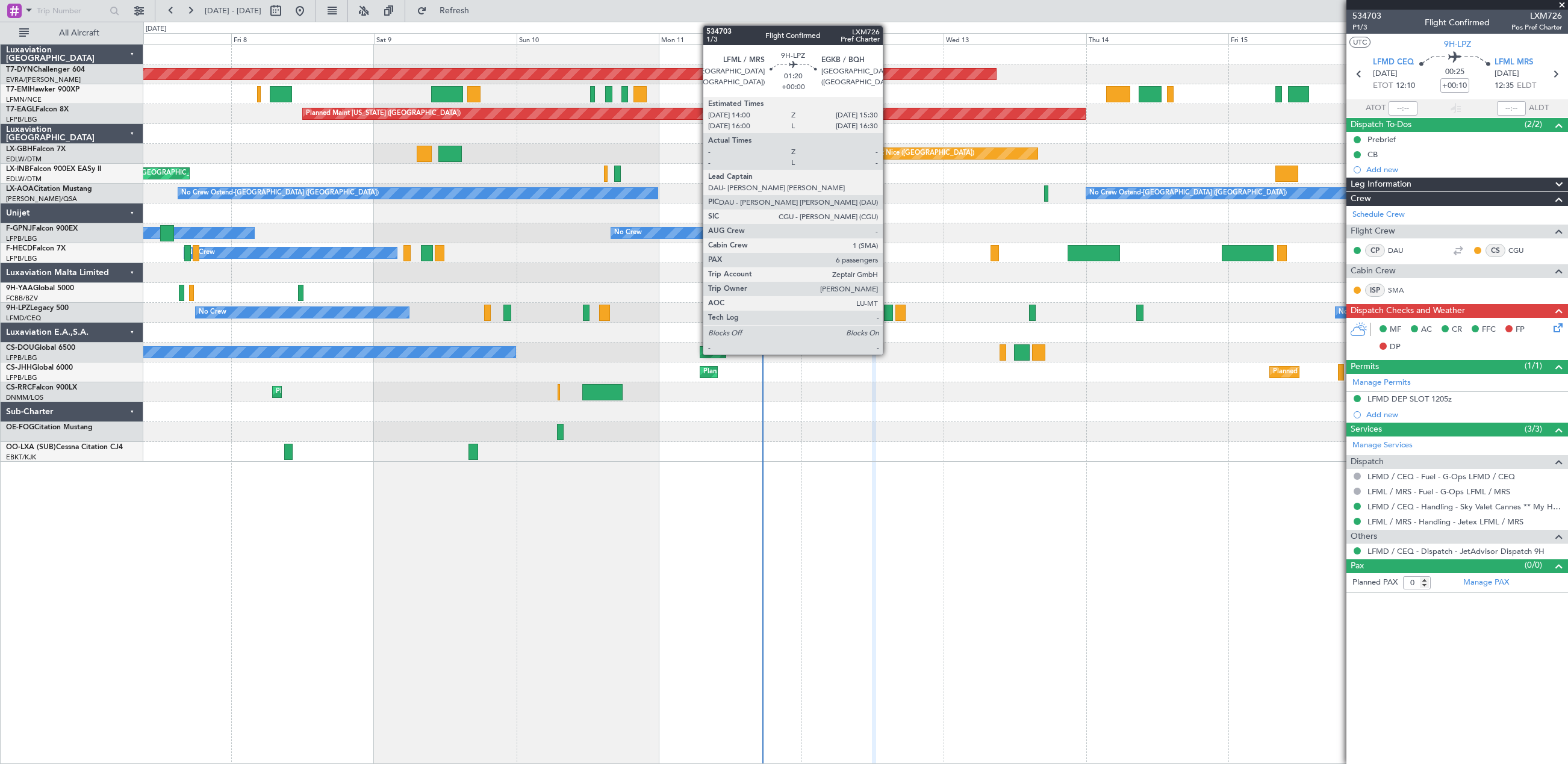
click at [889, 309] on div at bounding box center [889, 313] width 9 height 16
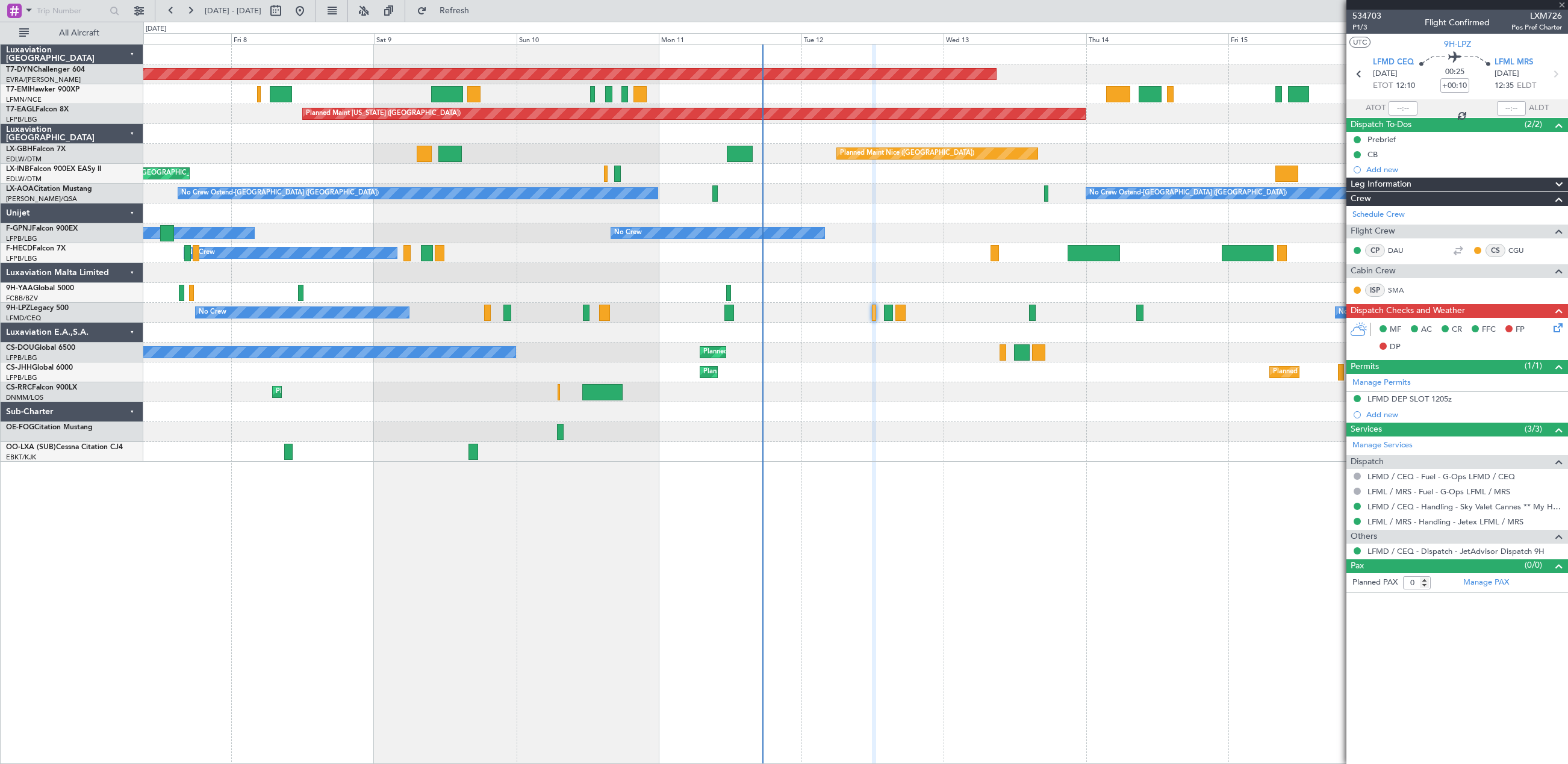
type input "6"
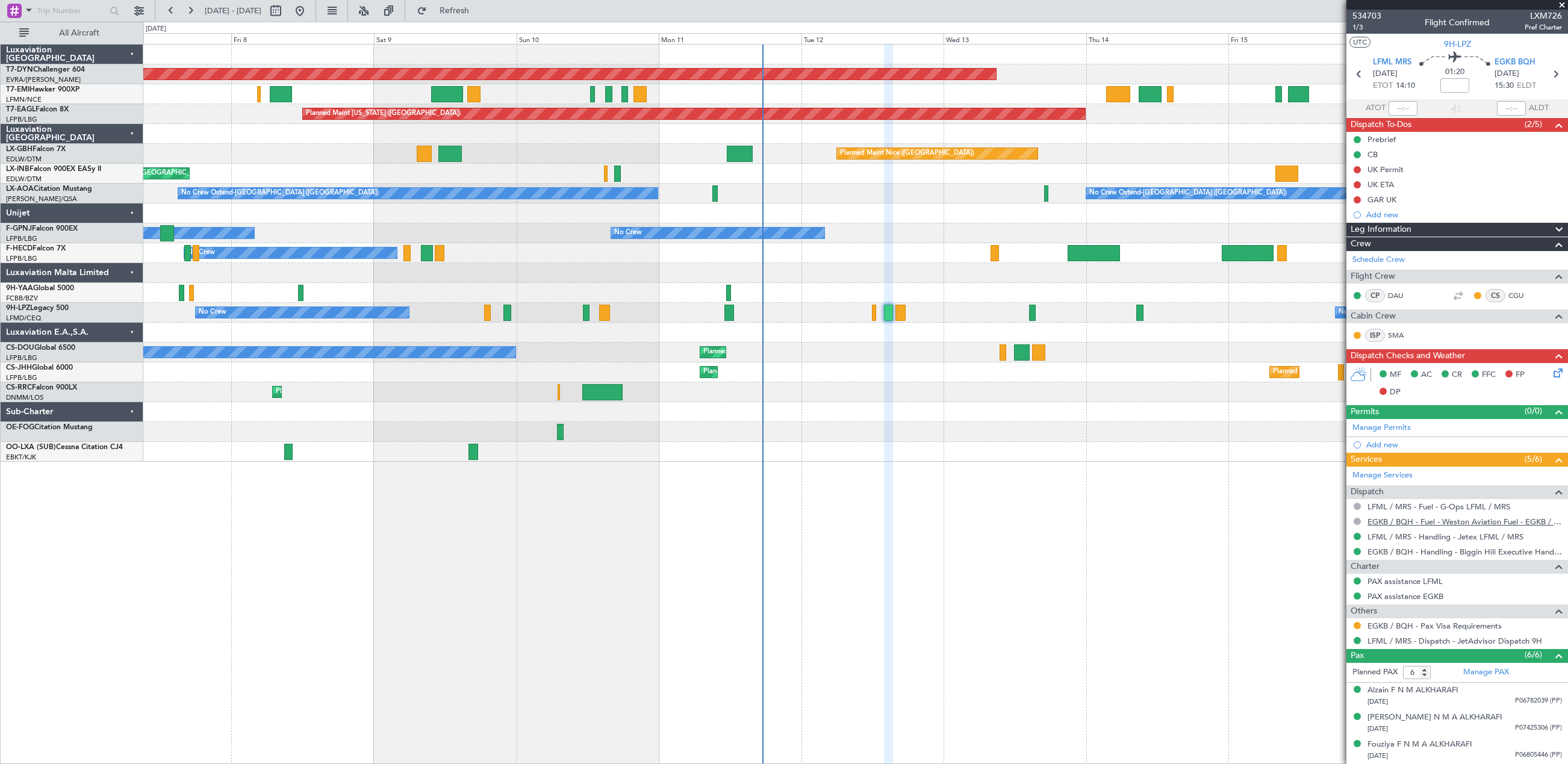
scroll to position [81, 0]
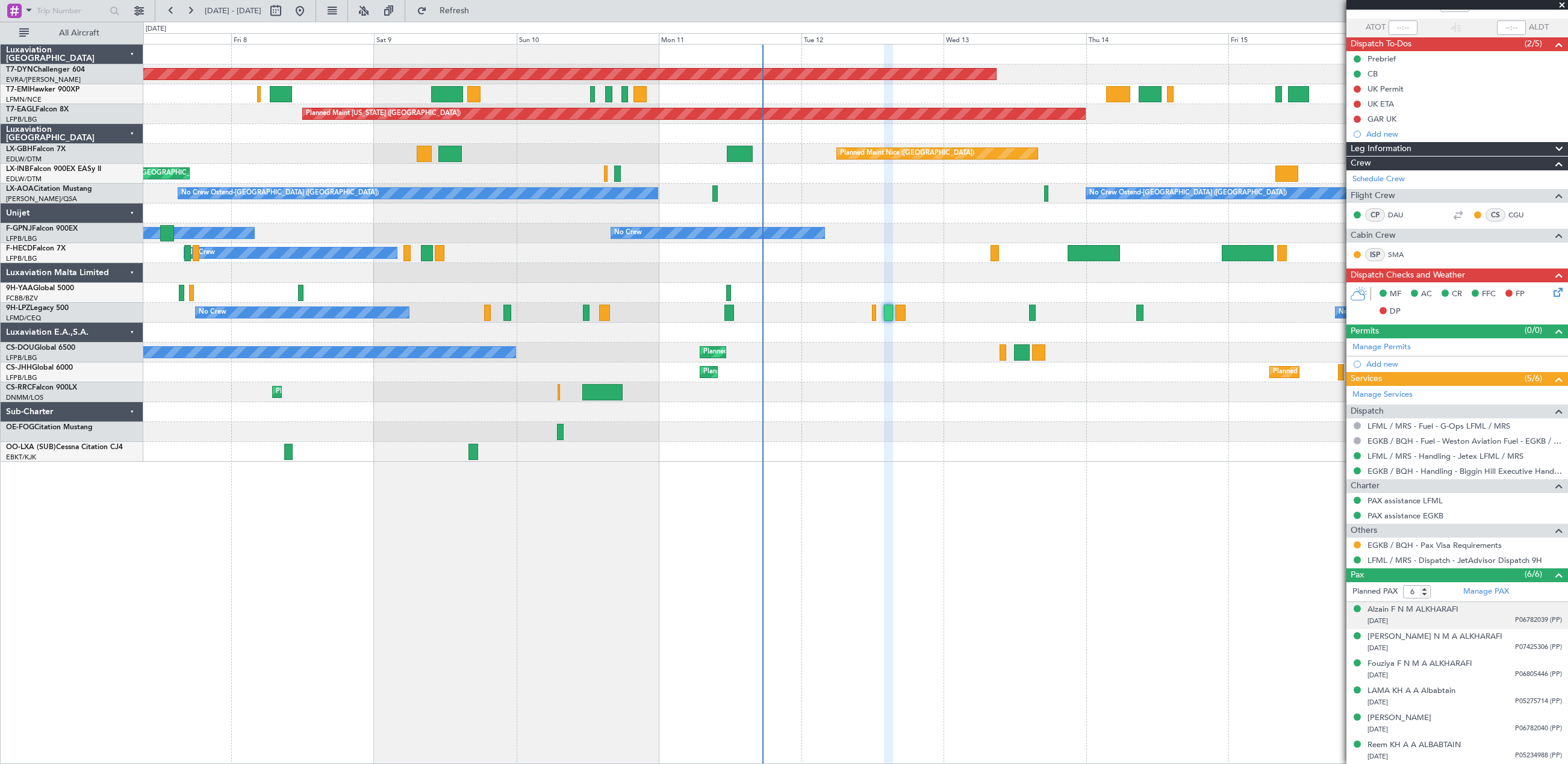
click at [1478, 619] on div "[DATE] P06782039 (PP)" at bounding box center [1464, 621] width 194 height 12
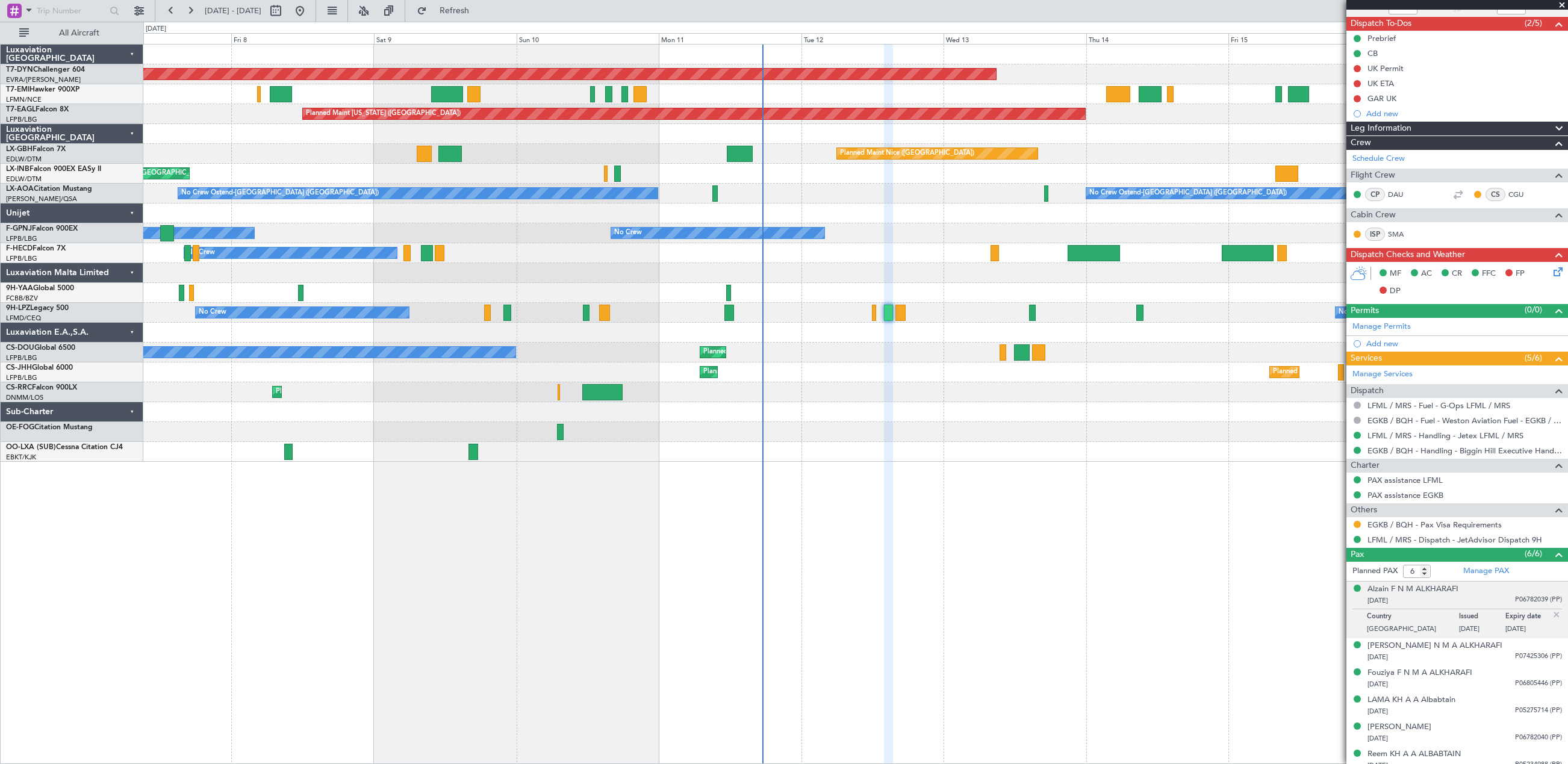
scroll to position [110, 0]
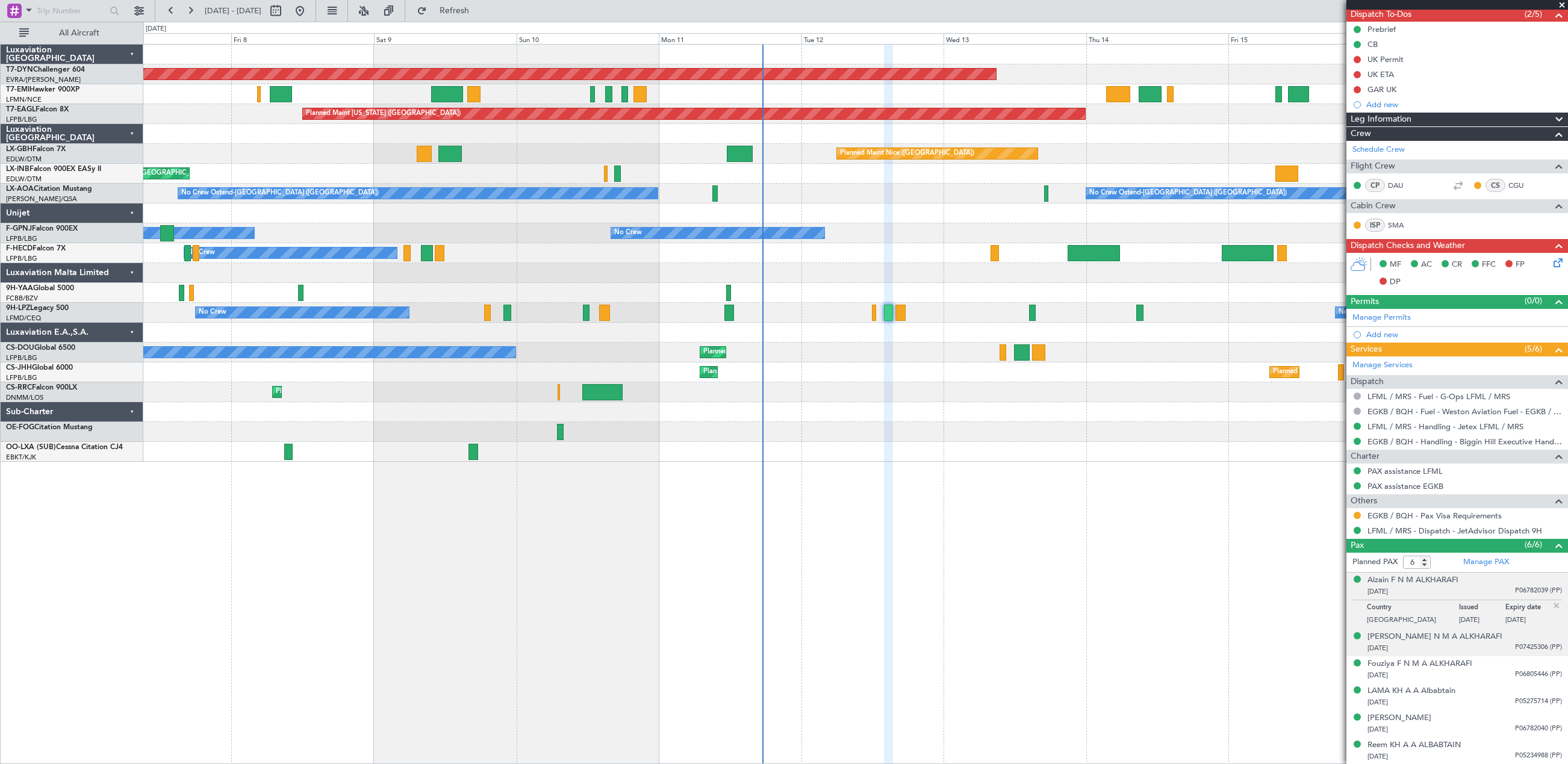
click at [1480, 642] on div "[DATE] P07425306 (PP)" at bounding box center [1464, 648] width 194 height 12
click at [1493, 580] on div "Alzain F N M ALKHARAFI [DATE] P06782039 (PP)" at bounding box center [1464, 586] width 194 height 23
click at [1463, 647] on div "[DATE] P07425306 (PP)" at bounding box center [1464, 648] width 194 height 12
click at [1384, 581] on div "Alzain F N M ALKHARAFI" at bounding box center [1413, 580] width 91 height 12
click at [1424, 750] on div "Reem KH A A ALBABTAIN" at bounding box center [1414, 744] width 93 height 12
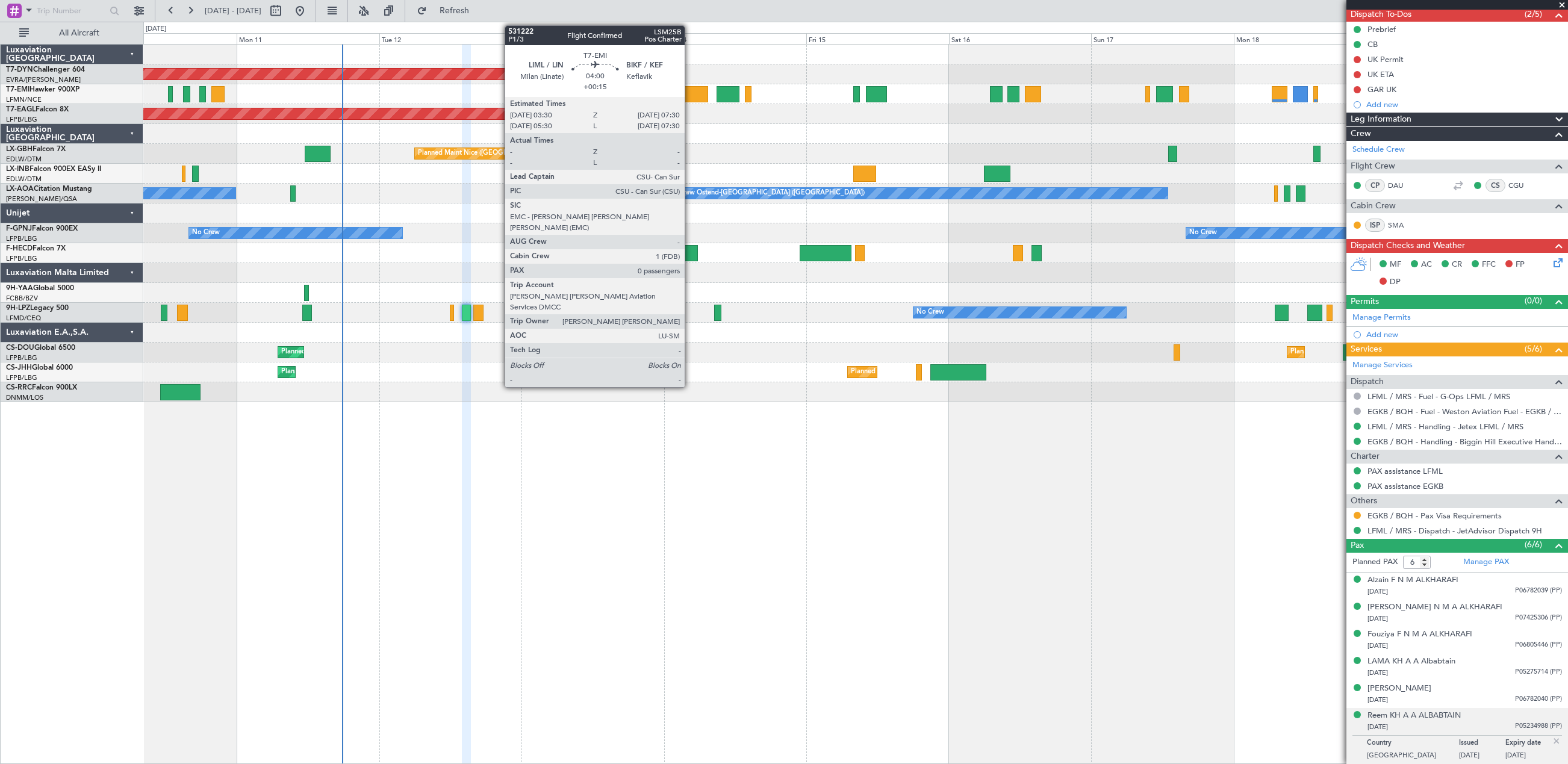
click at [690, 95] on div at bounding box center [695, 94] width 24 height 16
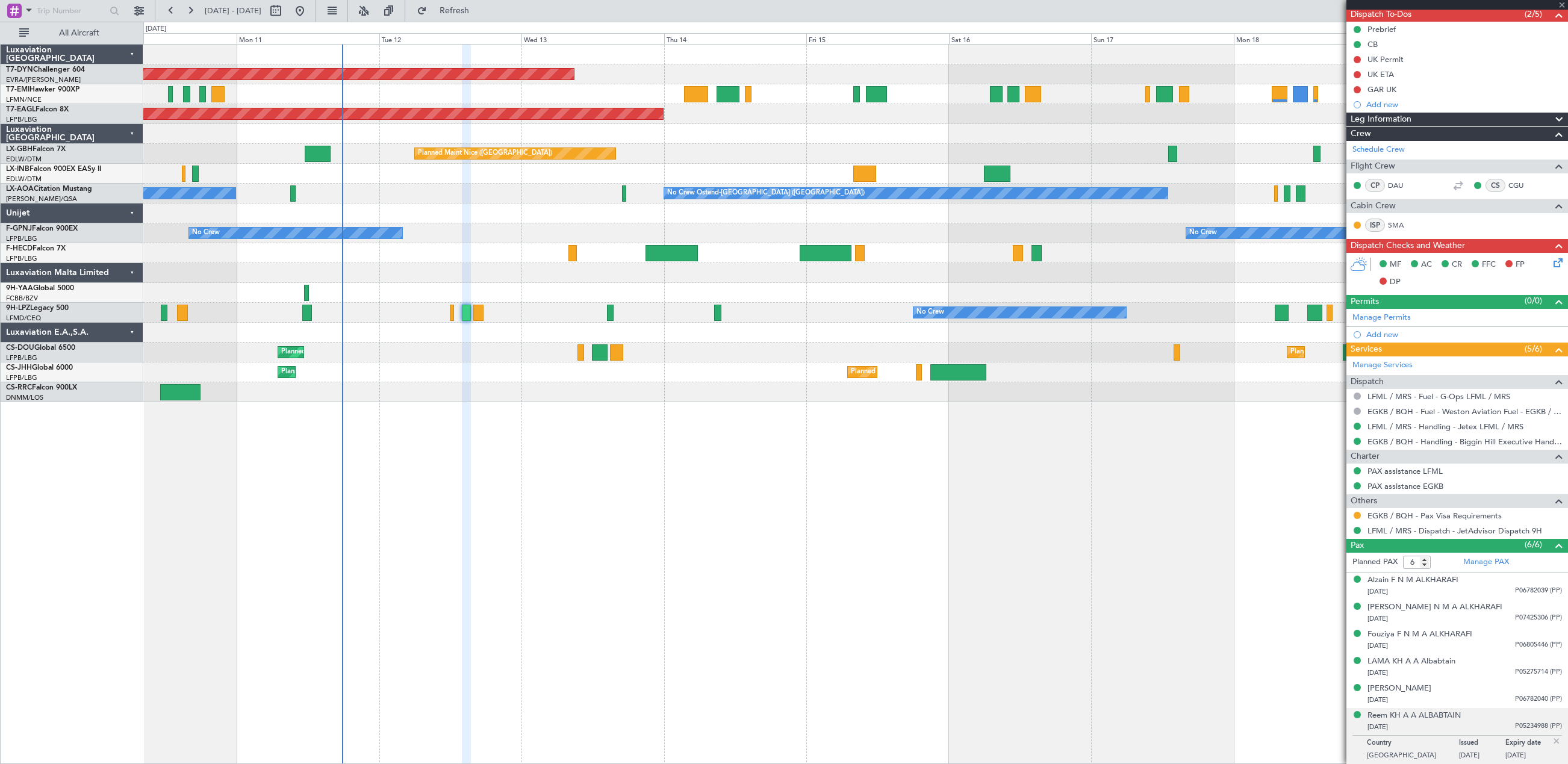
type input "+00:15"
type input "0"
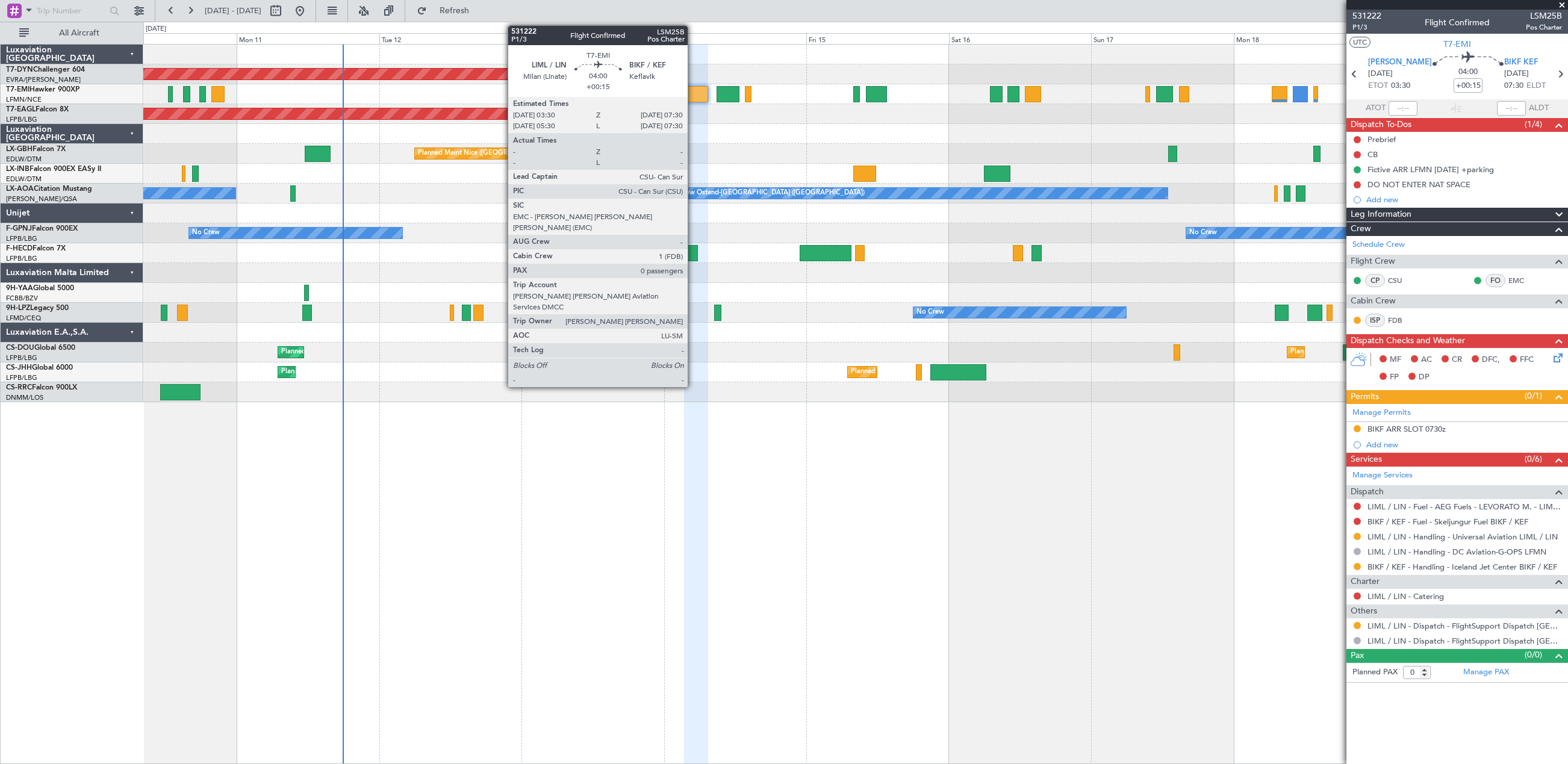
click at [694, 94] on div at bounding box center [695, 94] width 24 height 16
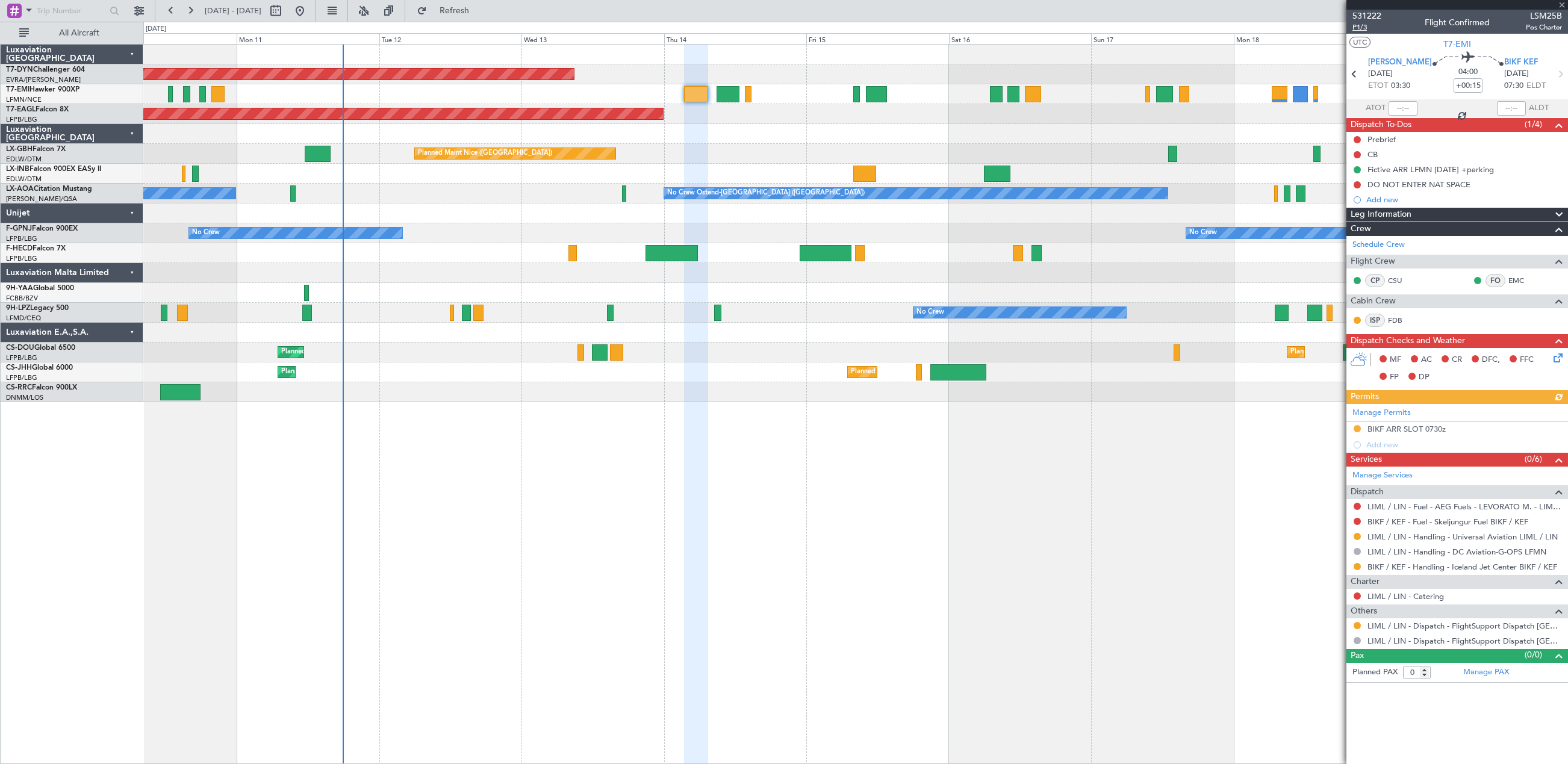
click at [1361, 27] on span "P1/3" at bounding box center [1367, 27] width 29 height 10
click at [717, 93] on div at bounding box center [728, 94] width 22 height 16
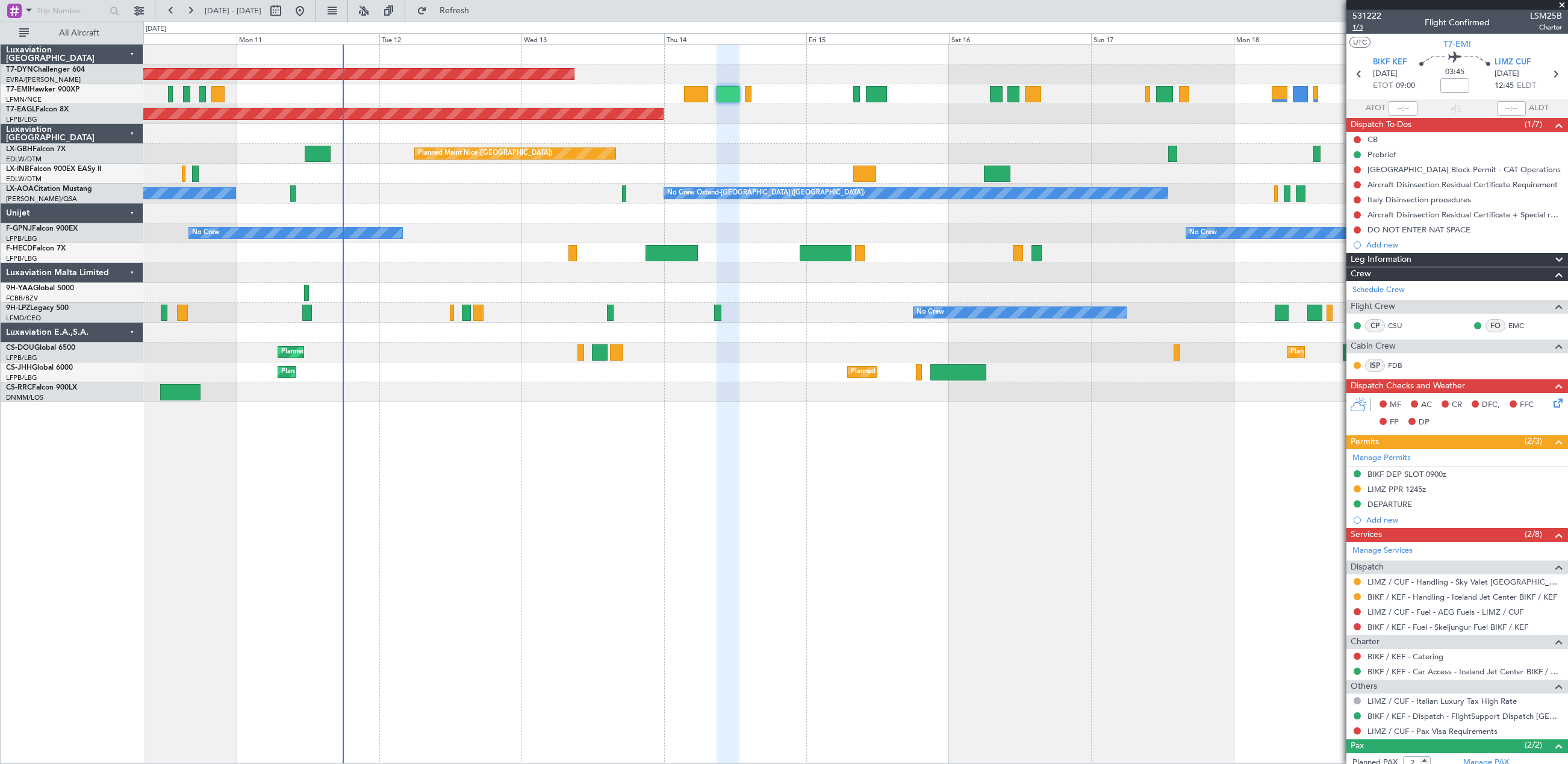
click at [1359, 27] on span "1/3" at bounding box center [1367, 27] width 29 height 10
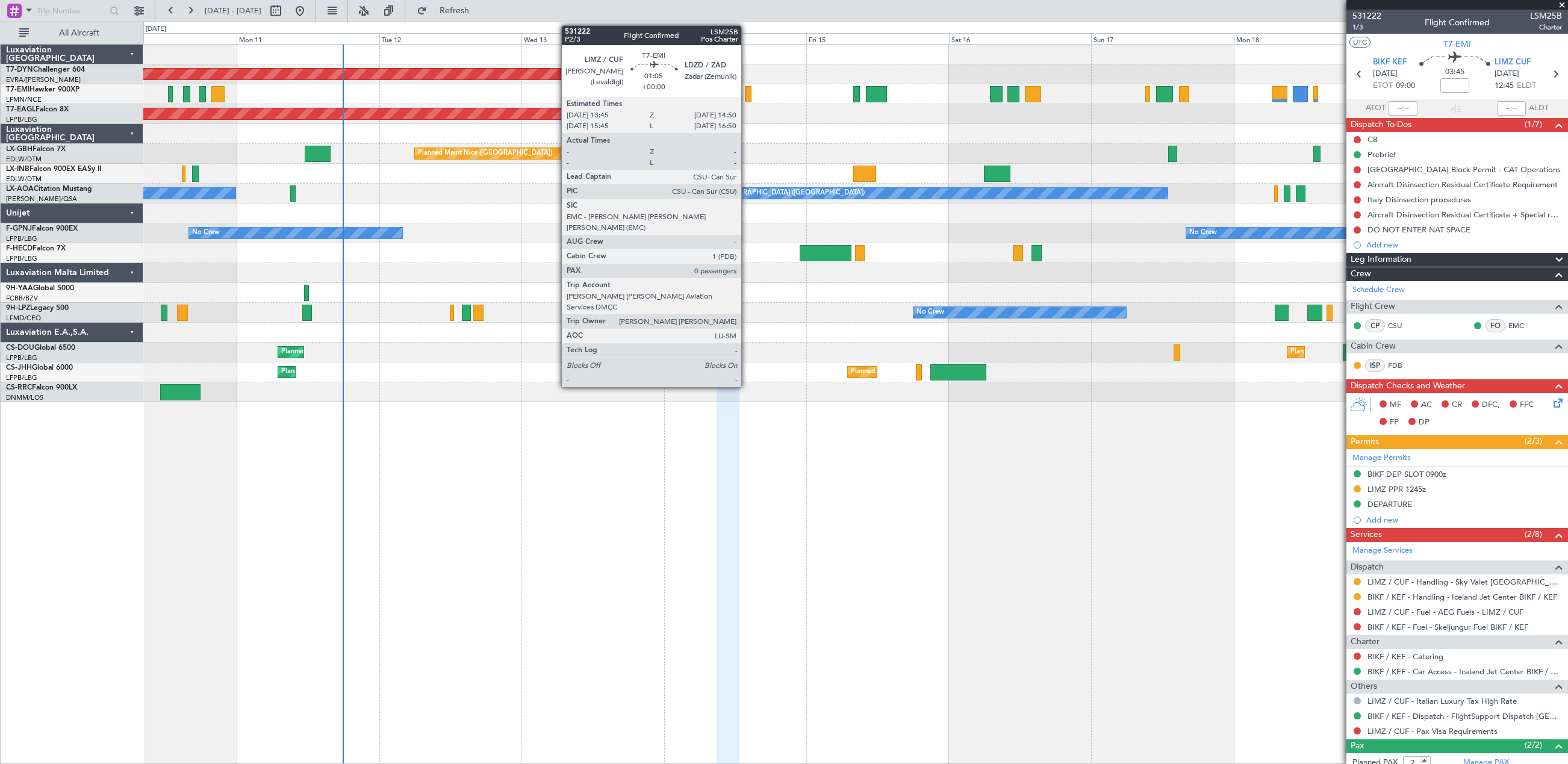
click at [746, 95] on div at bounding box center [747, 94] width 6 height 16
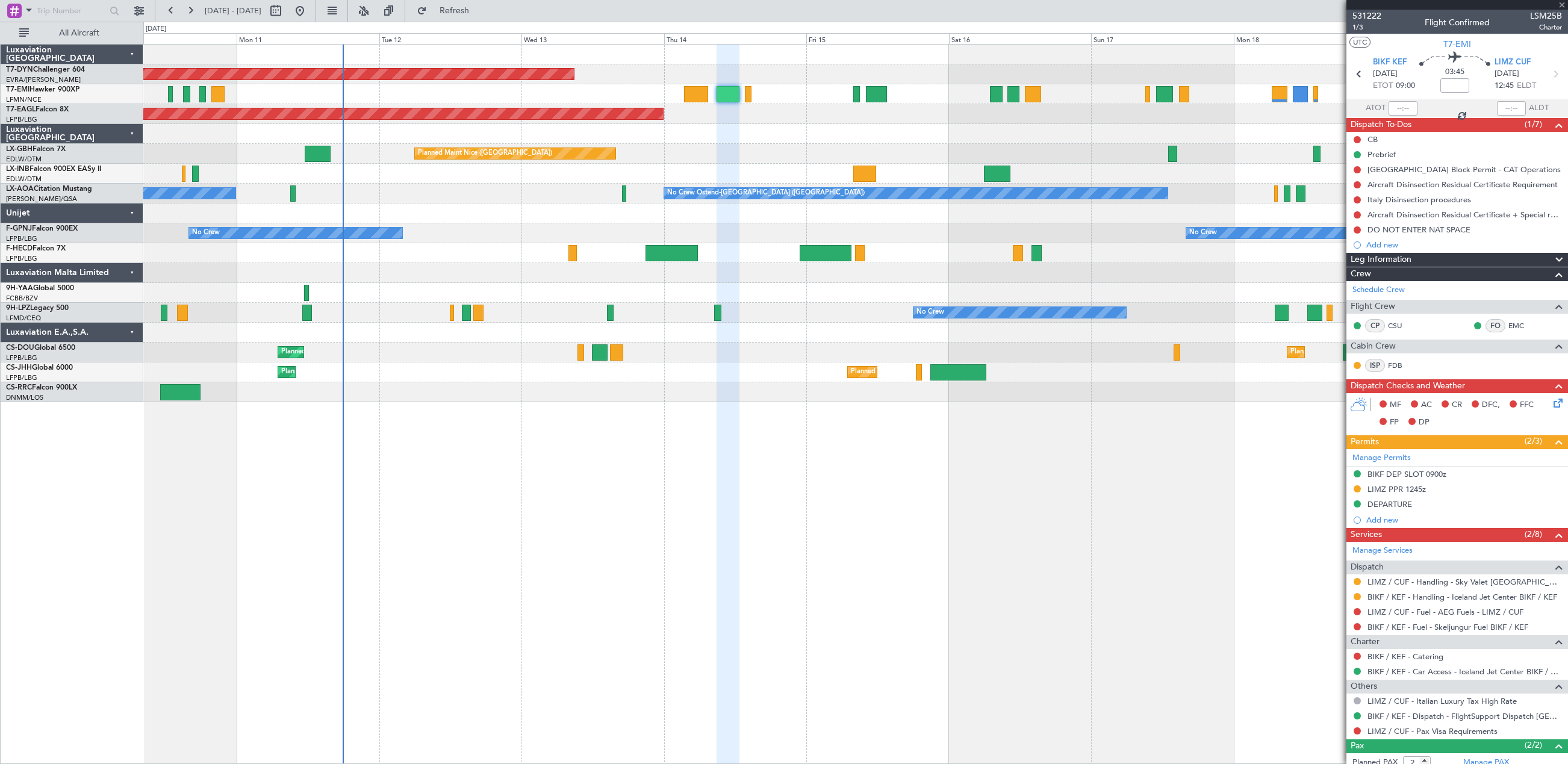
type input "0"
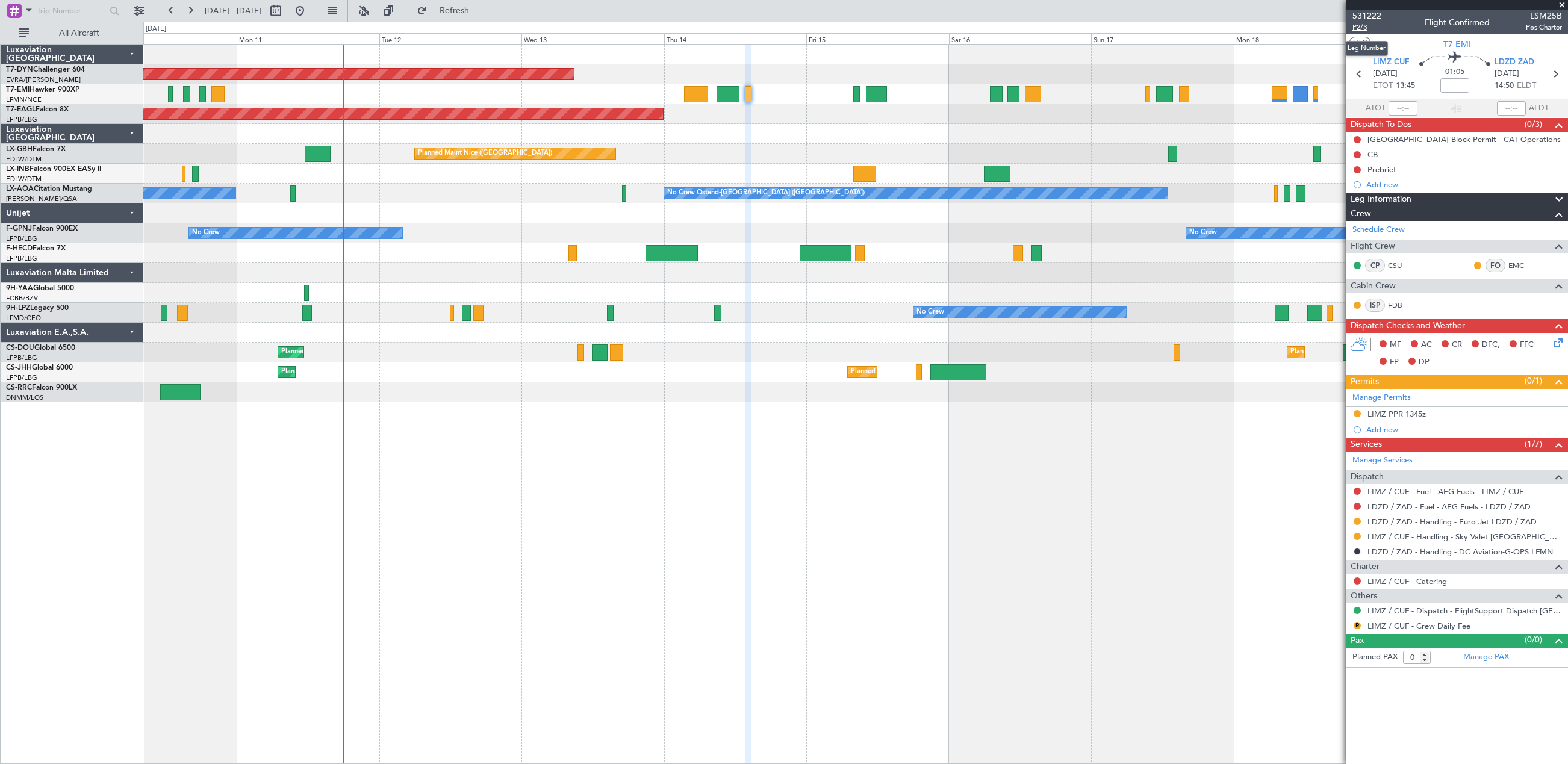
click at [1364, 29] on span "P2/3" at bounding box center [1367, 27] width 29 height 10
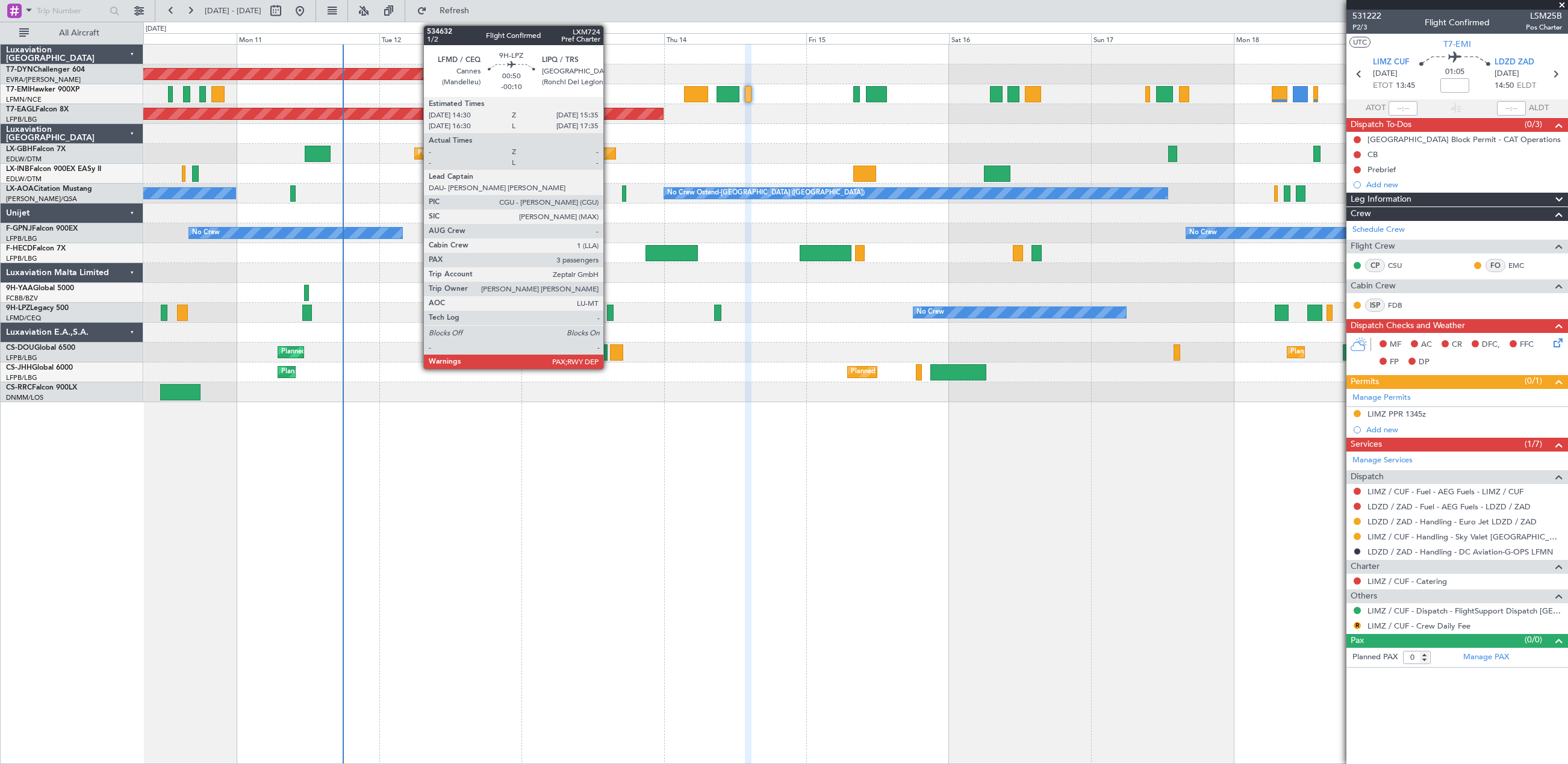
click at [609, 315] on div at bounding box center [609, 313] width 6 height 16
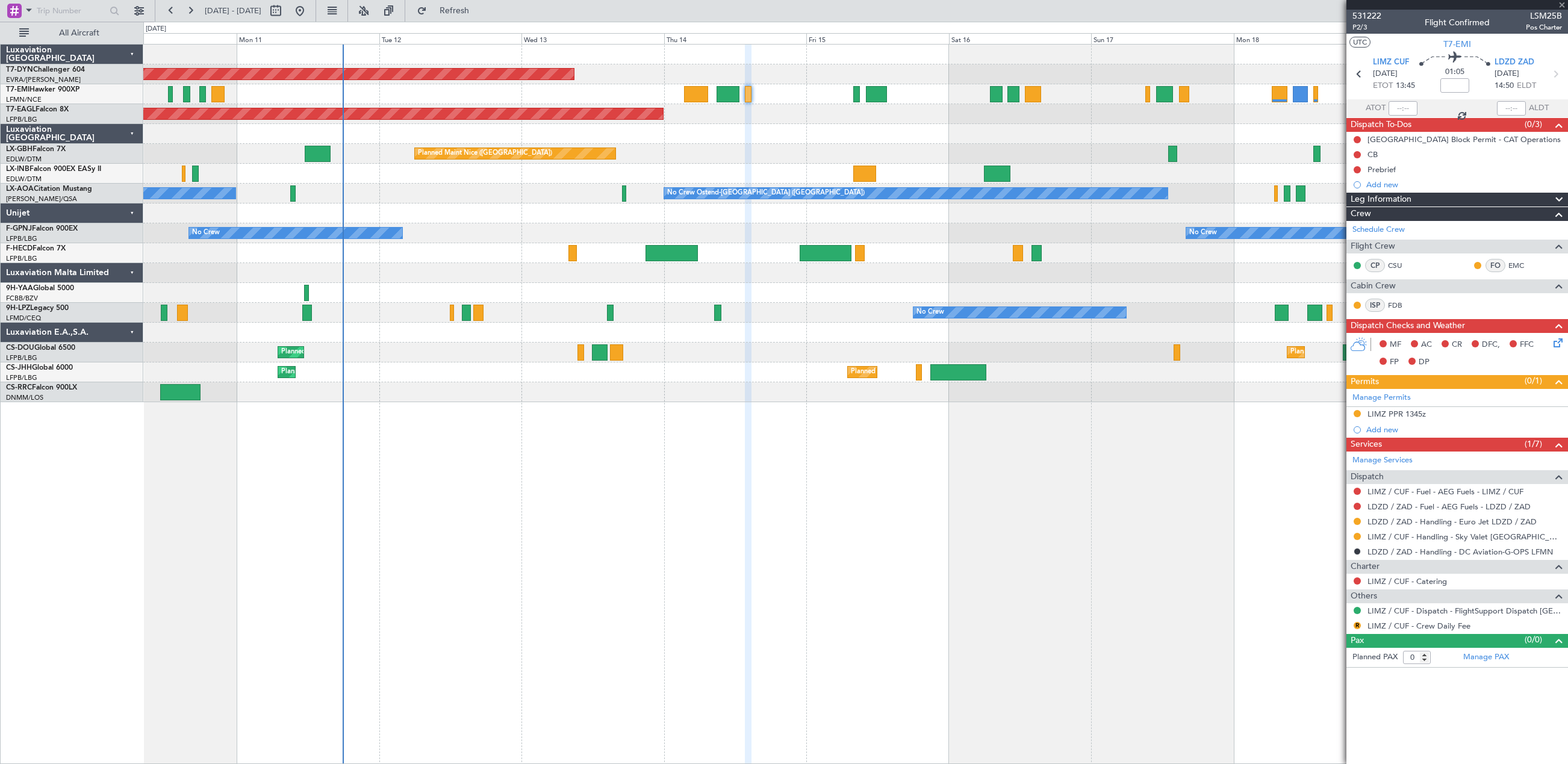
type input "-00:10"
type input "3"
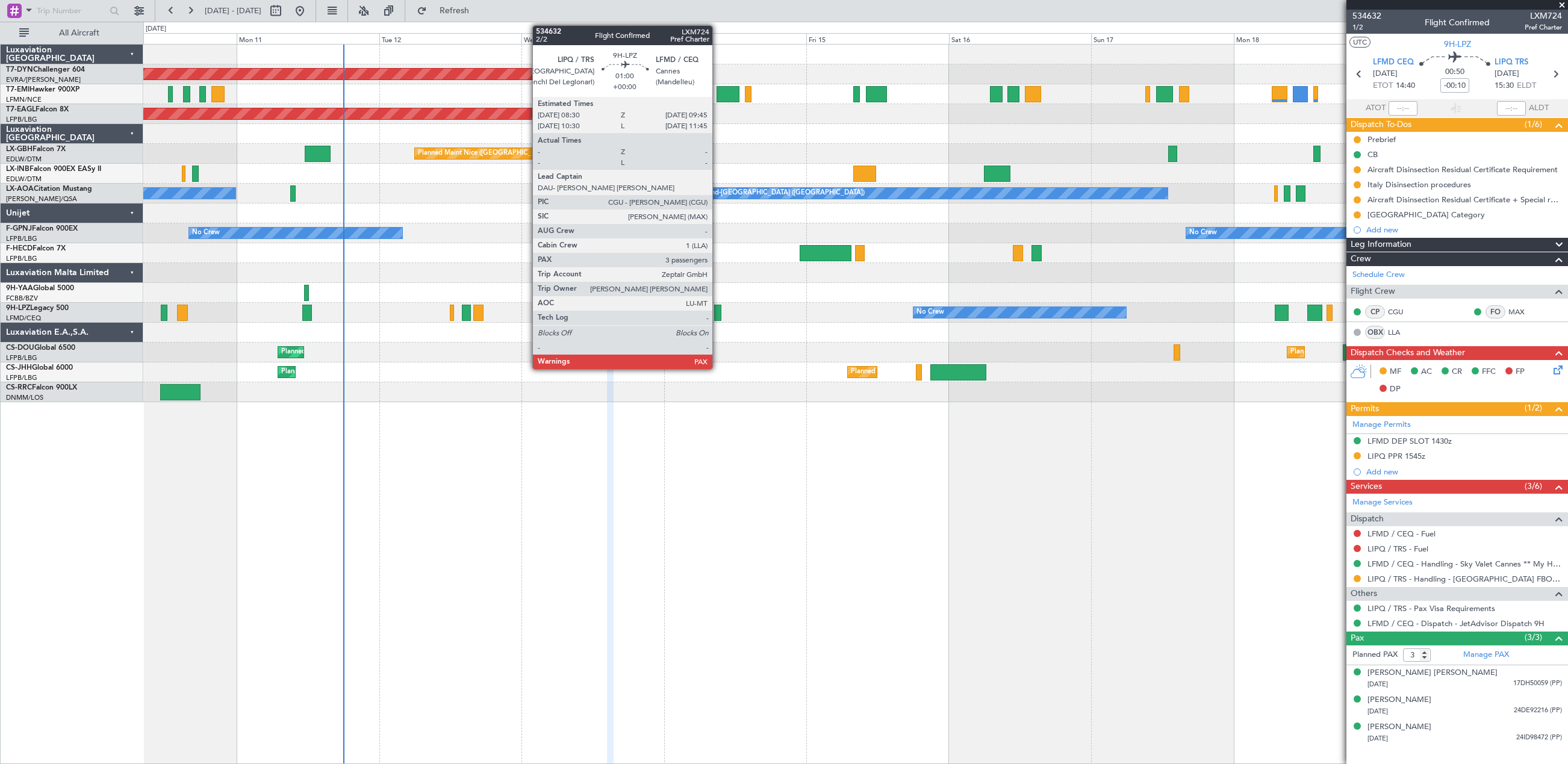
click at [718, 314] on div at bounding box center [718, 313] width 8 height 16
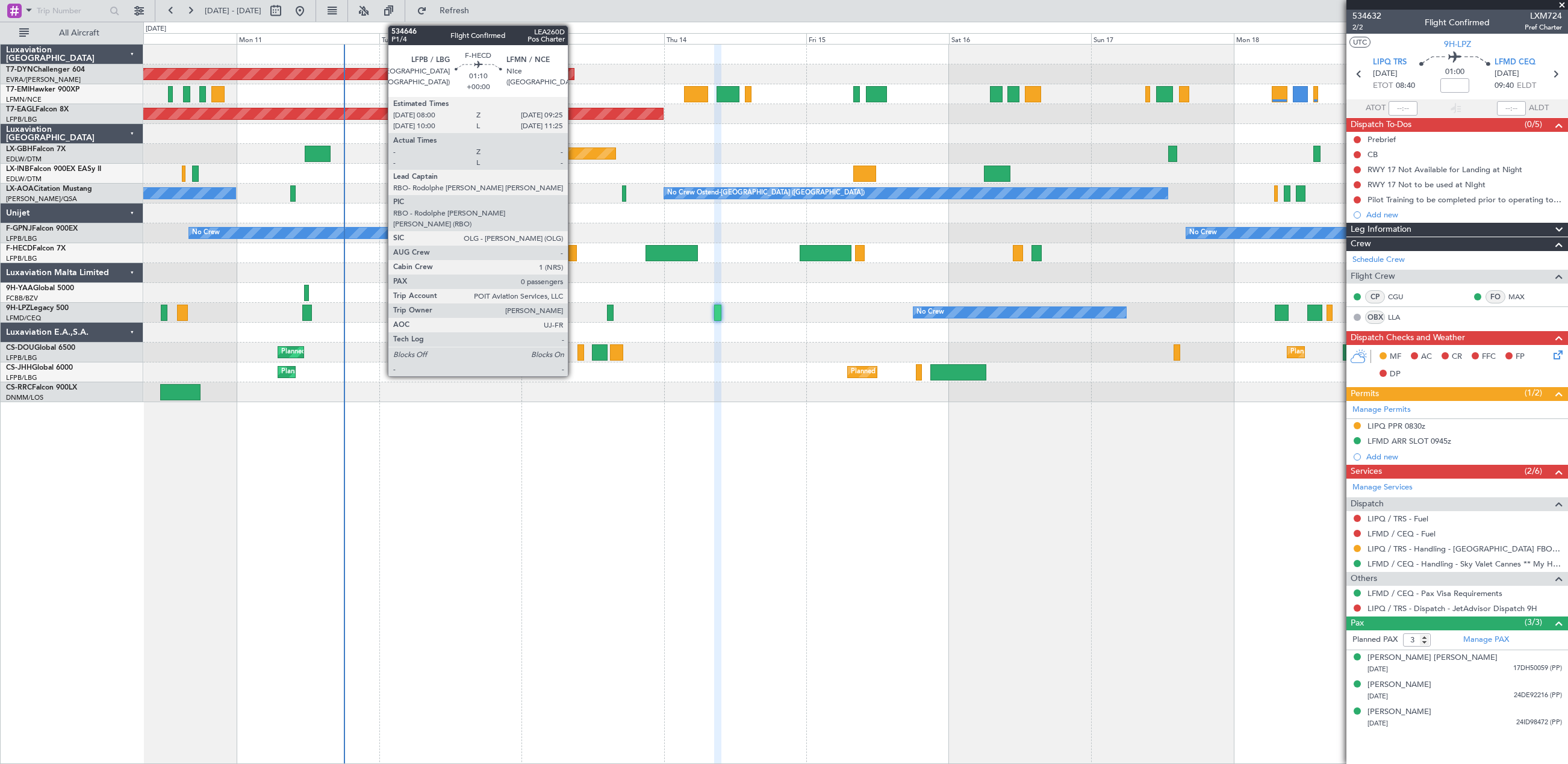
click at [574, 250] on div at bounding box center [572, 253] width 8 height 16
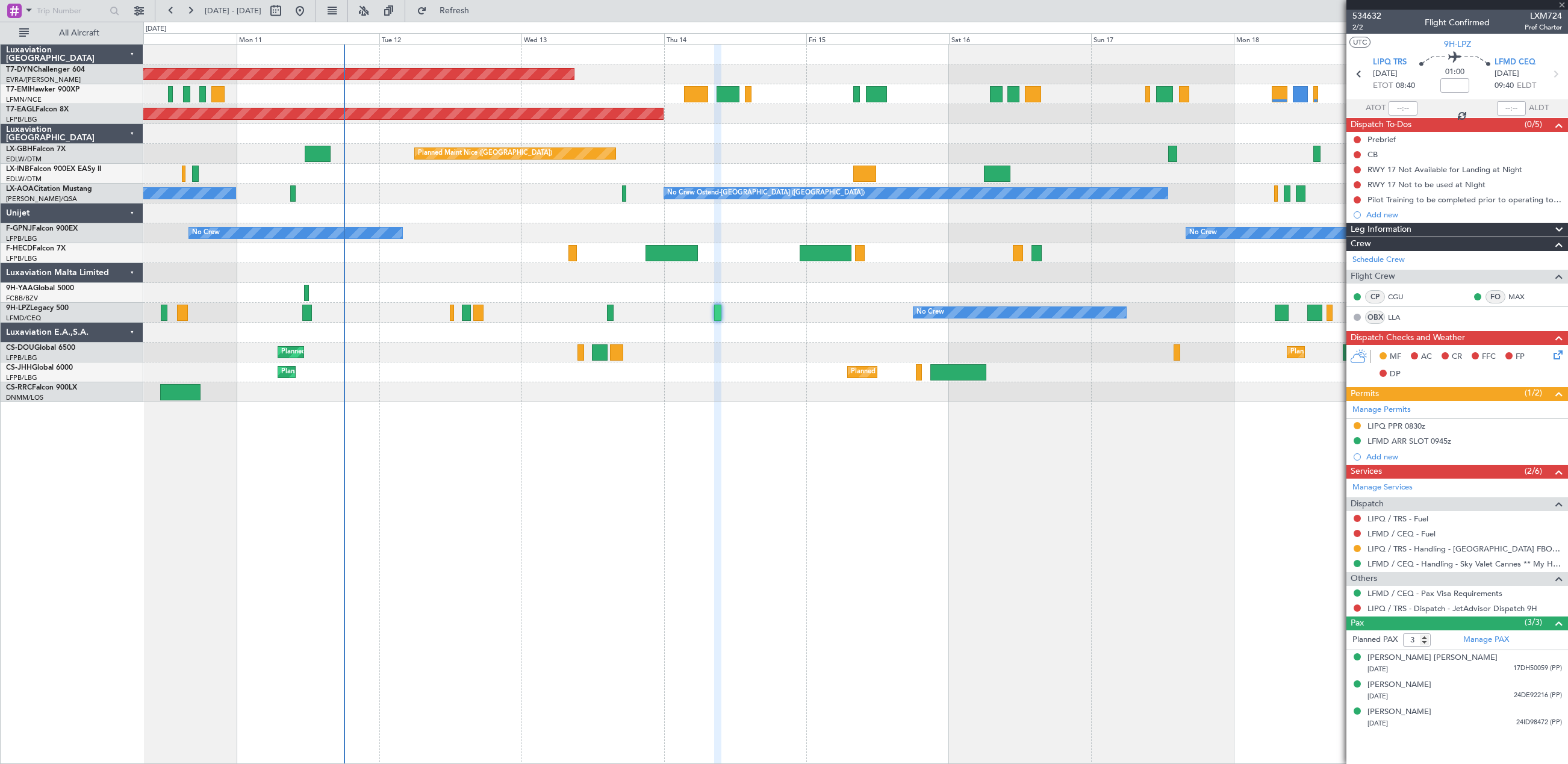
type input "0"
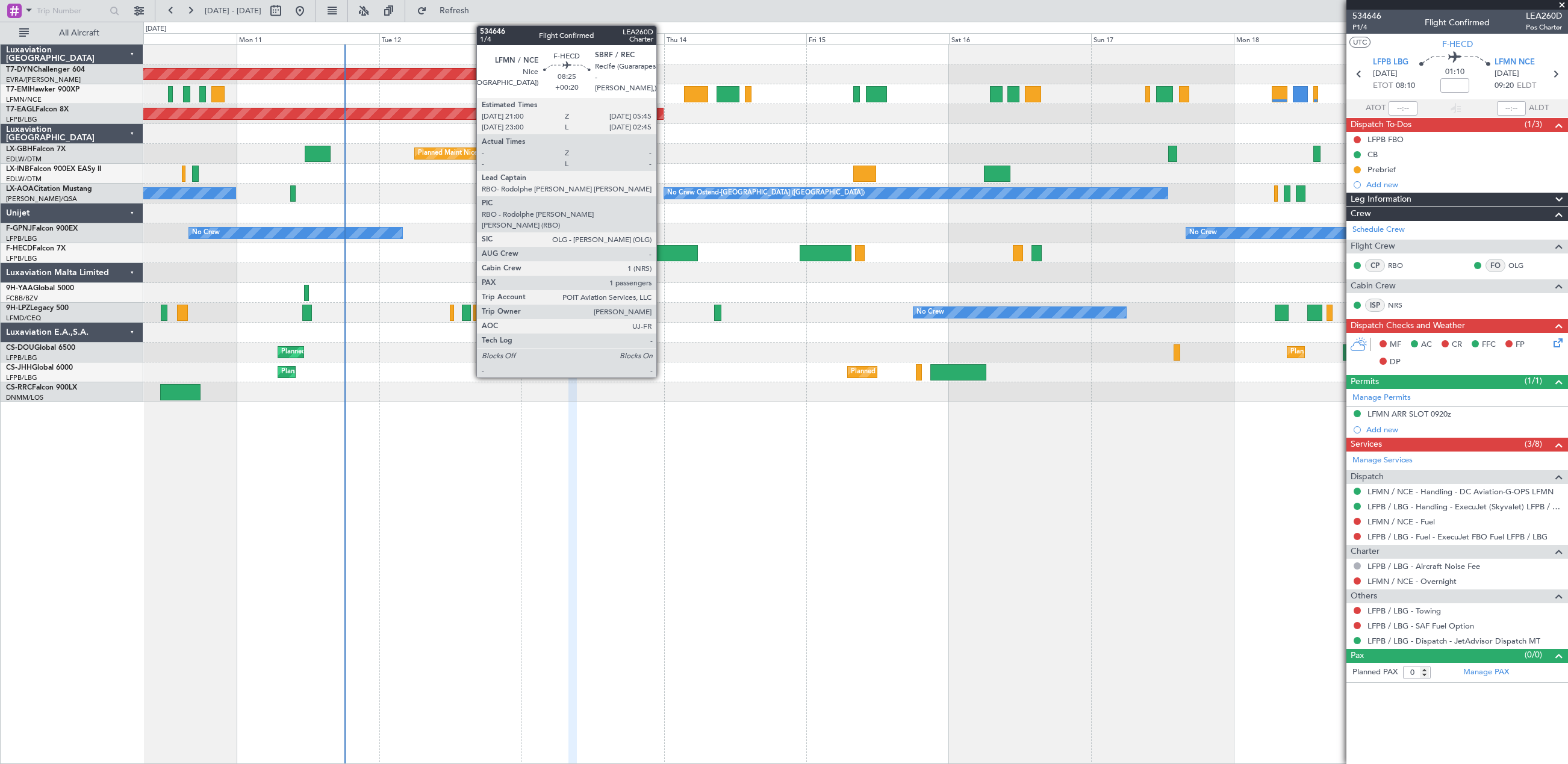
click at [662, 245] on div at bounding box center [671, 253] width 53 height 16
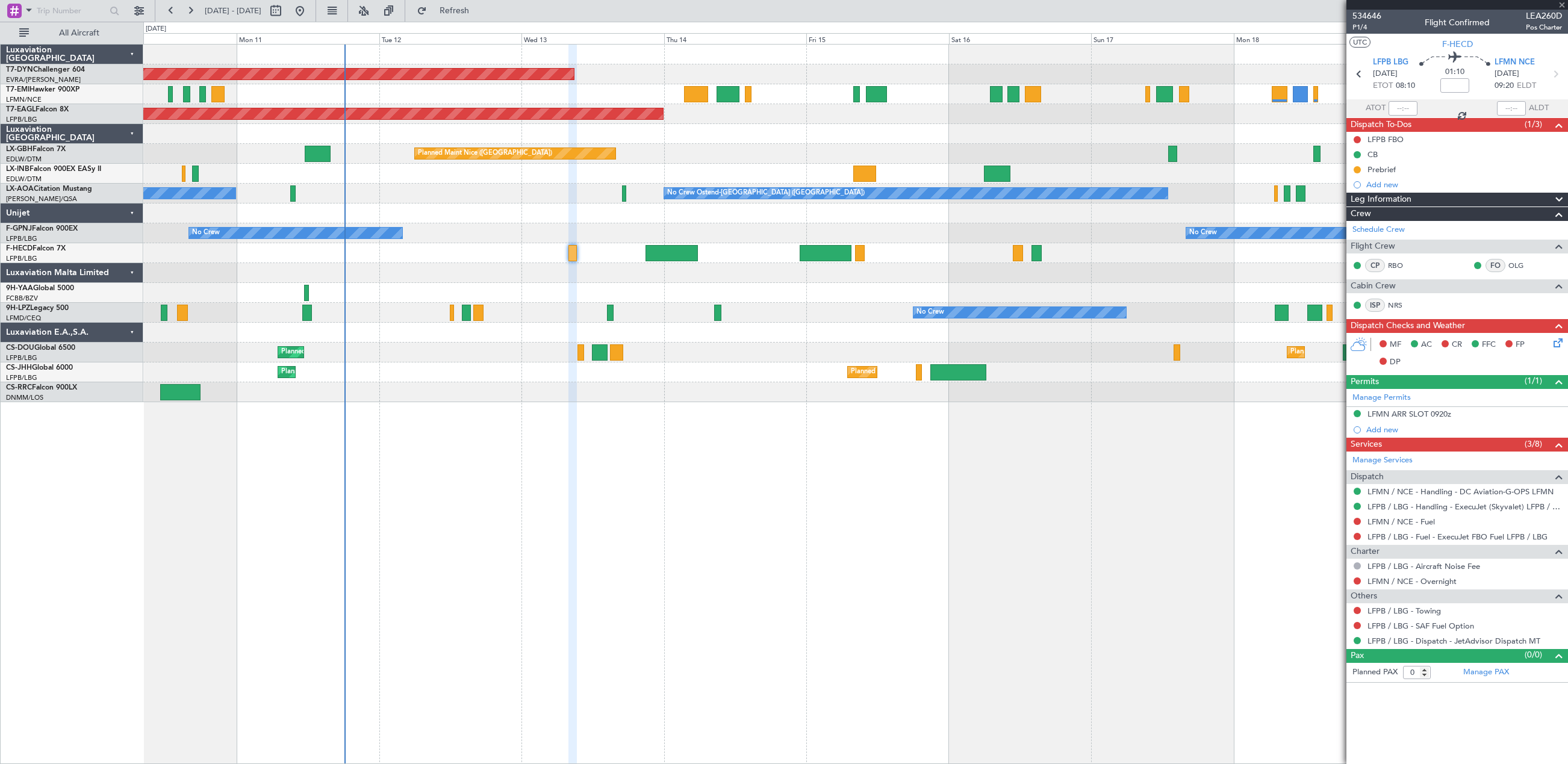
type input "+00:20"
type input "1"
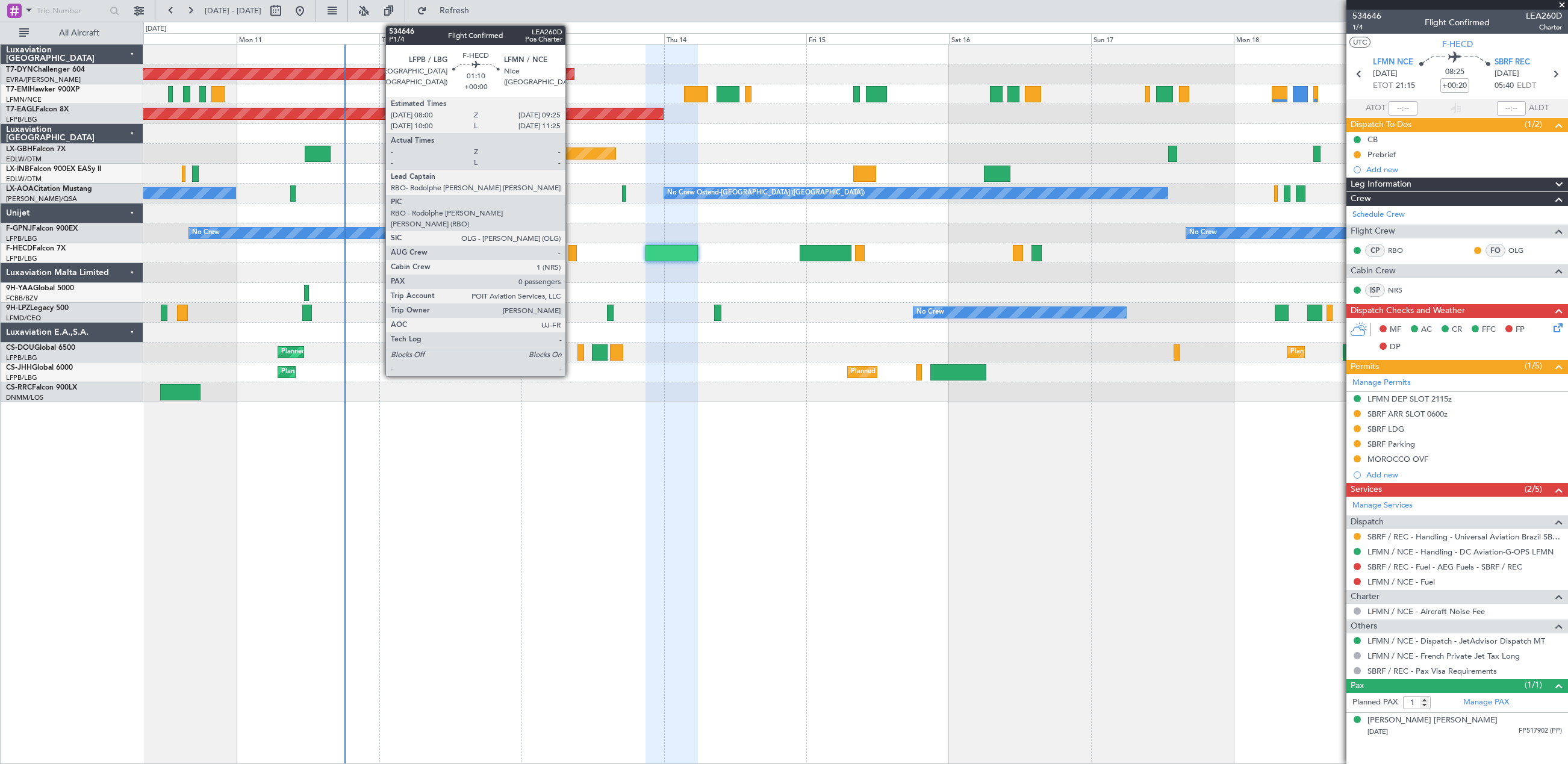
click at [571, 250] on div at bounding box center [572, 253] width 8 height 16
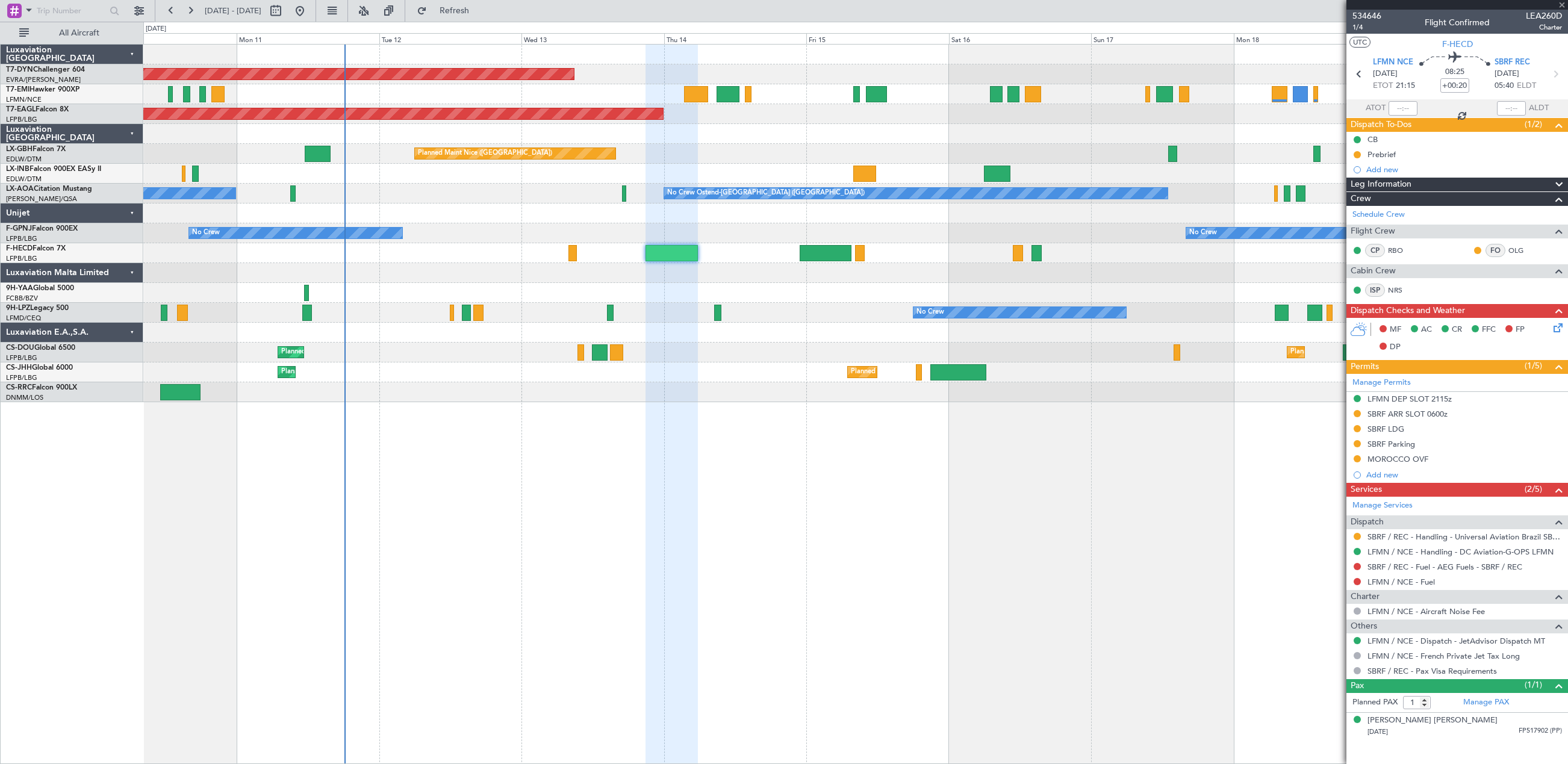
type input "0"
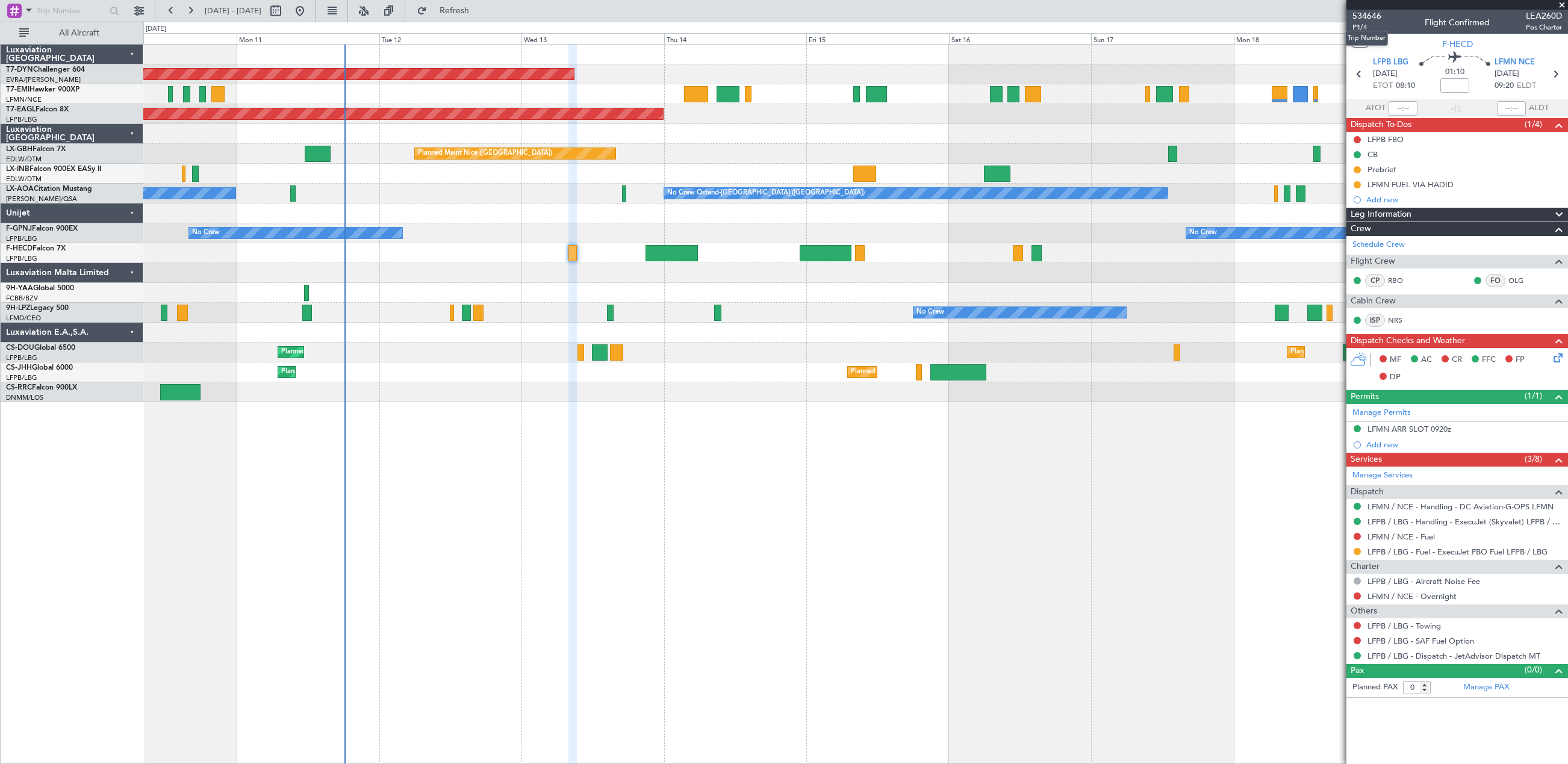
drag, startPoint x: 1366, startPoint y: 25, endPoint x: 1349, endPoint y: 32, distance: 18.4
click at [1366, 25] on mat-tooltip-component "Trip Number" at bounding box center [1367, 38] width 60 height 32
click at [1361, 30] on span "P1/4" at bounding box center [1367, 27] width 29 height 10
click at [1377, 12] on span "534646" at bounding box center [1367, 16] width 29 height 13
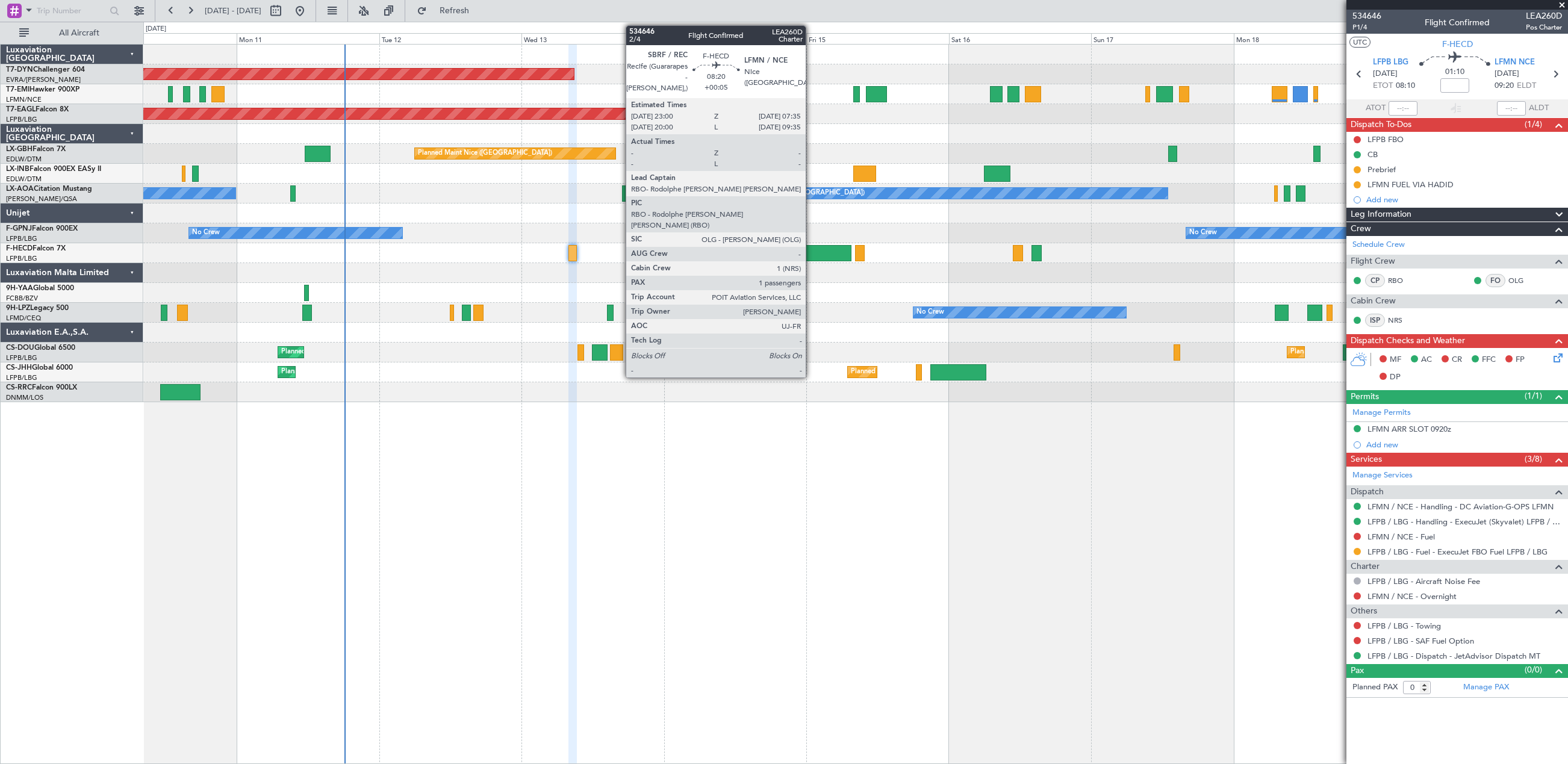
click at [811, 254] on div at bounding box center [825, 253] width 51 height 16
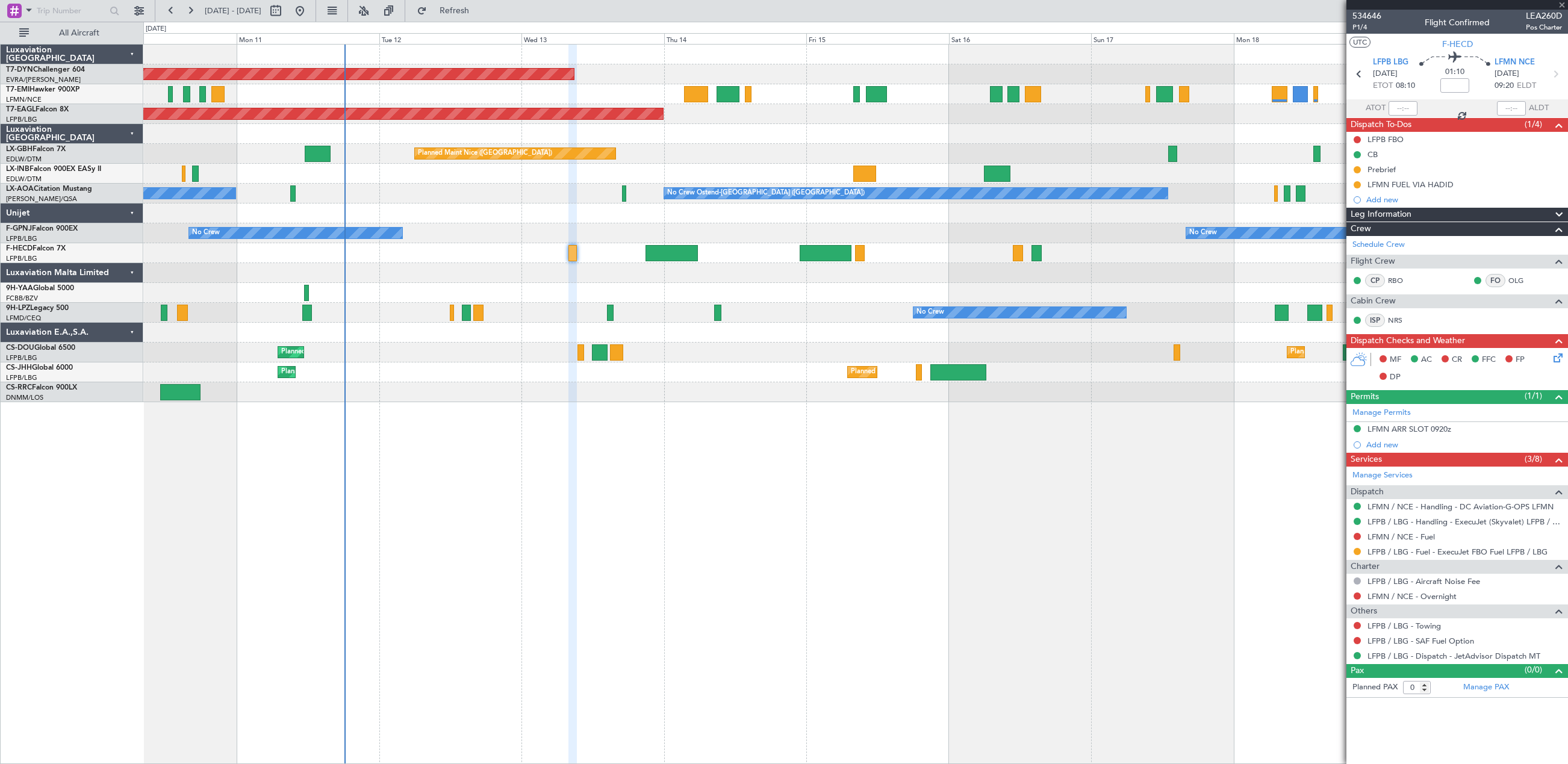
type input "+00:05"
type input "1"
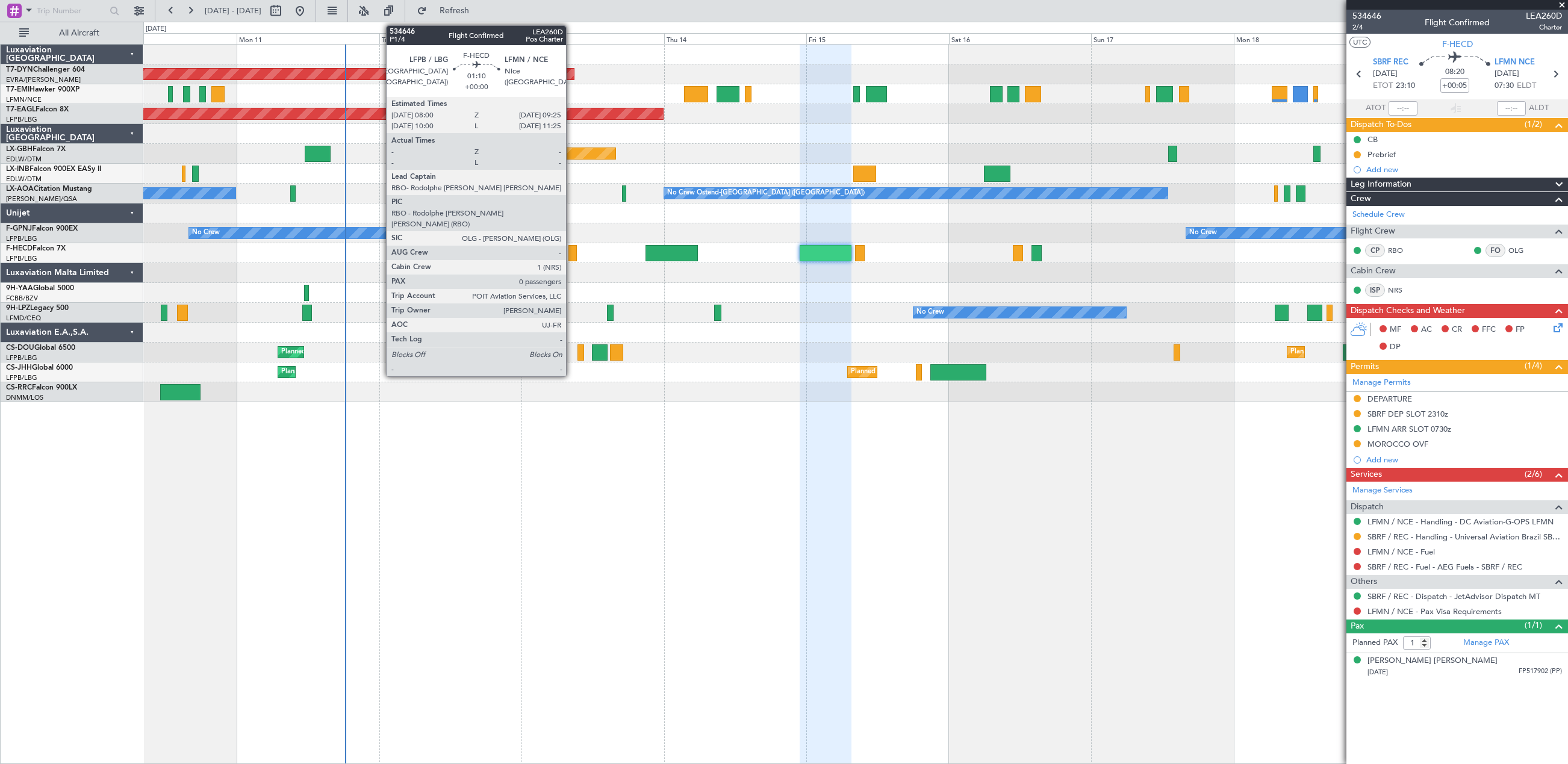
click at [572, 252] on div at bounding box center [572, 253] width 8 height 16
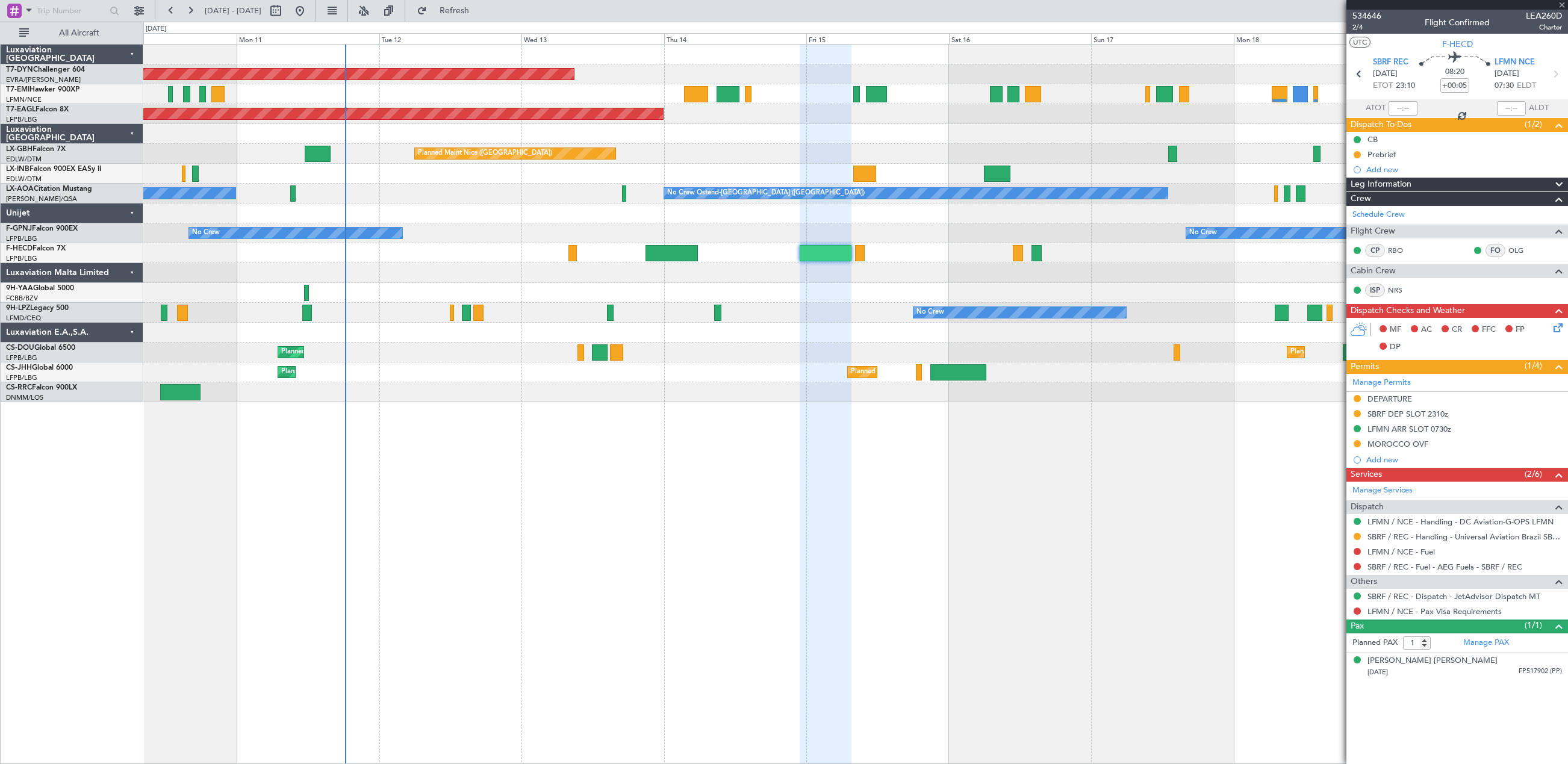
type input "0"
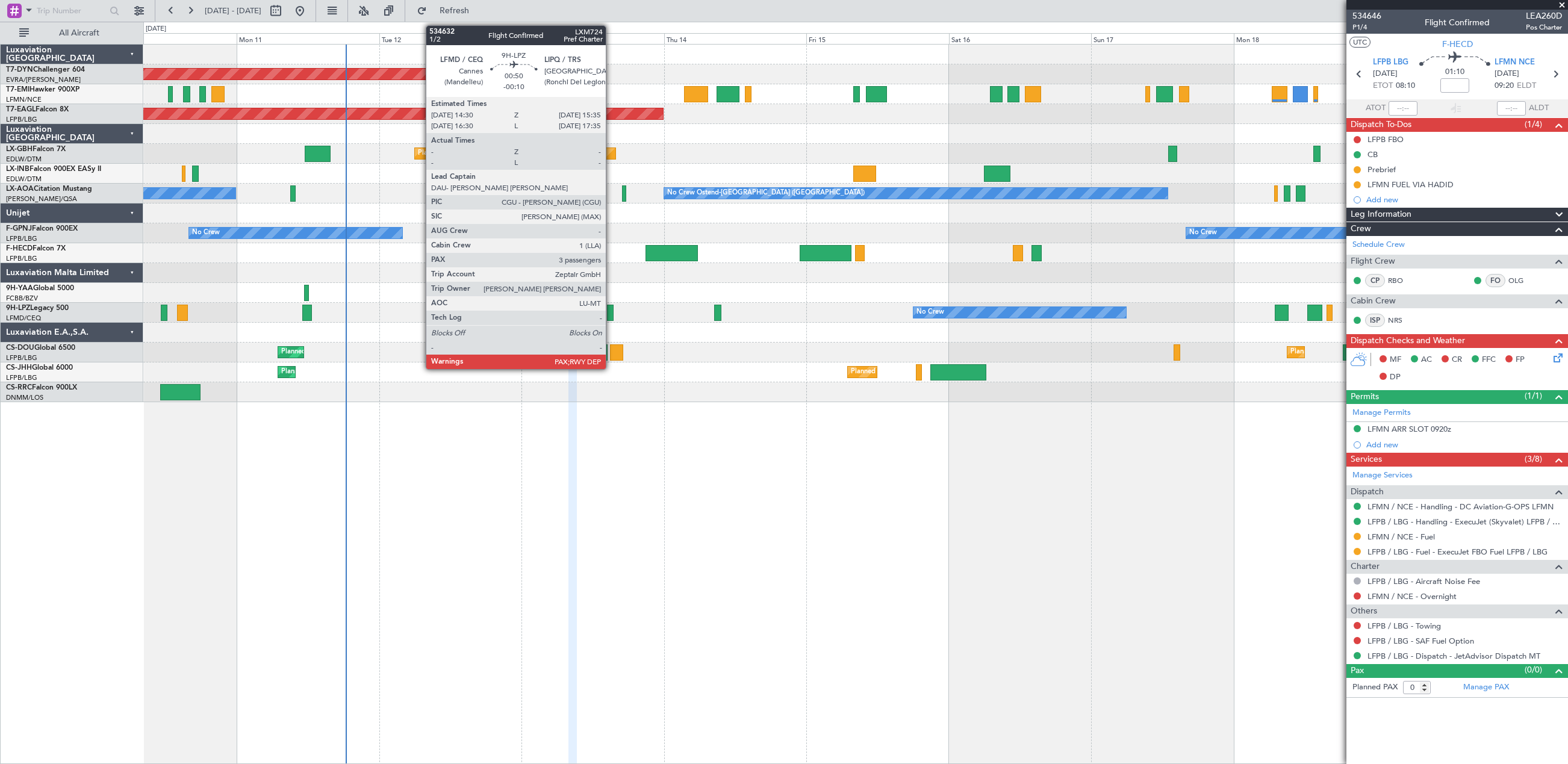
click at [611, 311] on div at bounding box center [609, 313] width 6 height 16
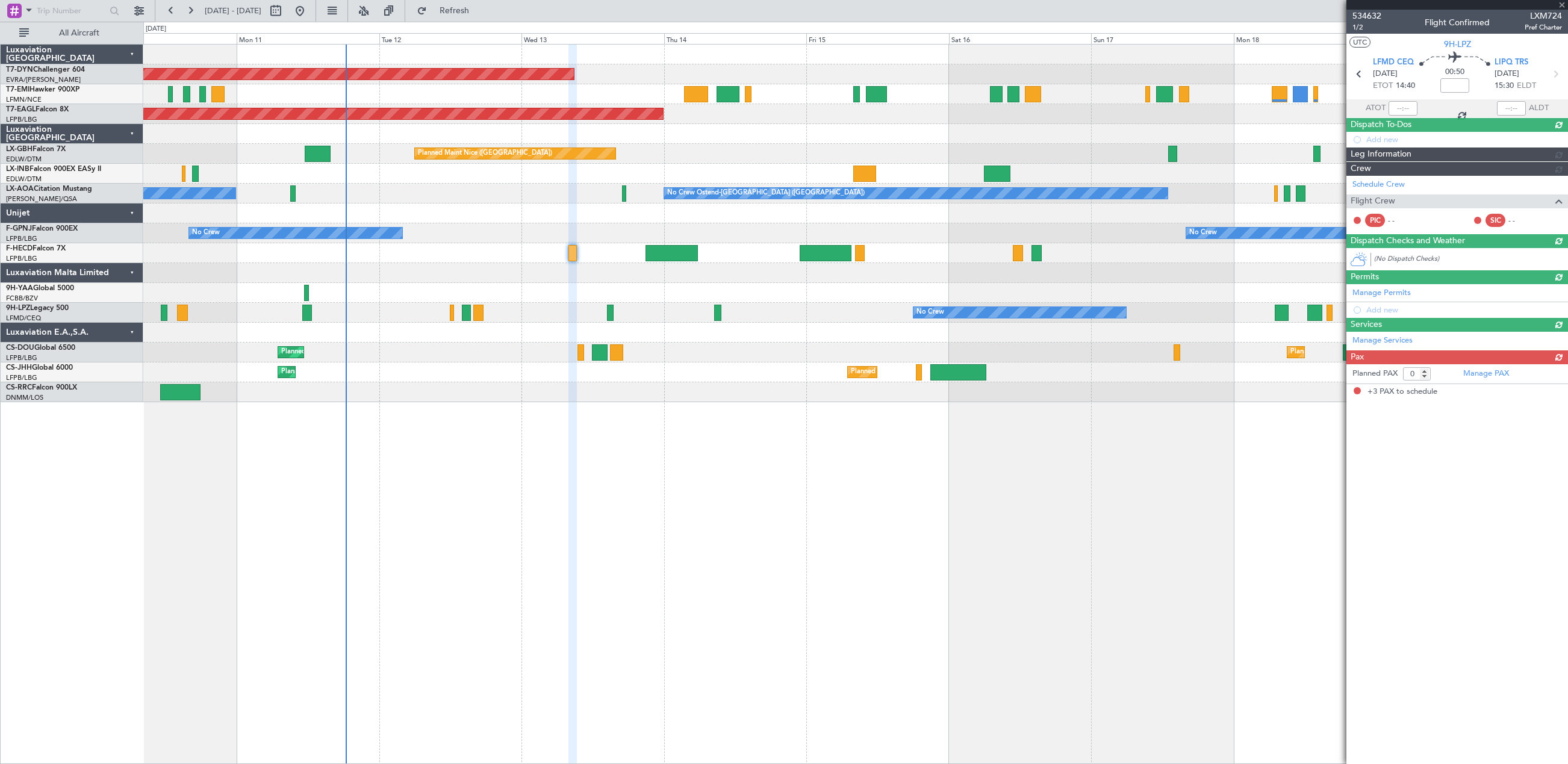
type input "-00:10"
type input "3"
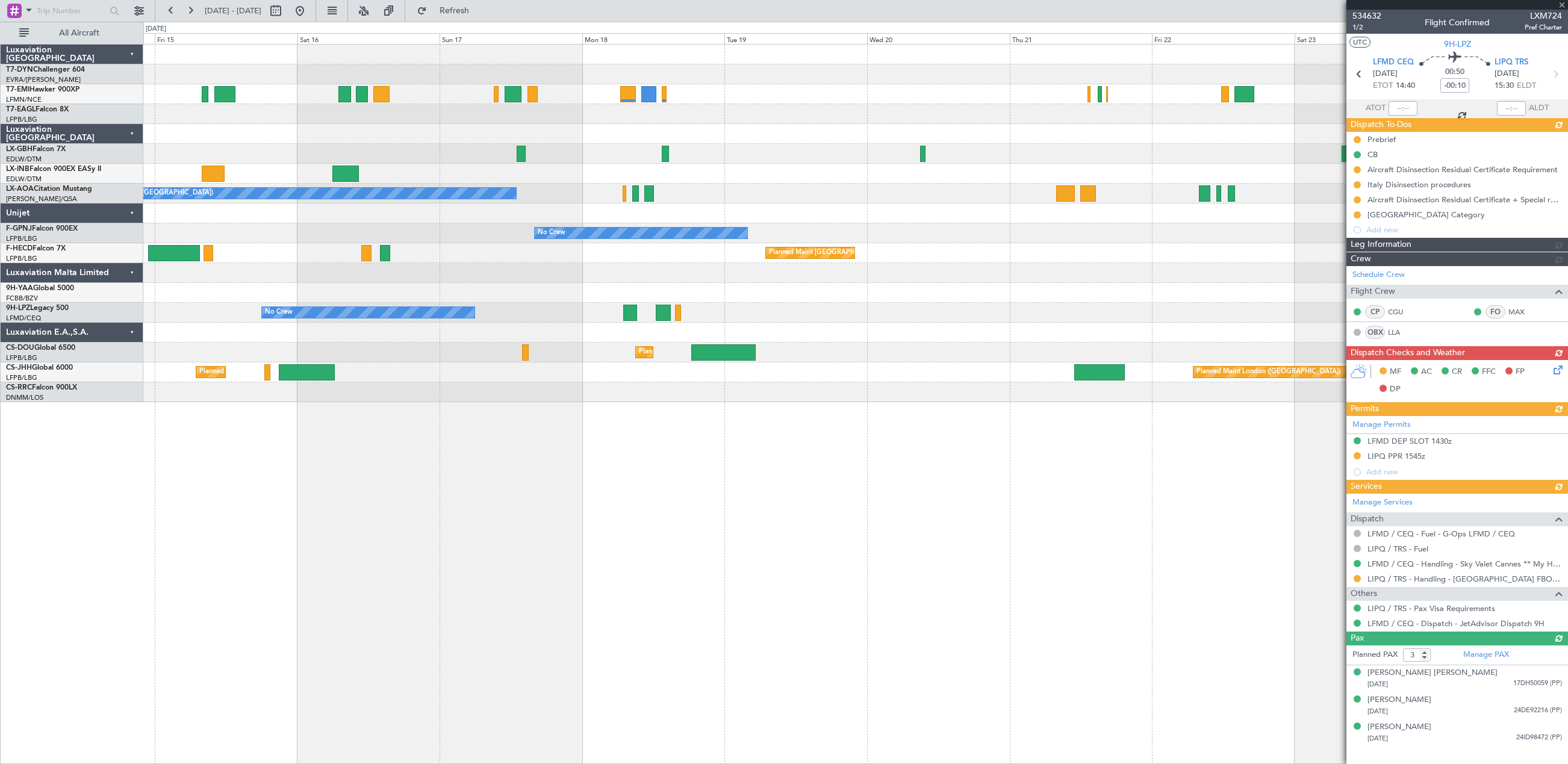
click at [175, 397] on div "Planned Maint Basel-Mulhouse Planned Maint Geneva (Cointrin) Planned Maint New …" at bounding box center [856, 403] width 1425 height 720
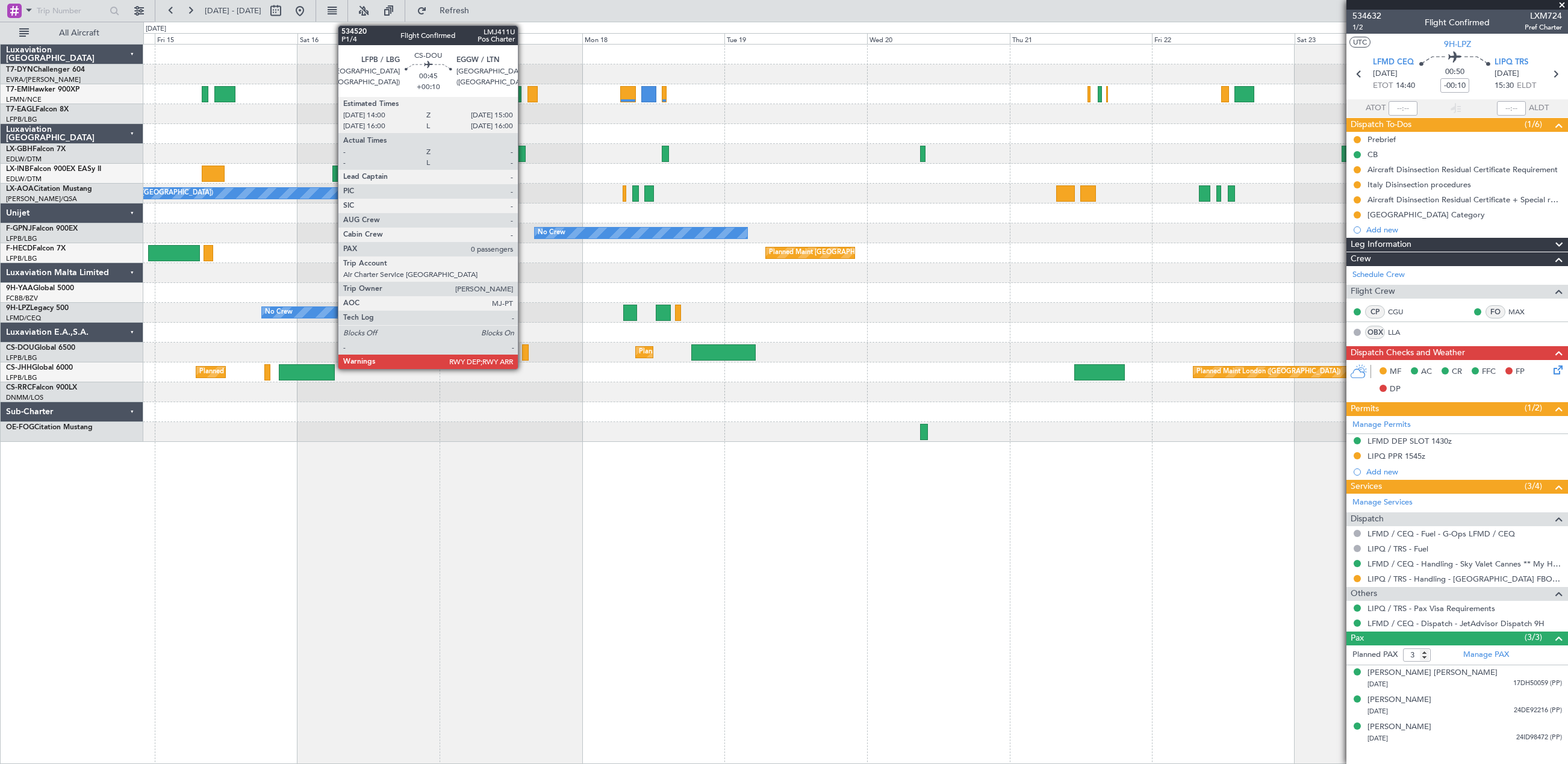
click at [524, 352] on div at bounding box center [524, 352] width 6 height 16
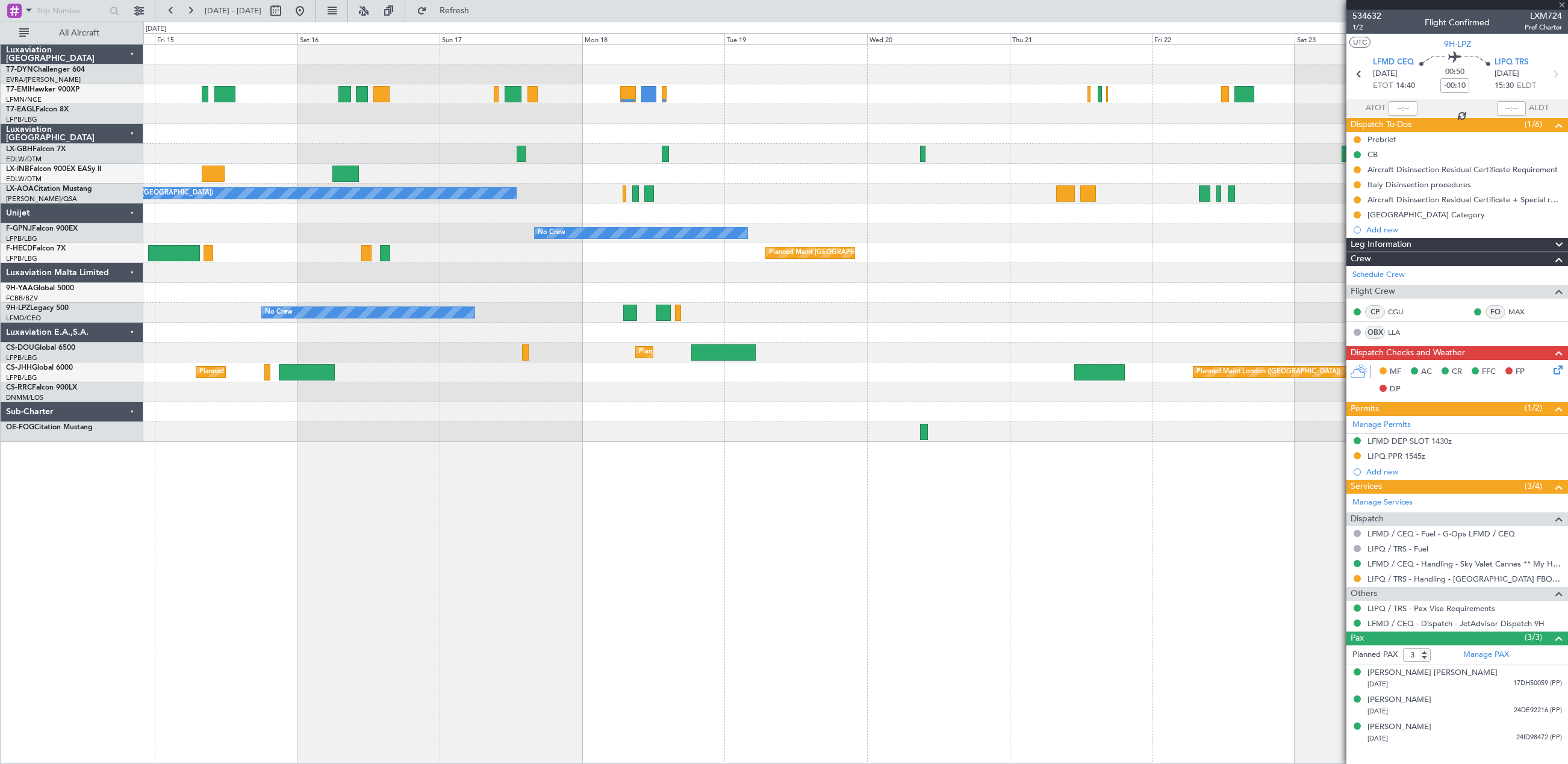
type input "+00:10"
type input "0"
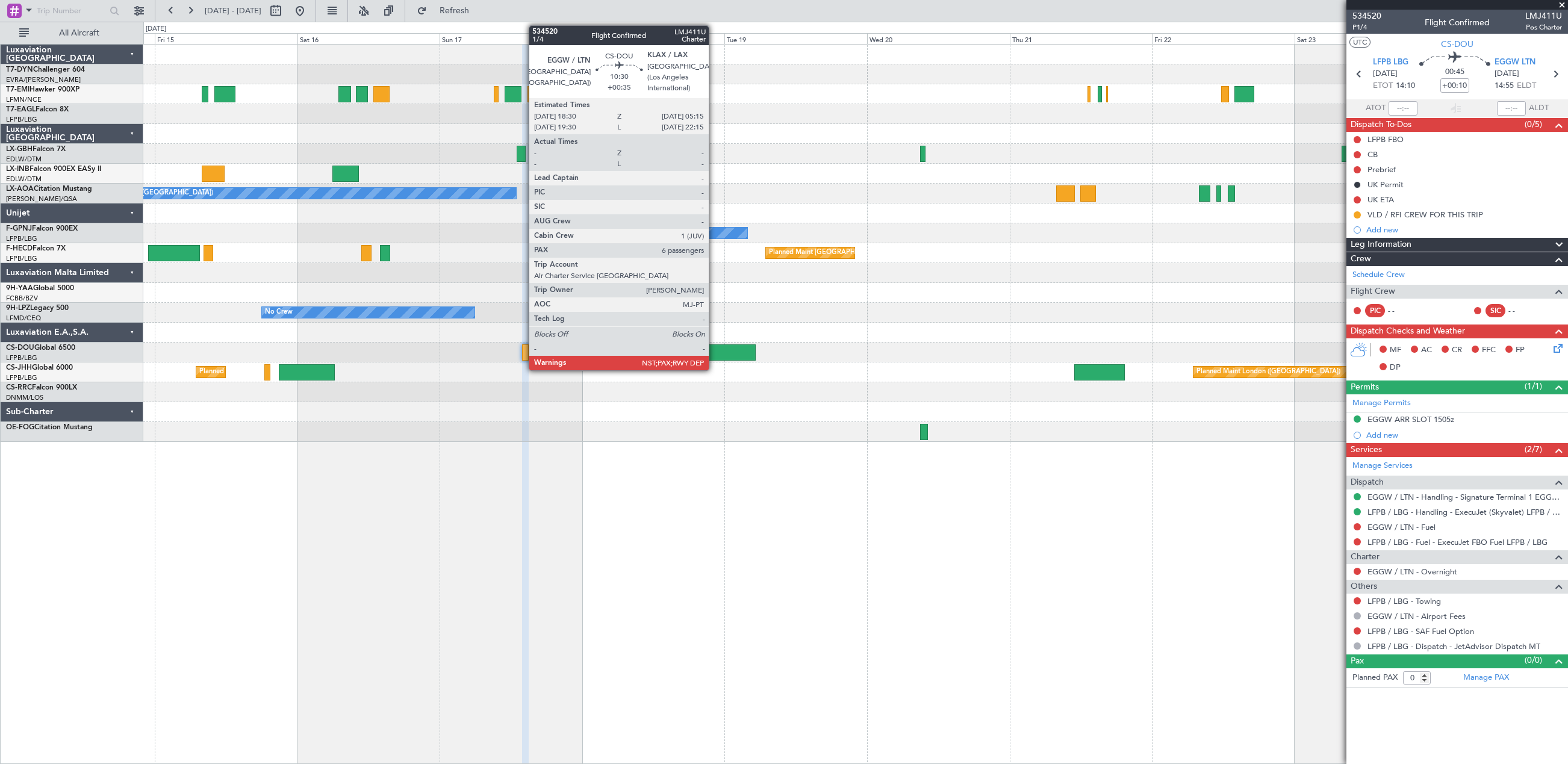
click at [714, 354] on div at bounding box center [723, 352] width 64 height 16
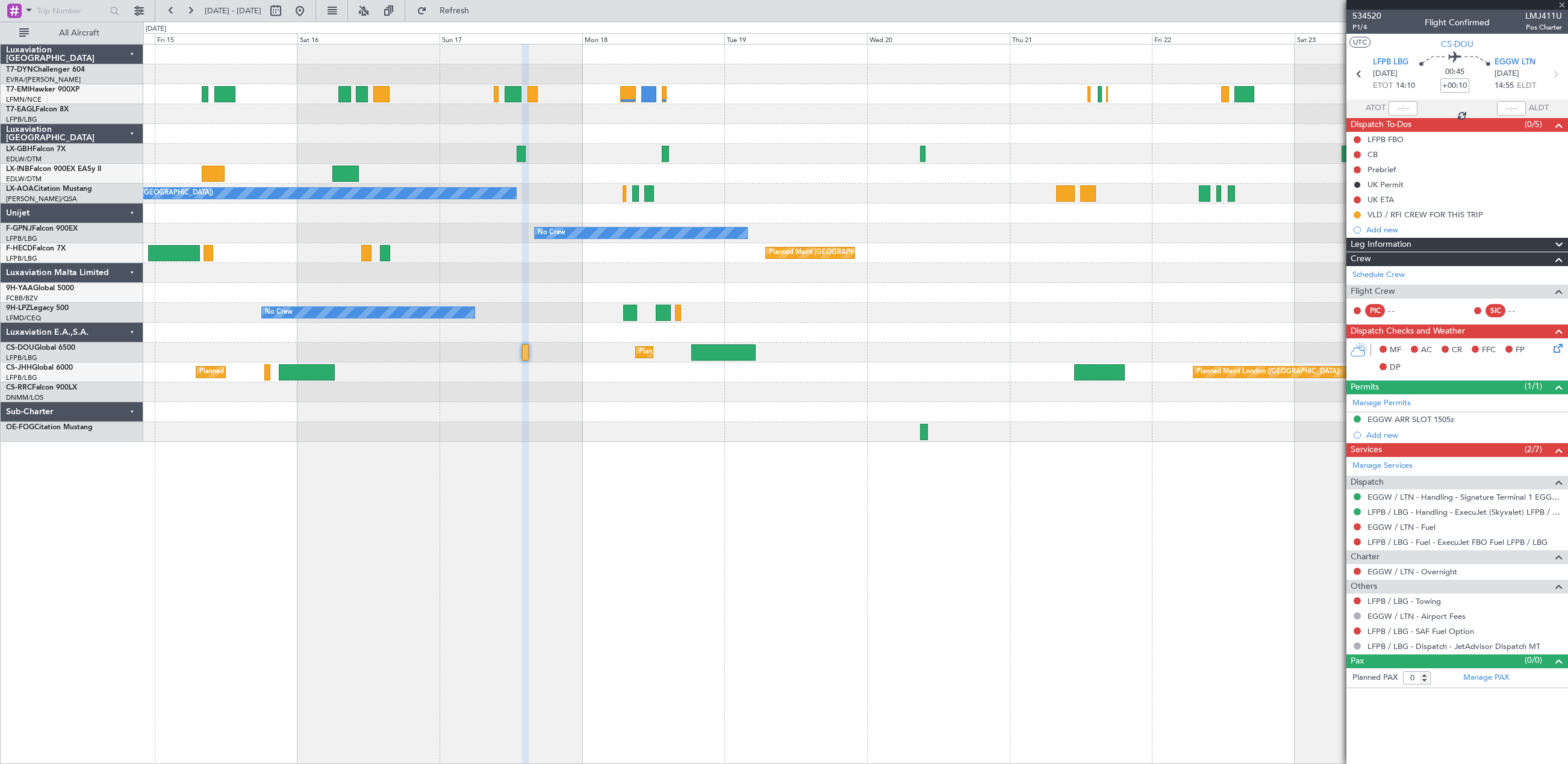
type input "+00:35"
type input "6"
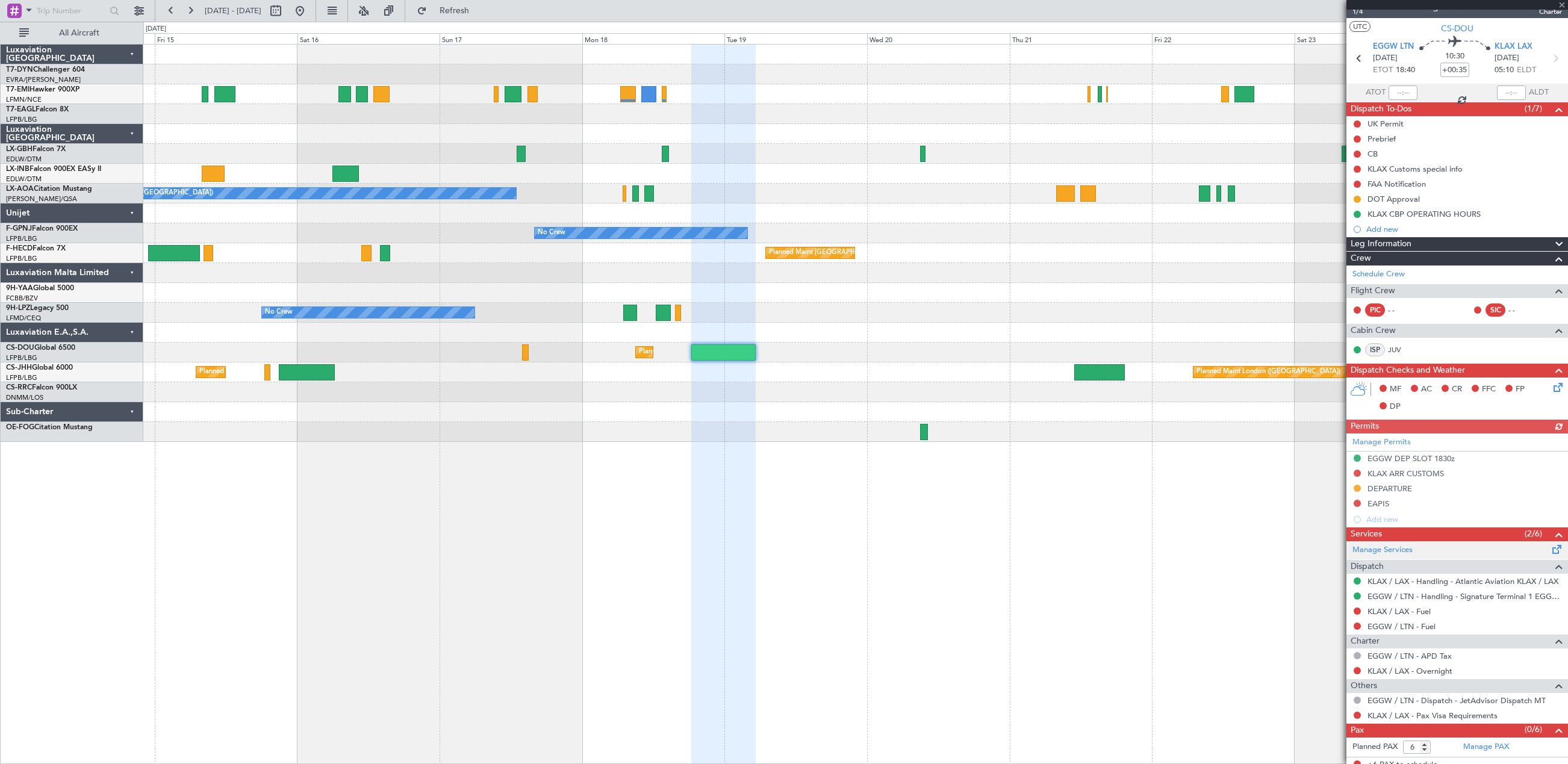
scroll to position [23, 0]
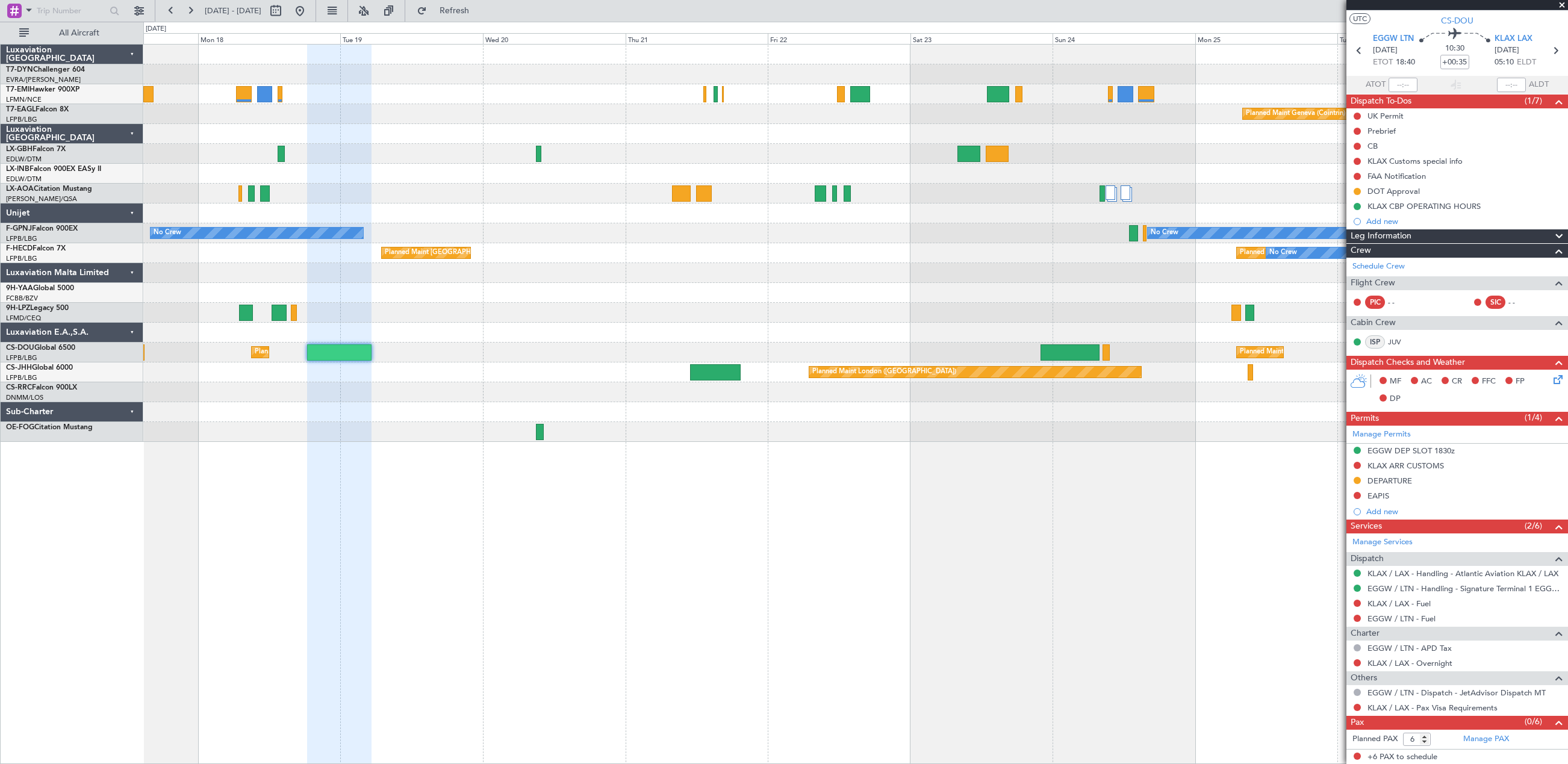
click at [658, 375] on div "Planned Maint London (Biggin Hill) Planned Maint Paris (Le Bourget)" at bounding box center [855, 372] width 1424 height 20
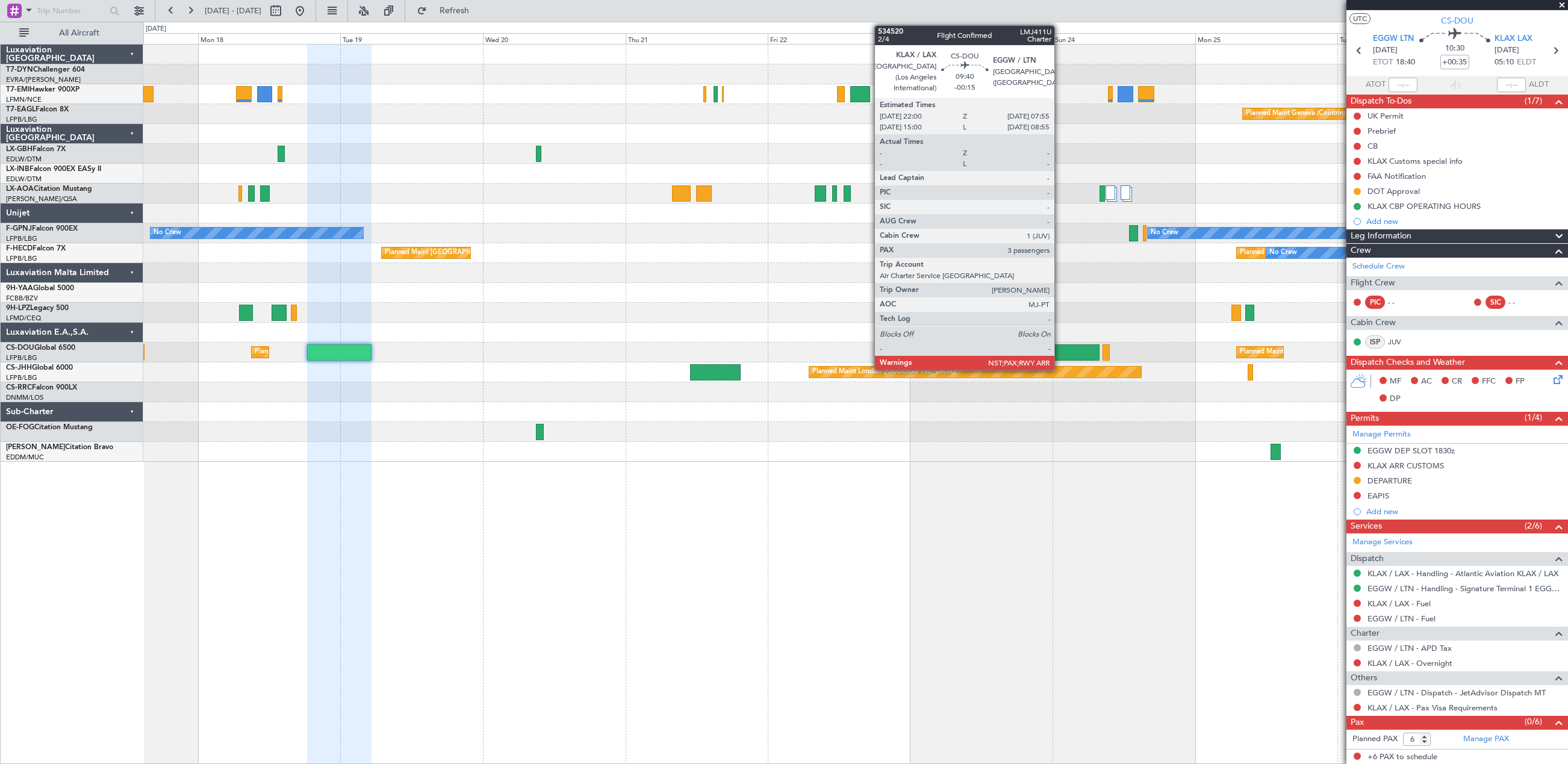
click at [1060, 351] on div at bounding box center [1070, 352] width 59 height 16
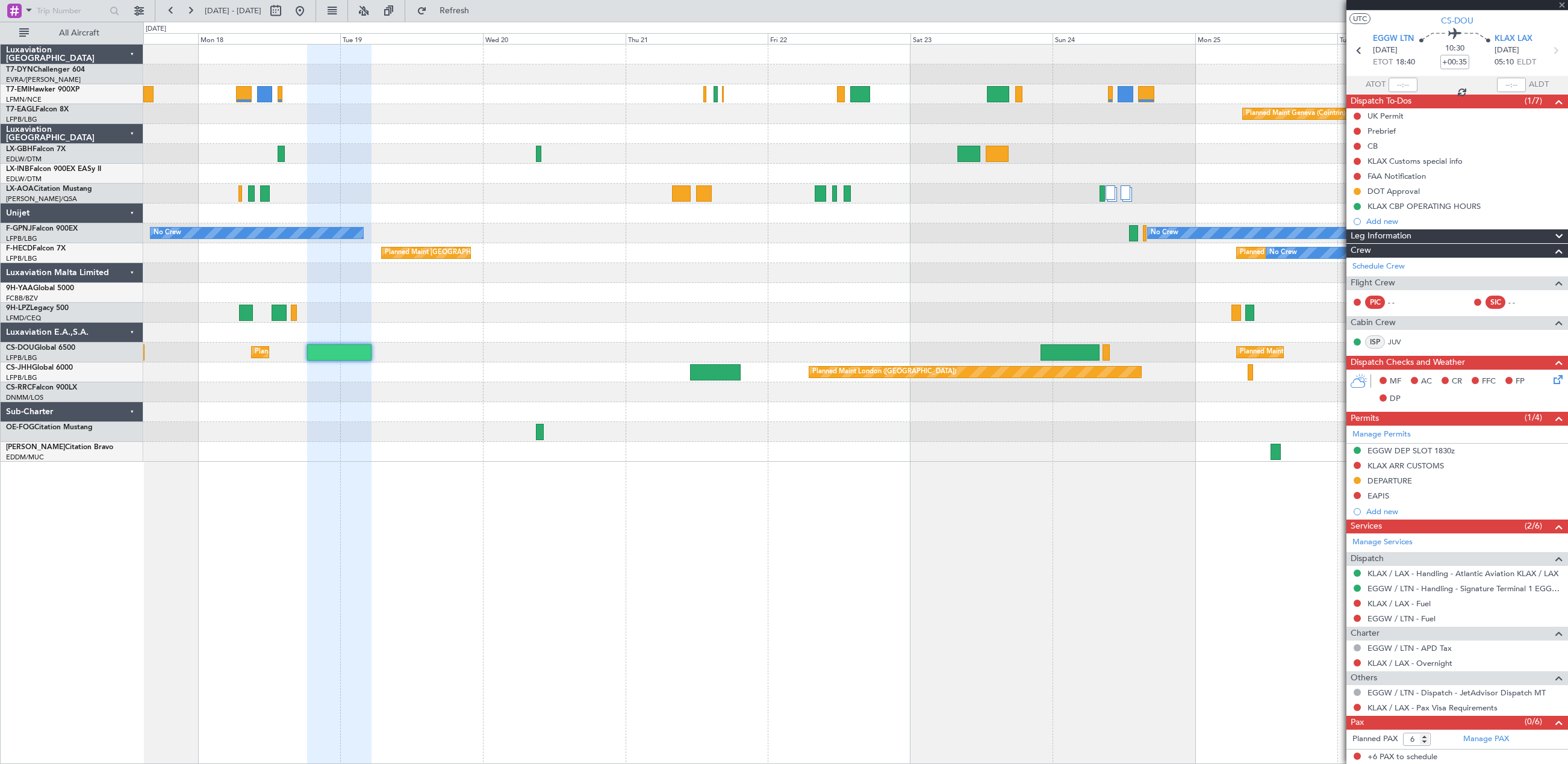
type input "-00:15"
type input "3"
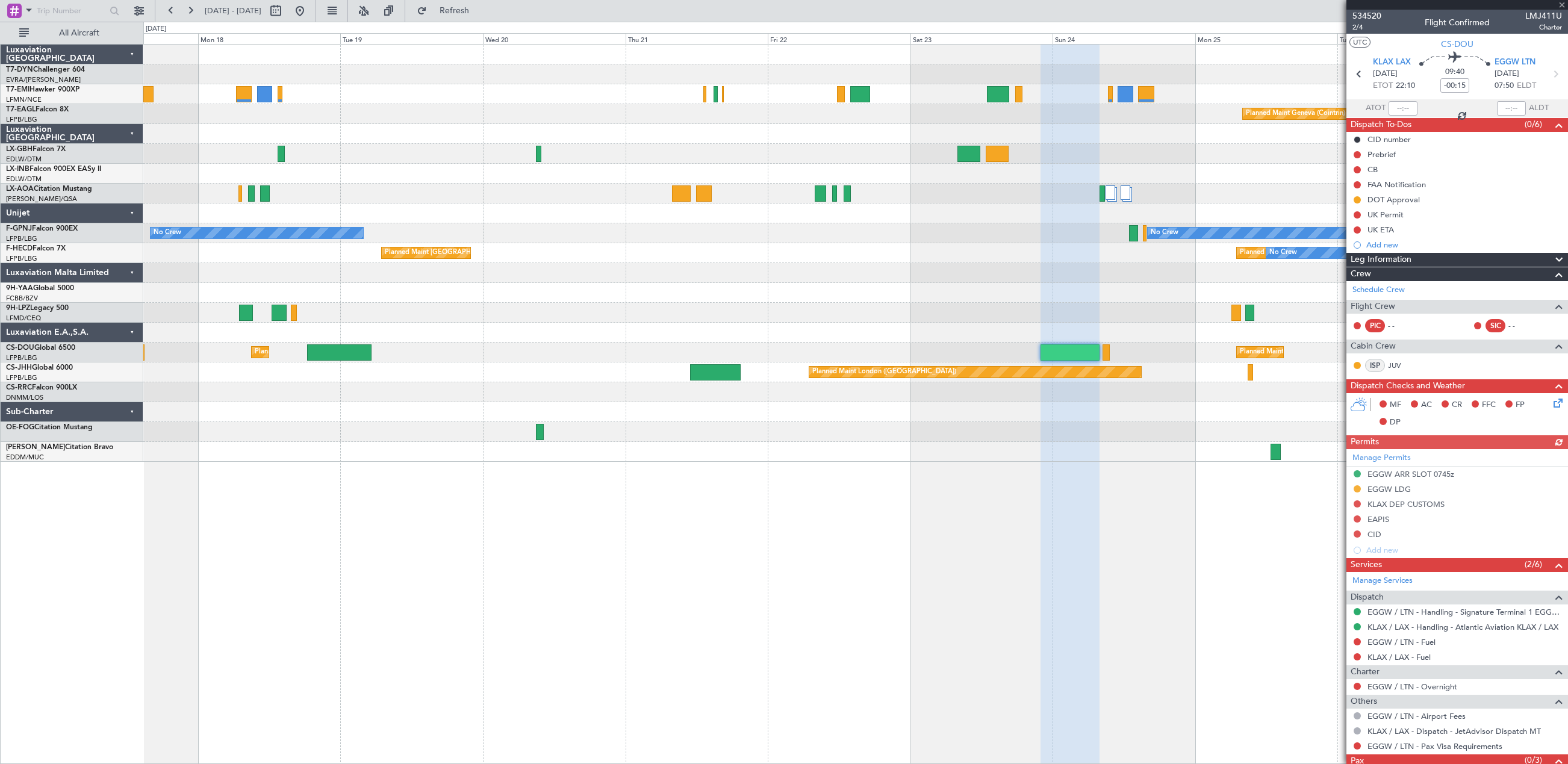
scroll to position [38, 0]
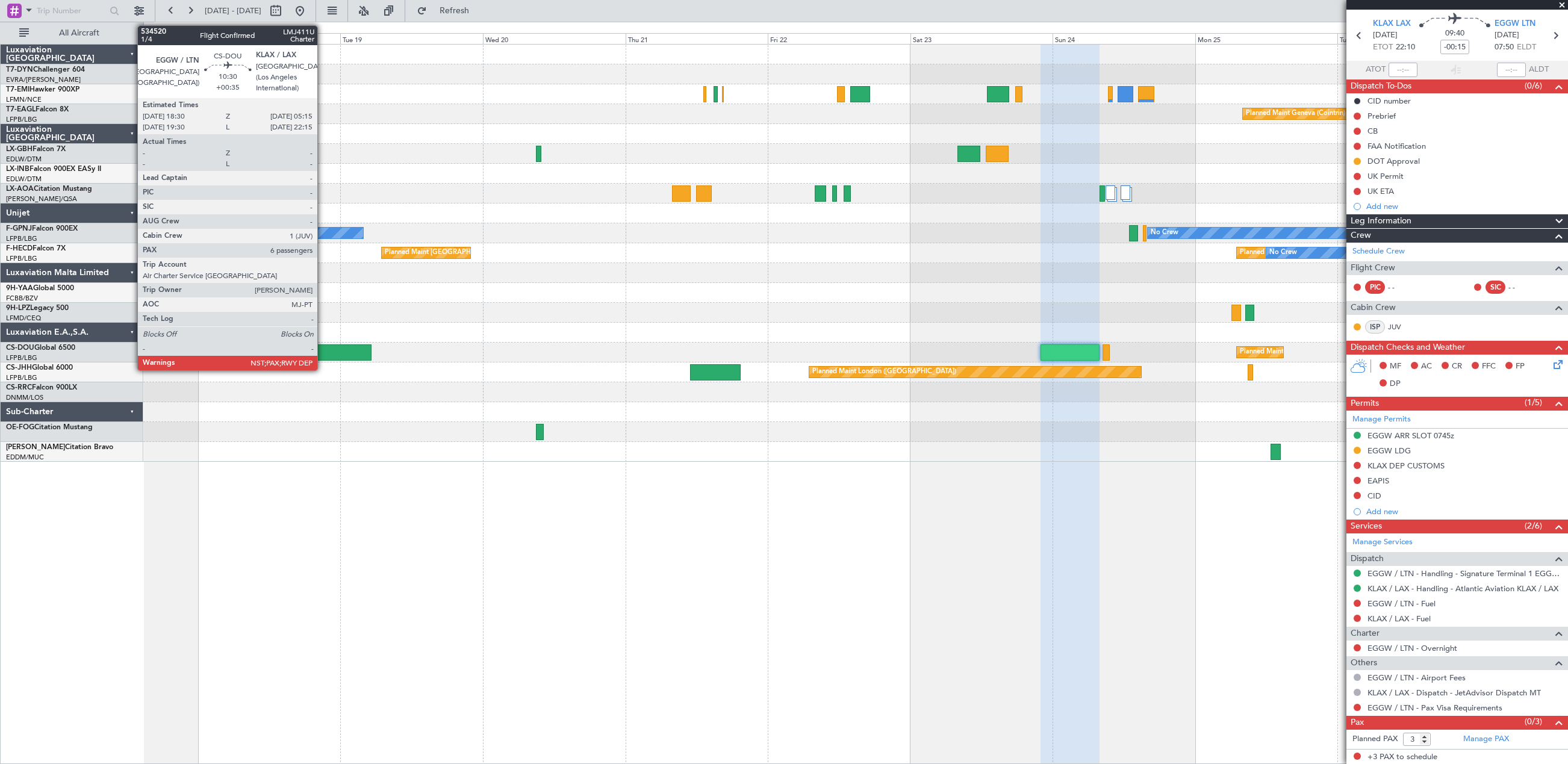
click at [323, 351] on div at bounding box center [338, 352] width 64 height 16
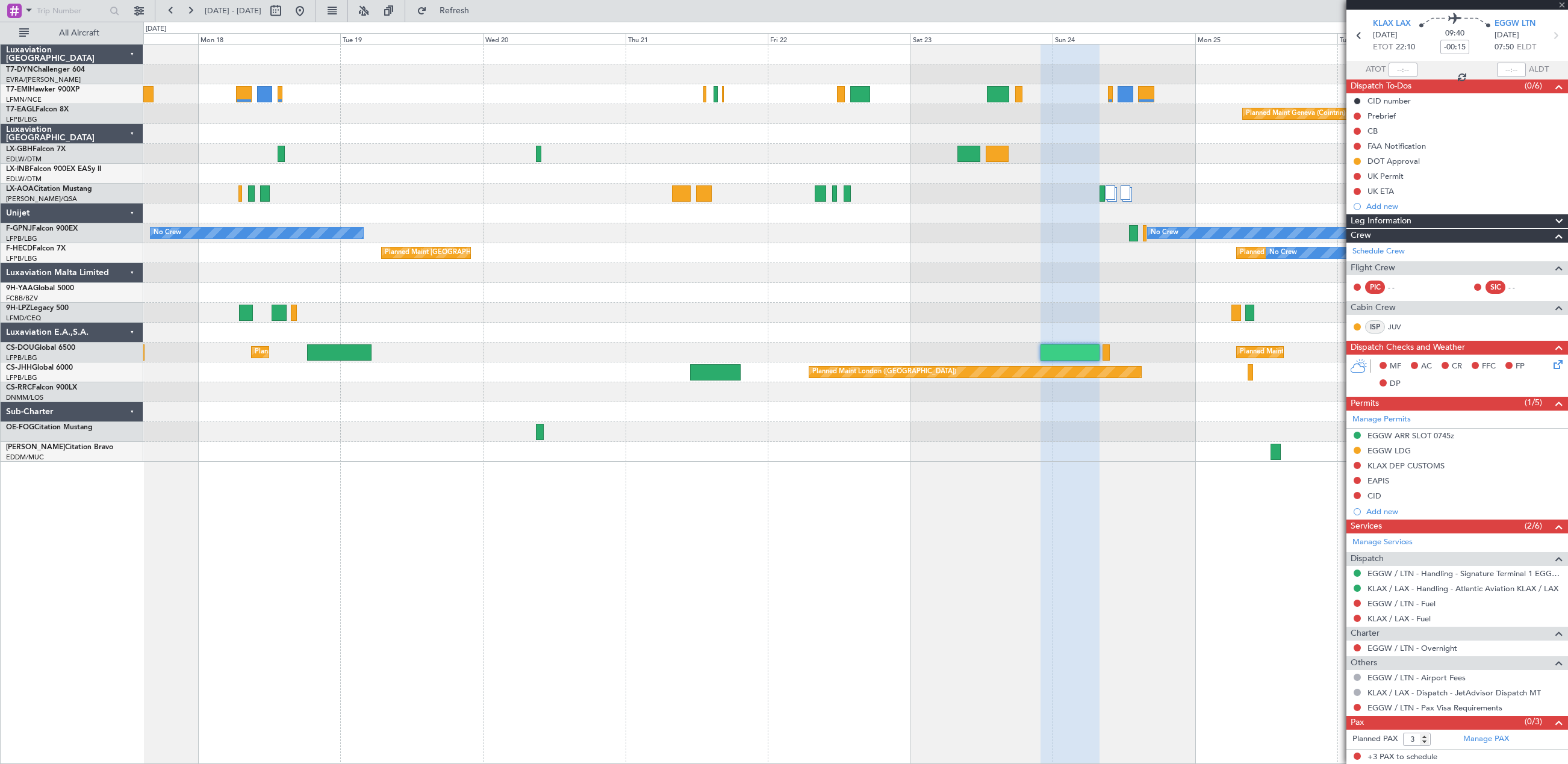
type input "+00:35"
type input "6"
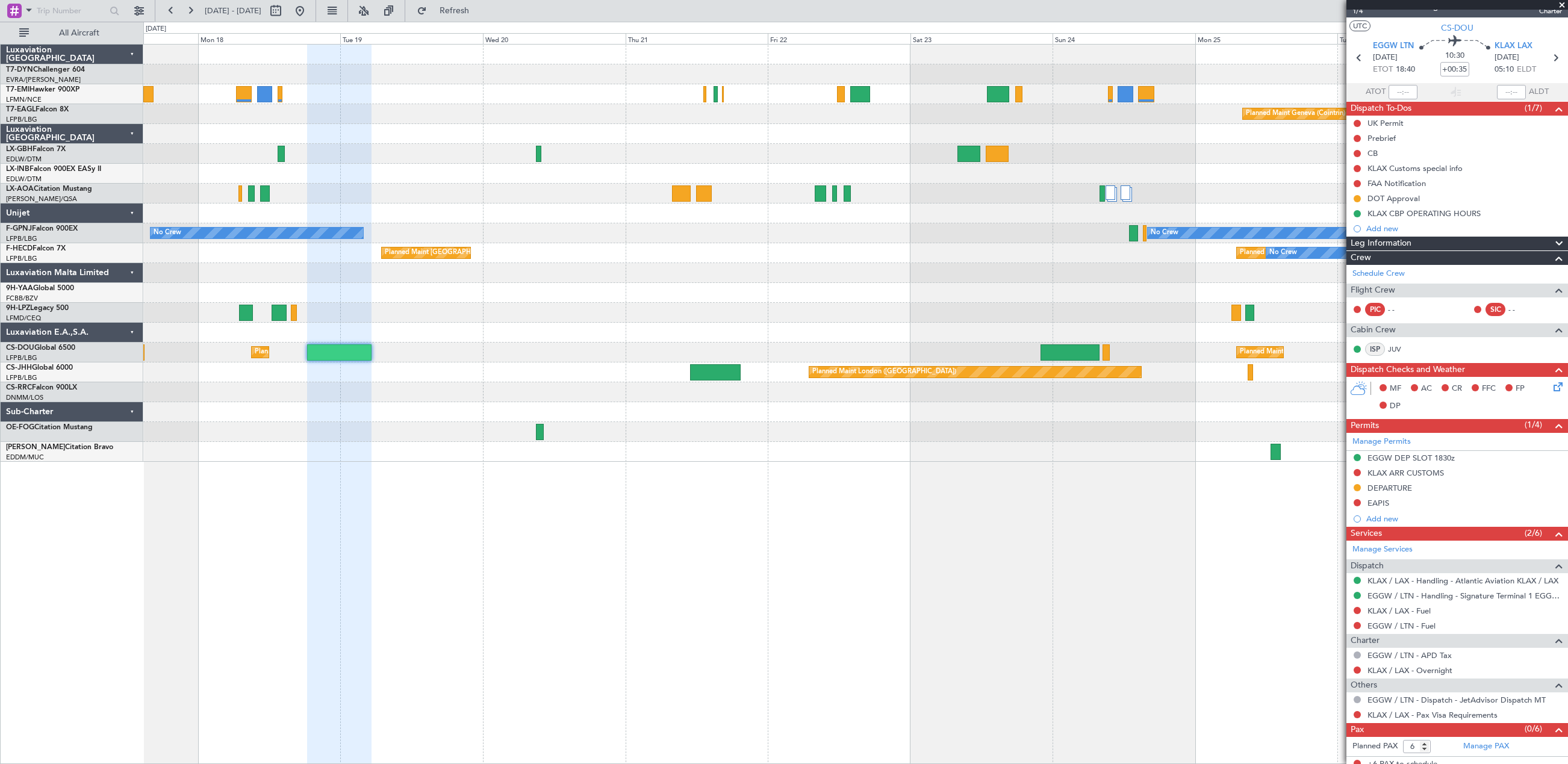
scroll to position [23, 0]
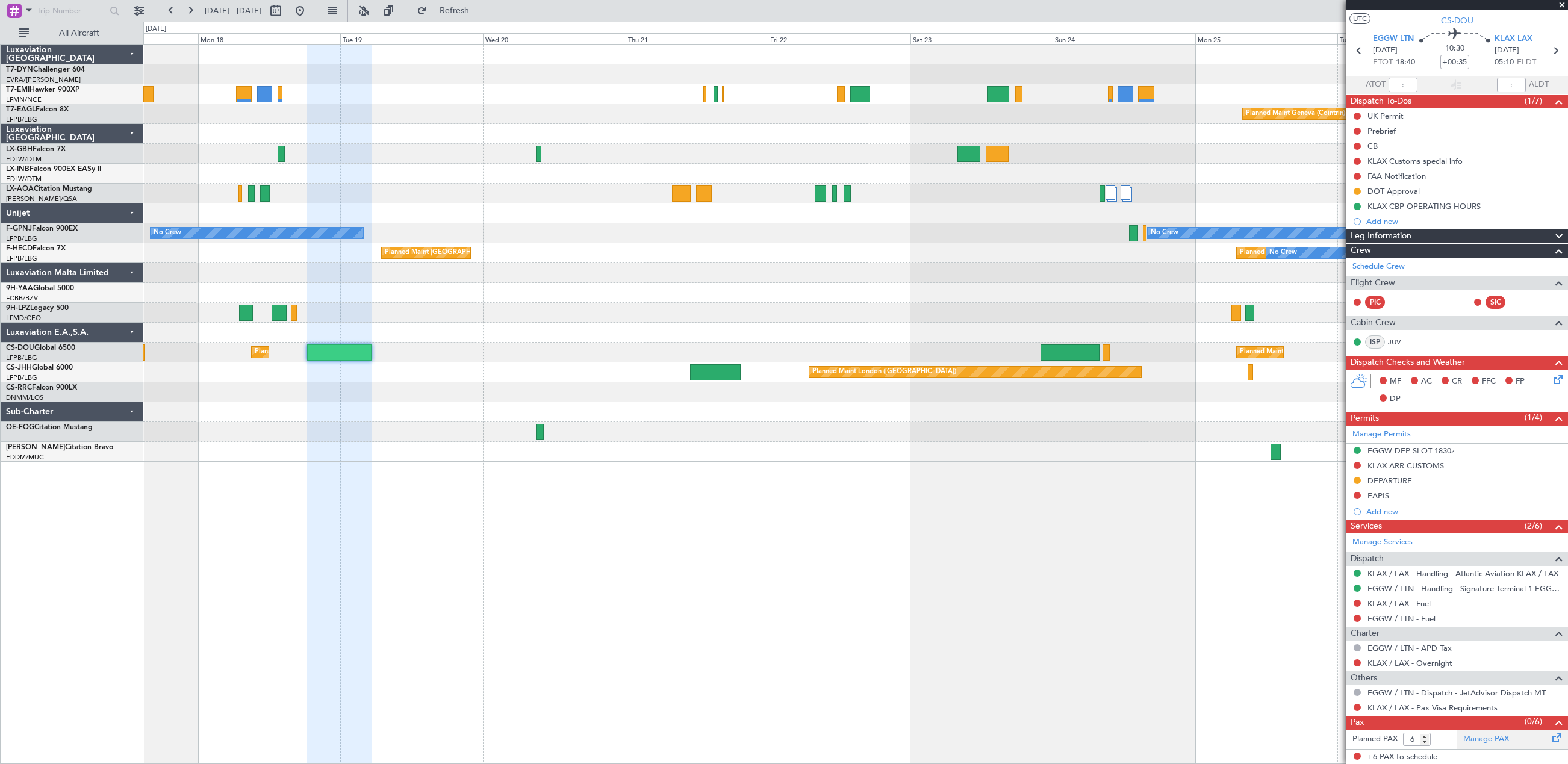
click at [1483, 743] on link "Manage PAX" at bounding box center [1486, 739] width 46 height 12
